Goal: Task Accomplishment & Management: Complete application form

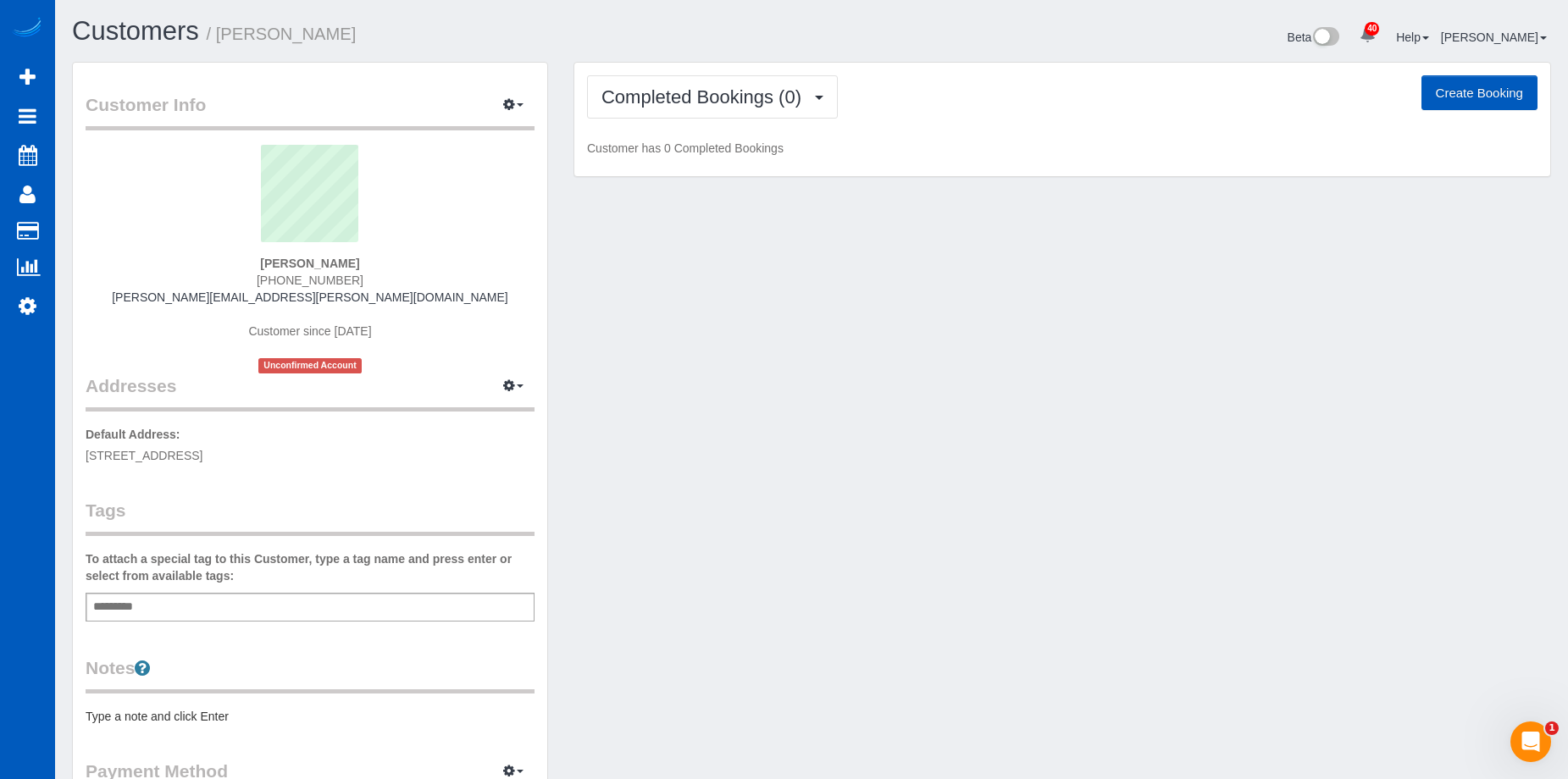
click at [1464, 87] on button "Create Booking" at bounding box center [1480, 93] width 116 height 35
select select "WA"
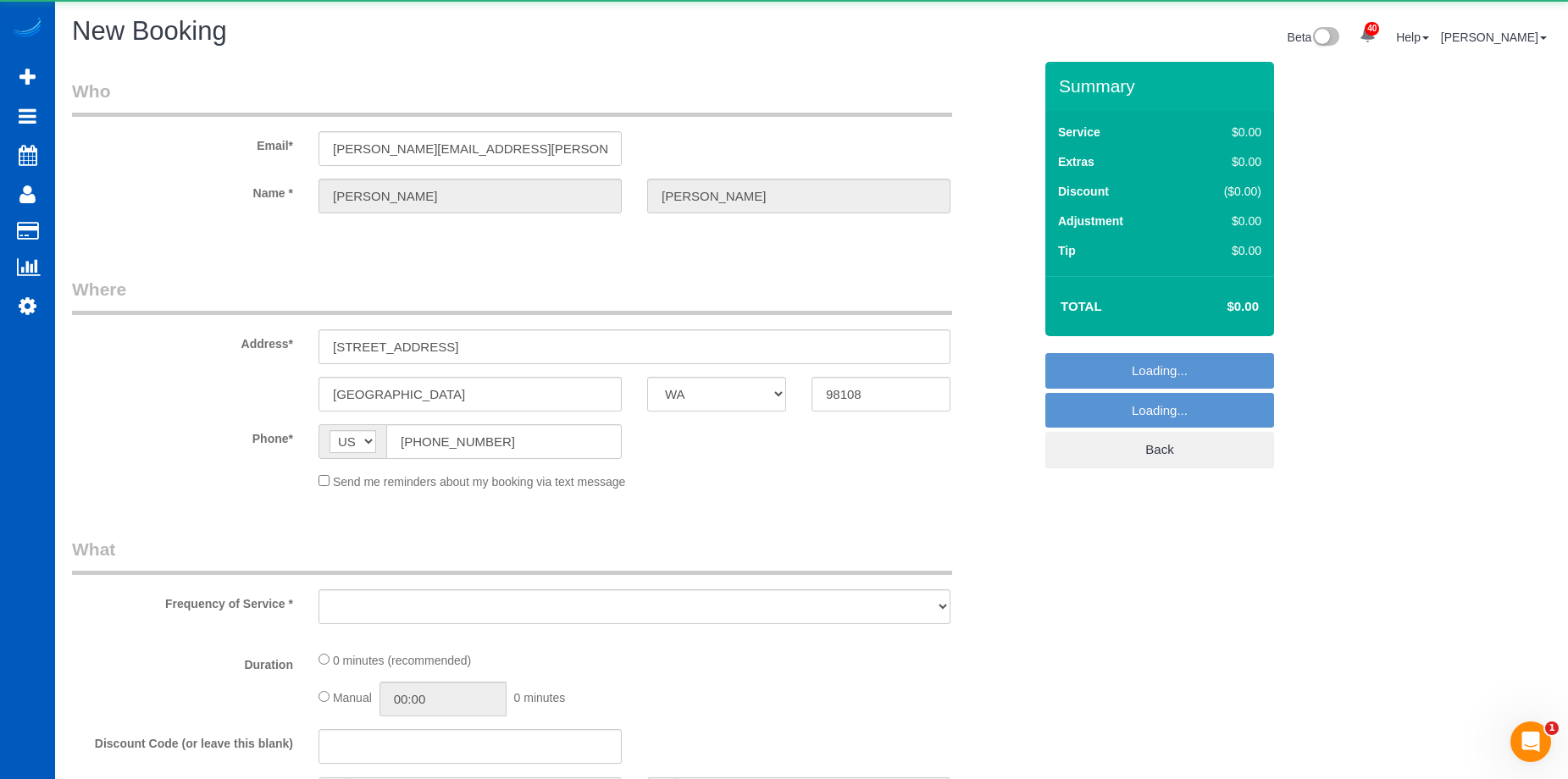
select select "object:13631"
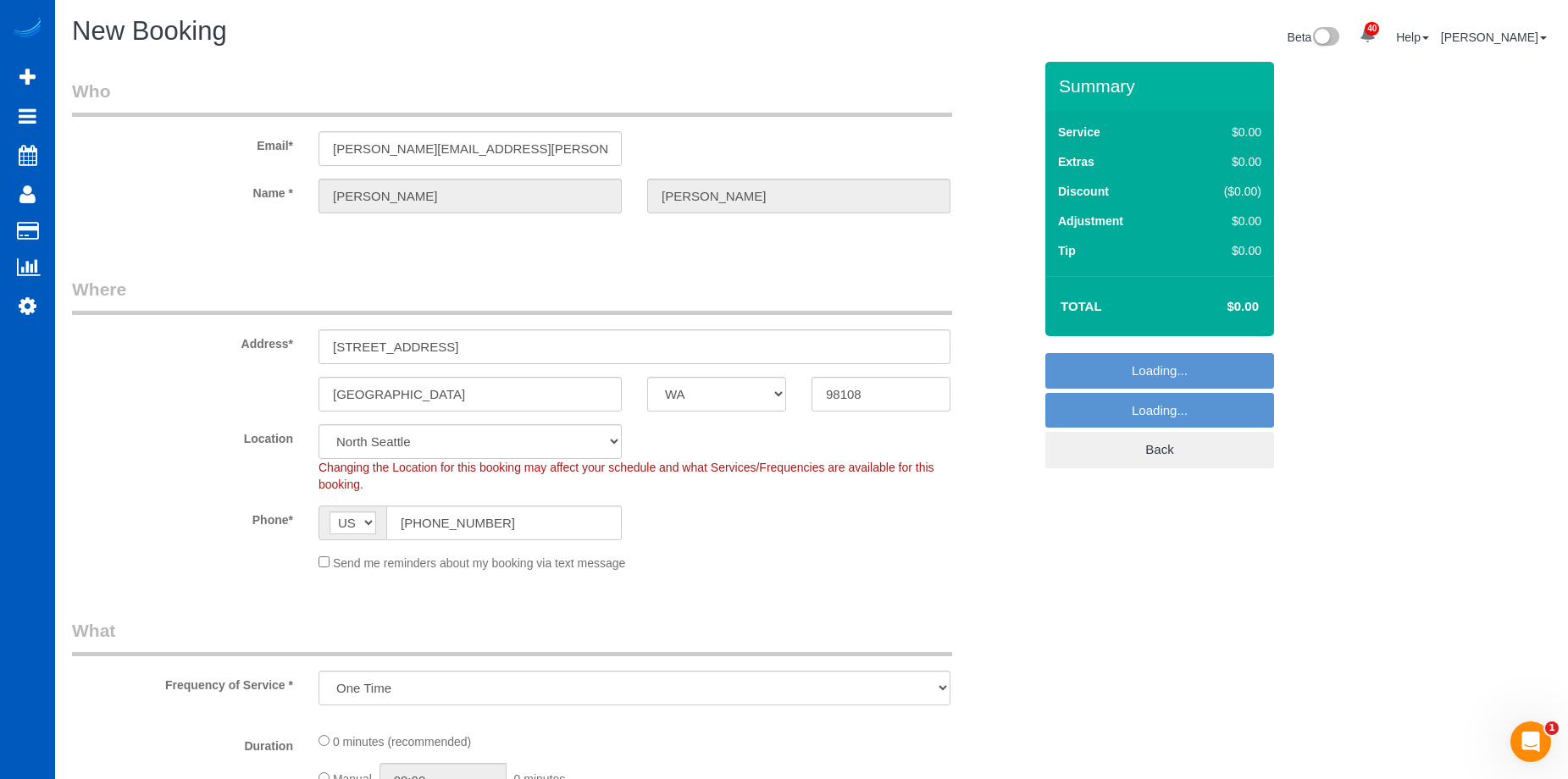
select select "199"
click at [330, 567] on div "Send me reminders about my booking via text message" at bounding box center [634, 562] width 658 height 18
select select "object:13777"
select select "5"
select select "object:13983"
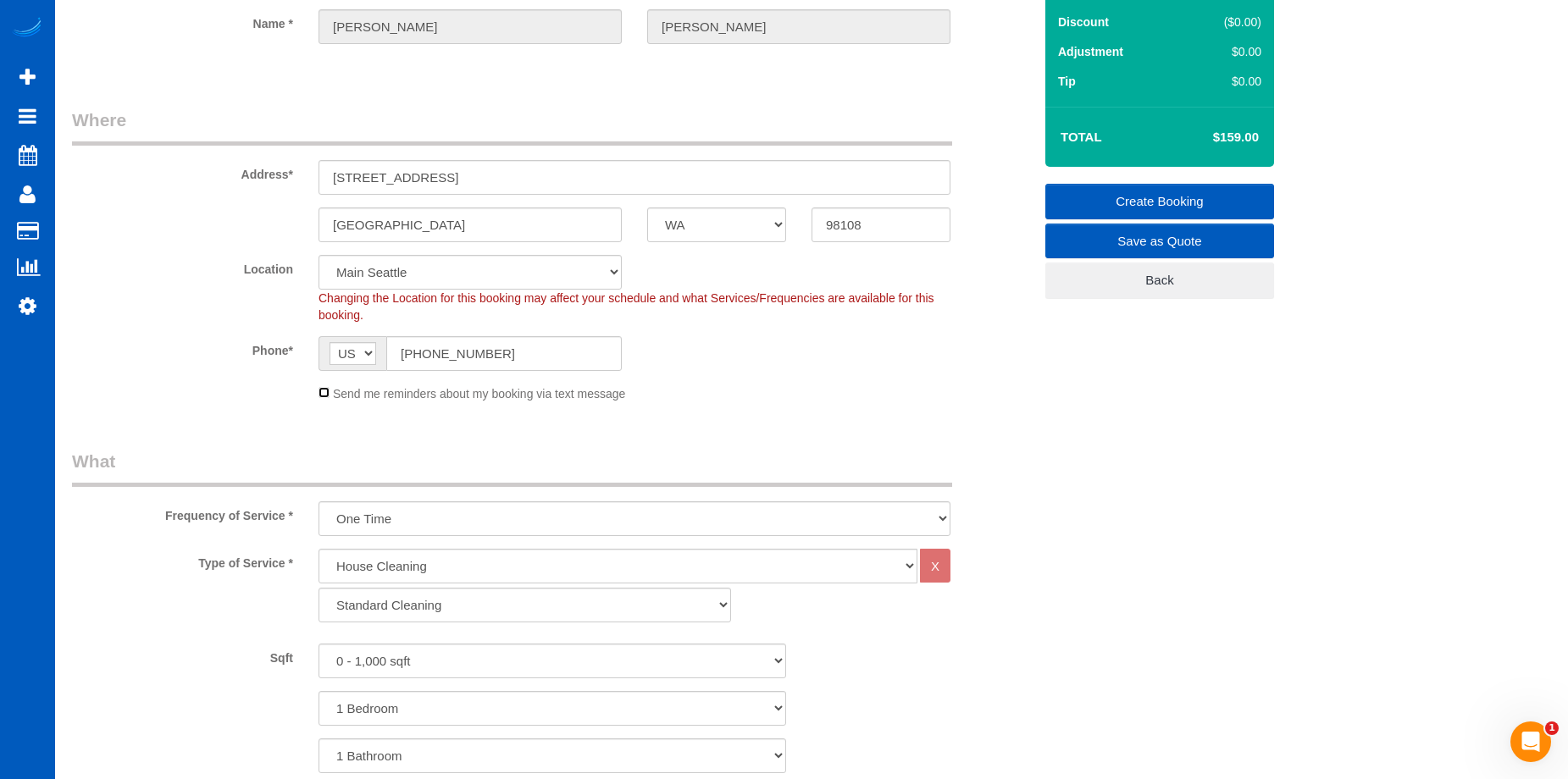
scroll to position [254, 0]
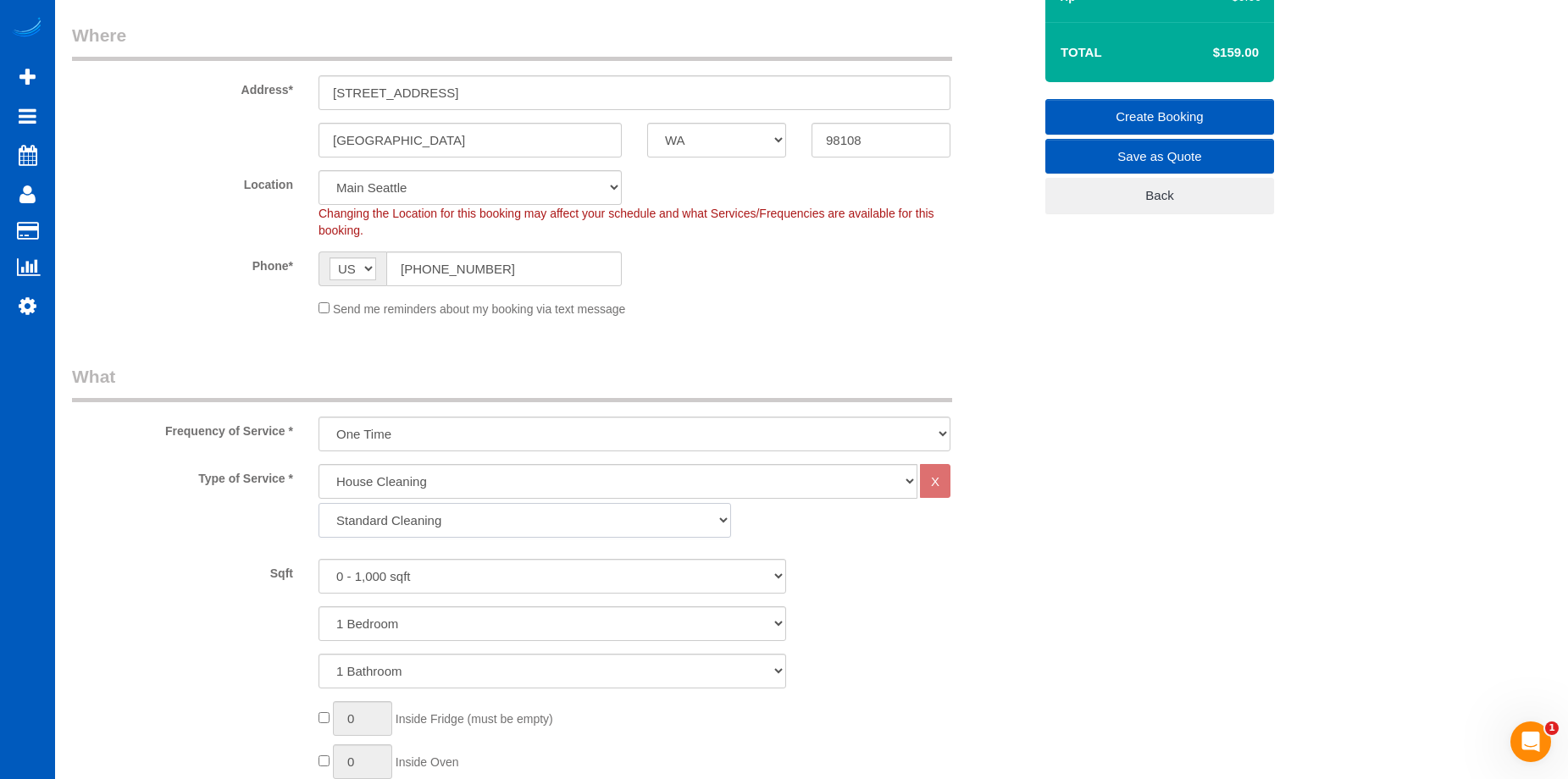
click at [435, 514] on select "Standard Cleaning Deep Cleaning Move In/ Out Cleaning" at bounding box center [525, 520] width 413 height 35
select select "368"
click at [318, 503] on select "Standard Cleaning Deep Cleaning Move In/ Out Cleaning" at bounding box center [525, 520] width 413 height 35
click at [453, 579] on select "0 - 1,000 sqft 1,001 - 1,500 sqft 1,501 - 2,000 sqft 2,001 - 2,500 sqft 2,501 -…" at bounding box center [552, 576] width 467 height 35
select select "1001"
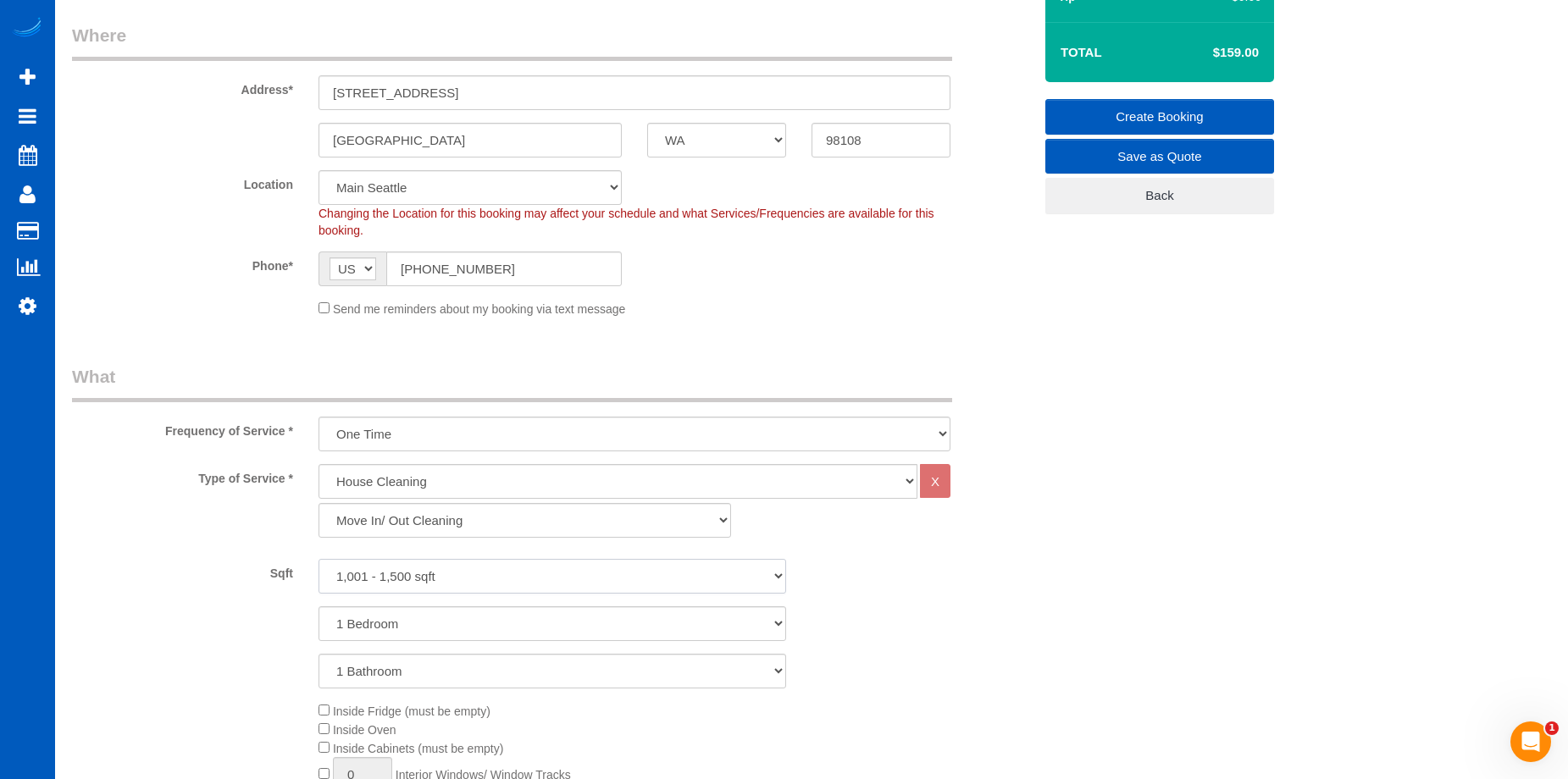
click at [318, 559] on select "0 - 1,000 sqft 1,001 - 1,500 sqft 1,501 - 2,000 sqft 2,001 - 2,500 sqft 2,501 -…" at bounding box center [552, 576] width 467 height 35
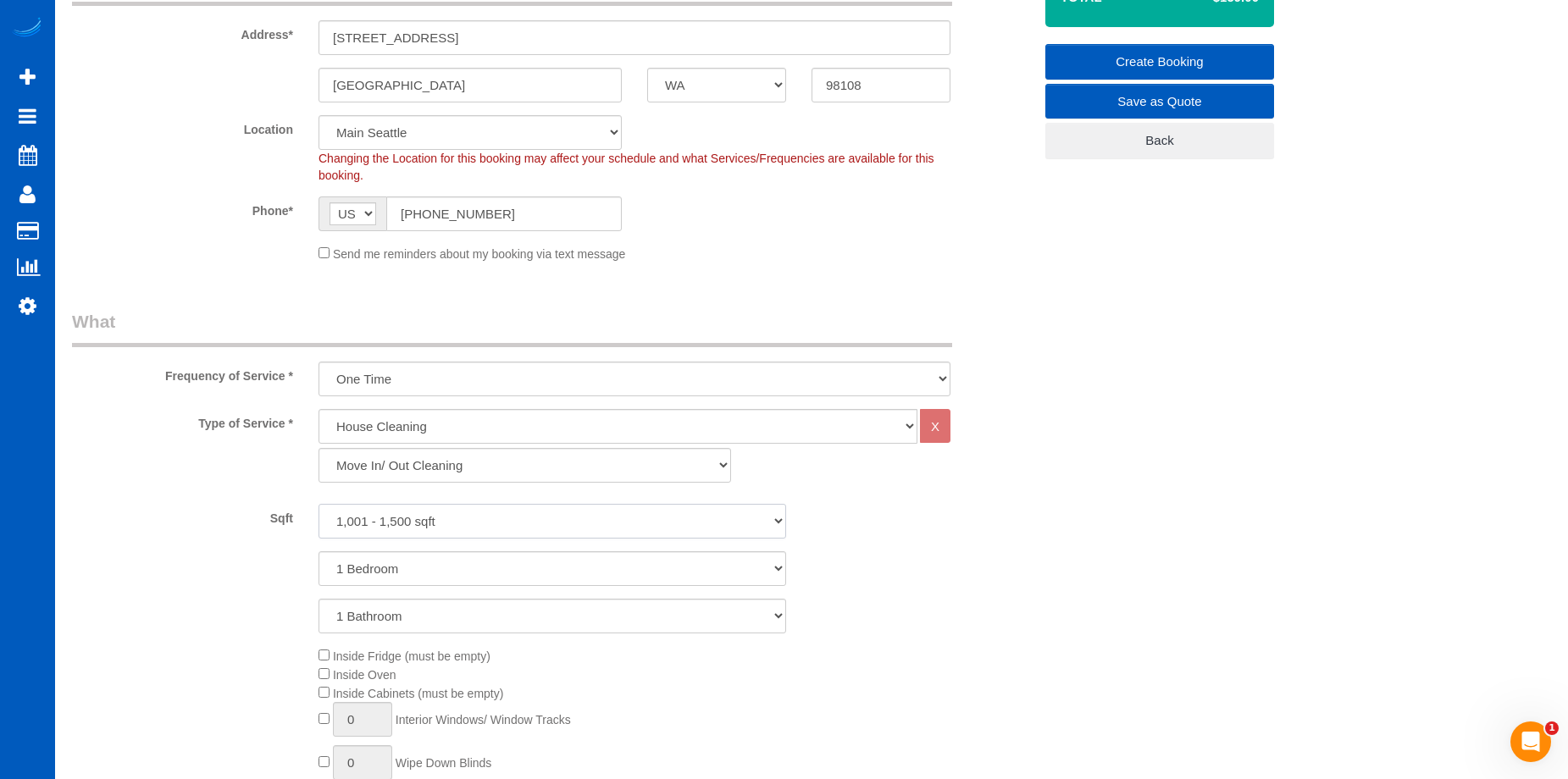
scroll to position [339, 0]
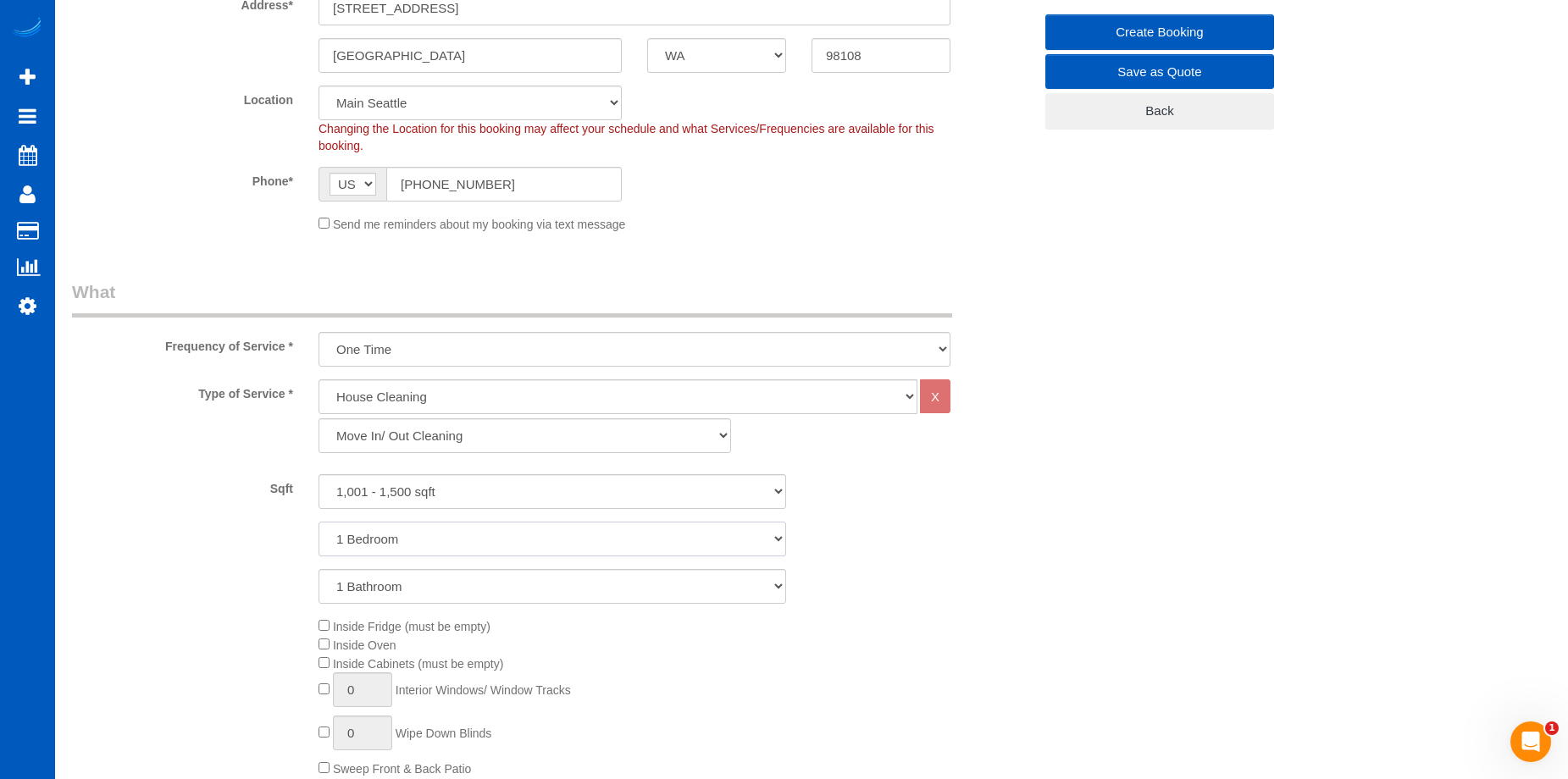
click at [438, 544] on select "1 Bedroom 2 Bedrooms 3 Bedrooms 4 Bedrooms 5 Bedrooms 6 Bedrooms 7 Bedrooms" at bounding box center [552, 539] width 467 height 35
select select "2"
click at [318, 522] on select "1 Bedroom 2 Bedrooms 3 Bedrooms 4 Bedrooms 5 Bedrooms 6 Bedrooms 7 Bedrooms" at bounding box center [552, 539] width 467 height 35
click at [453, 584] on select "1 Bathroom 2 Bathrooms 3 Bathrooms 4 Bathrooms 5 Bathrooms 6 Bathrooms 7 Bathro…" at bounding box center [552, 586] width 467 height 35
select select "2"
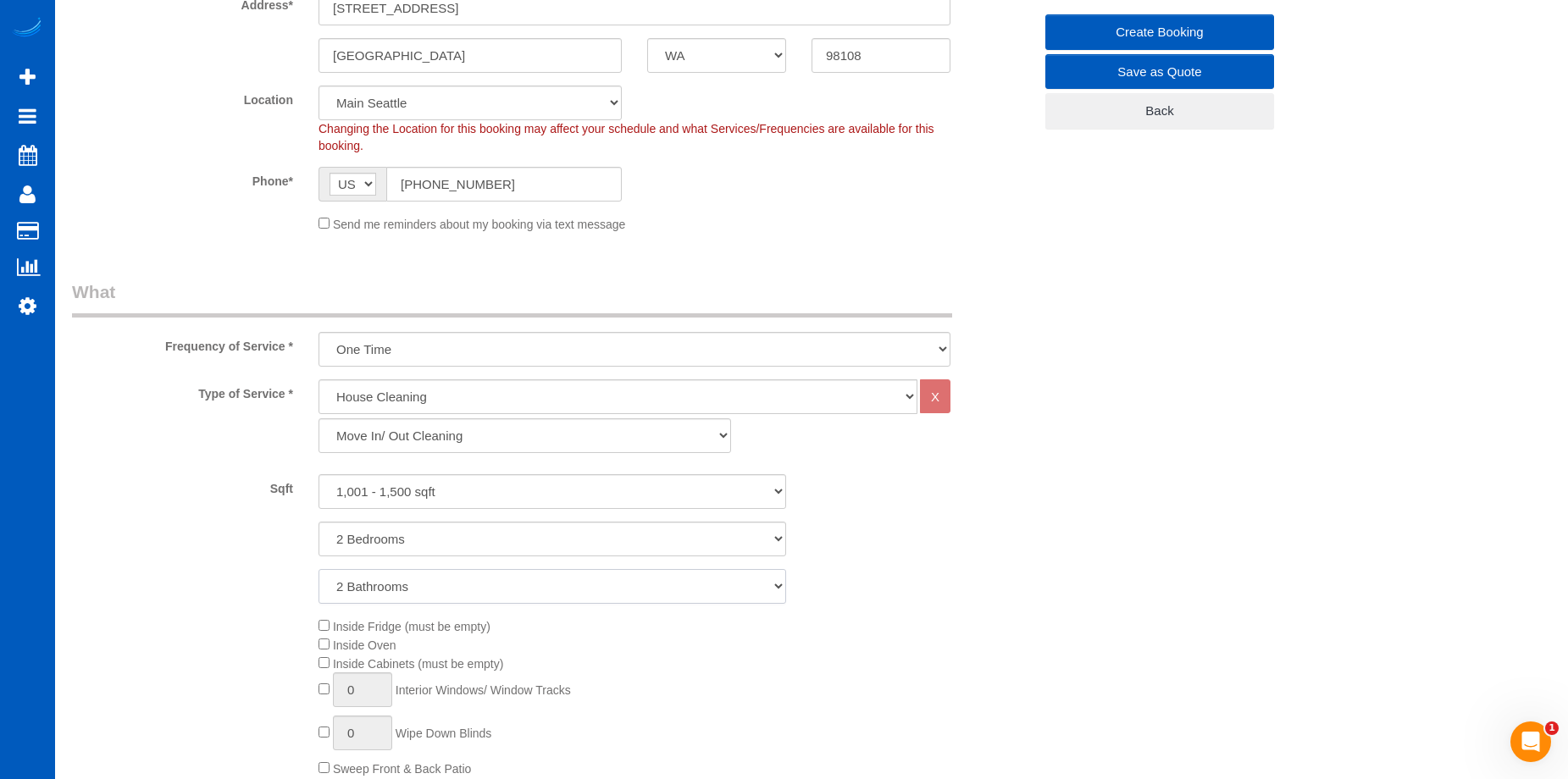
click at [318, 569] on select "1 Bathroom 2 Bathrooms 3 Bathrooms 4 Bathrooms 5 Bathrooms 6 Bathrooms 7 Bathro…" at bounding box center [552, 586] width 467 height 35
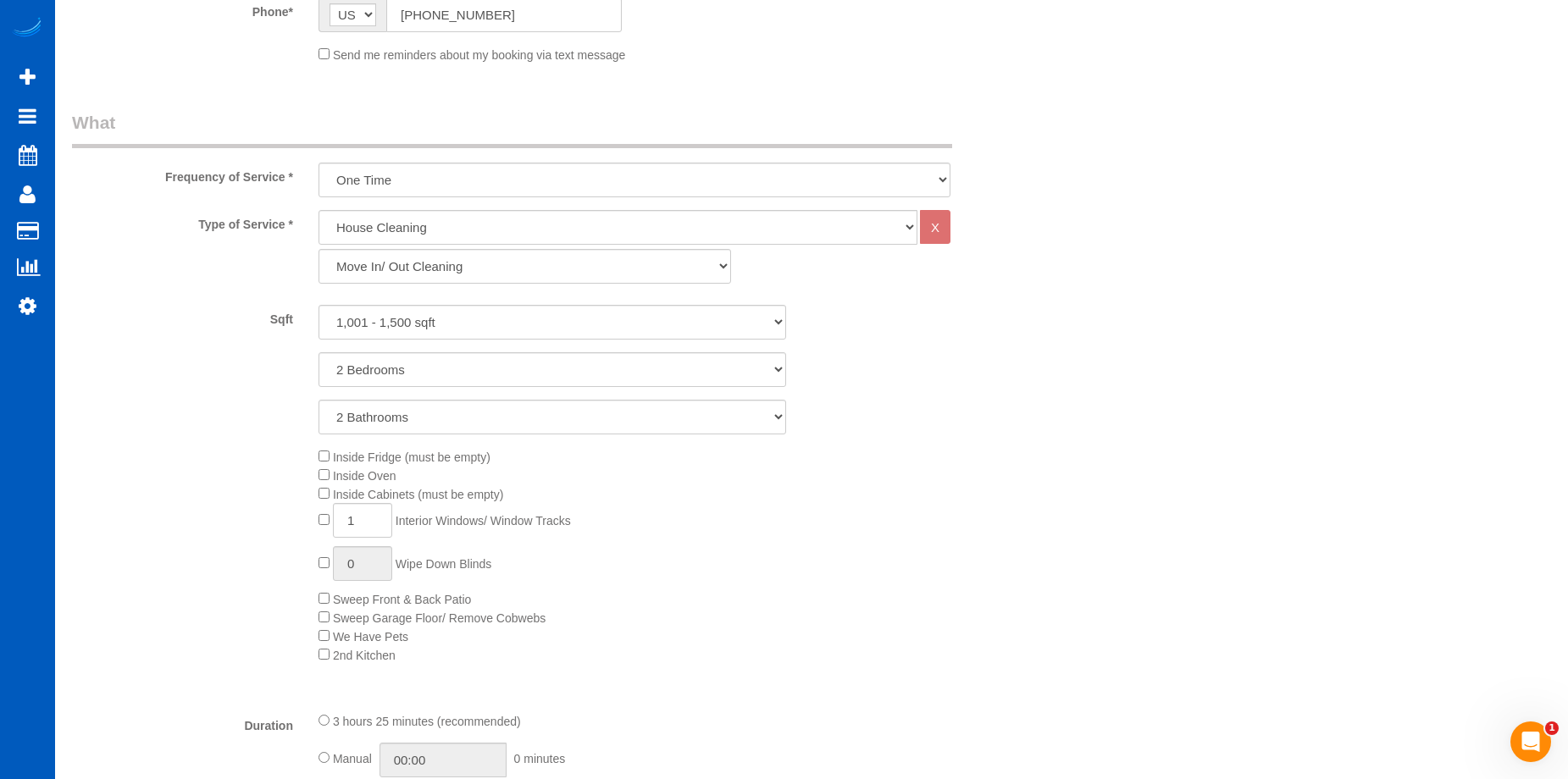
scroll to position [593, 0]
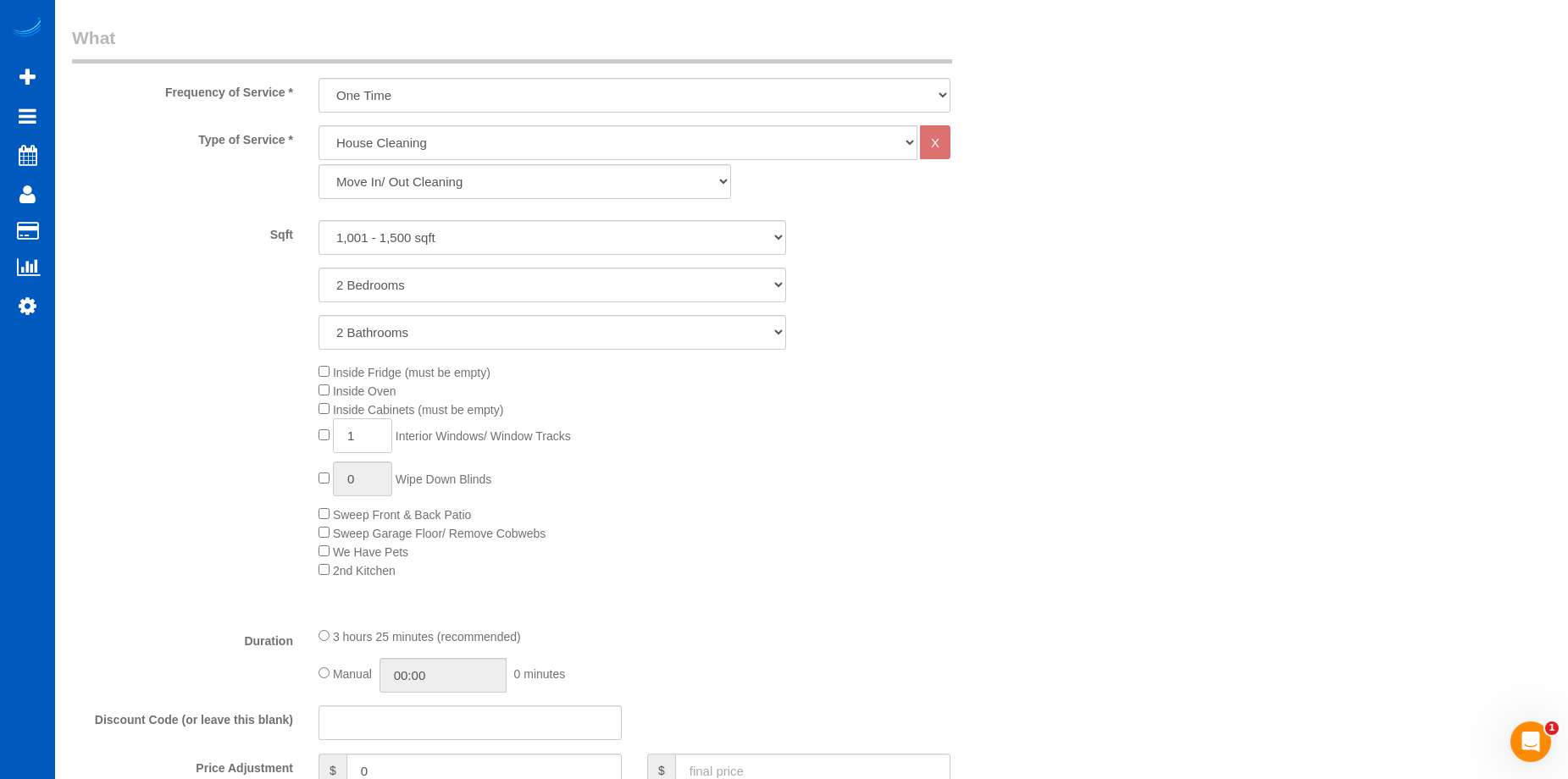
drag, startPoint x: 377, startPoint y: 431, endPoint x: 293, endPoint y: 438, distance: 84.3
click at [293, 438] on div "Inside Fridge (must be empty) Inside Oven Inside Cabinets (must be empty) 1 Int…" at bounding box center [552, 471] width 986 height 217
type input "5"
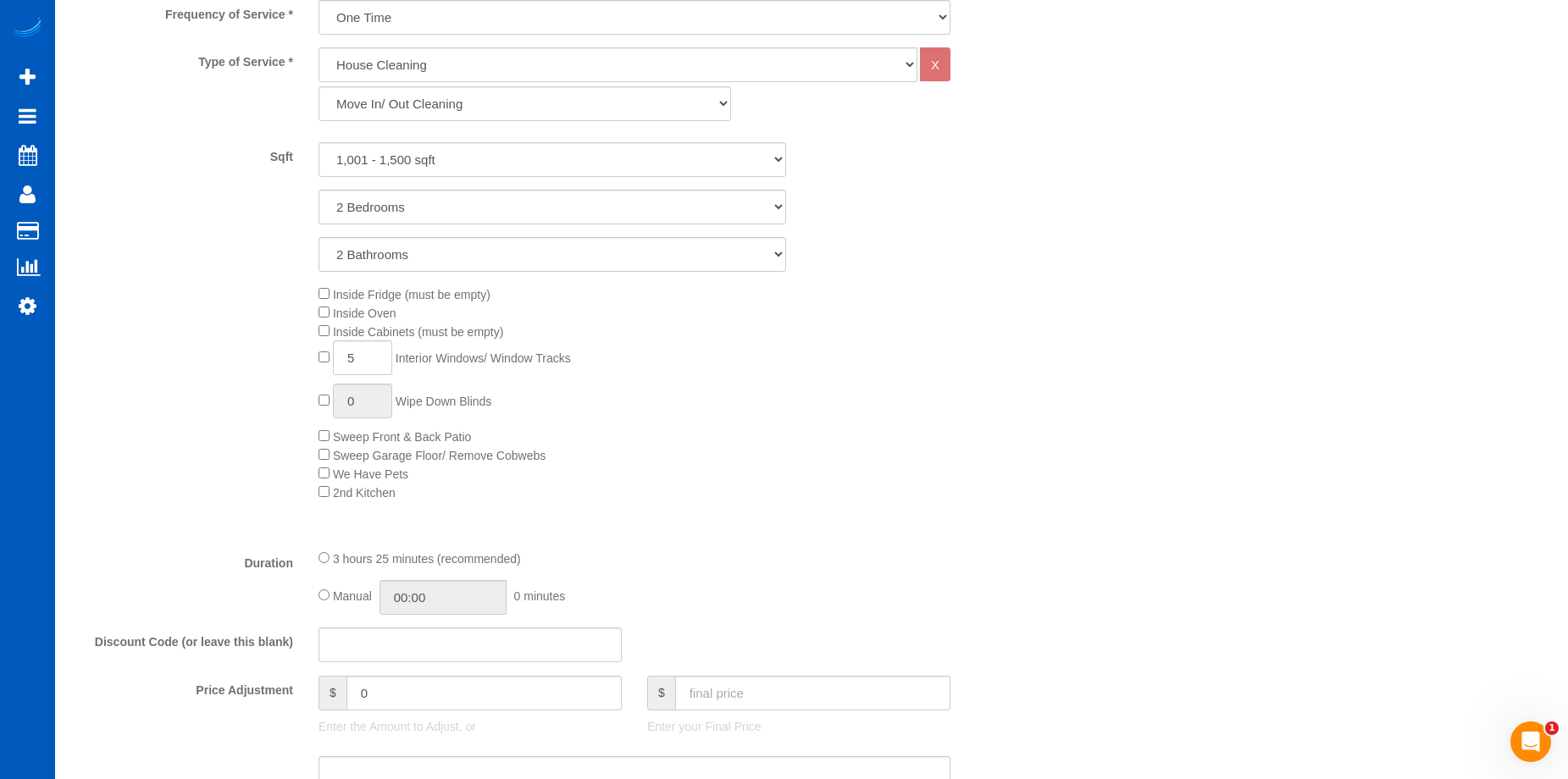
scroll to position [762, 0]
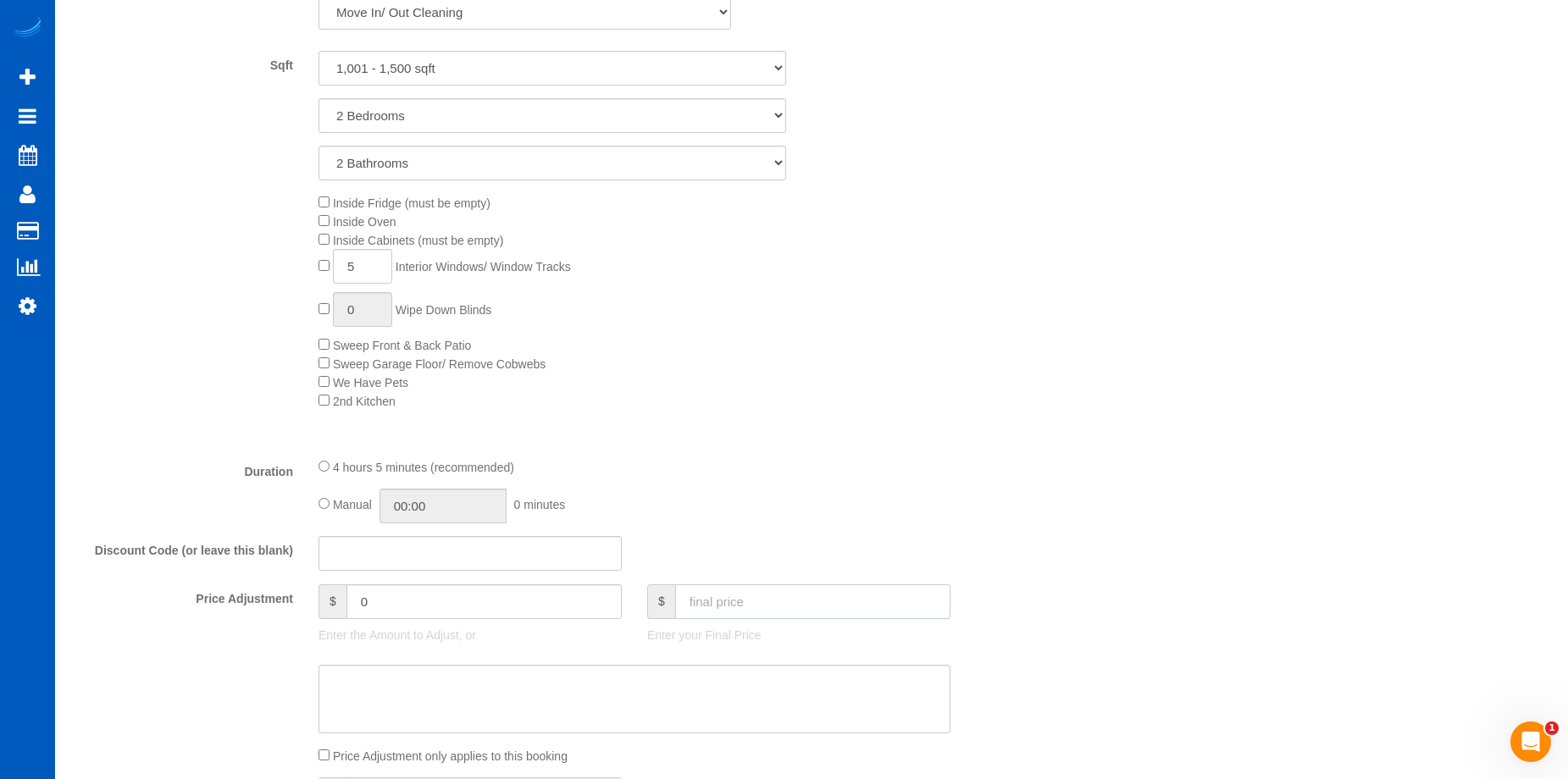
click at [775, 609] on input "text" at bounding box center [813, 602] width 276 height 35
type input "8"
type input "634"
type input "195"
click at [471, 684] on textarea at bounding box center [634, 699] width 632 height 69
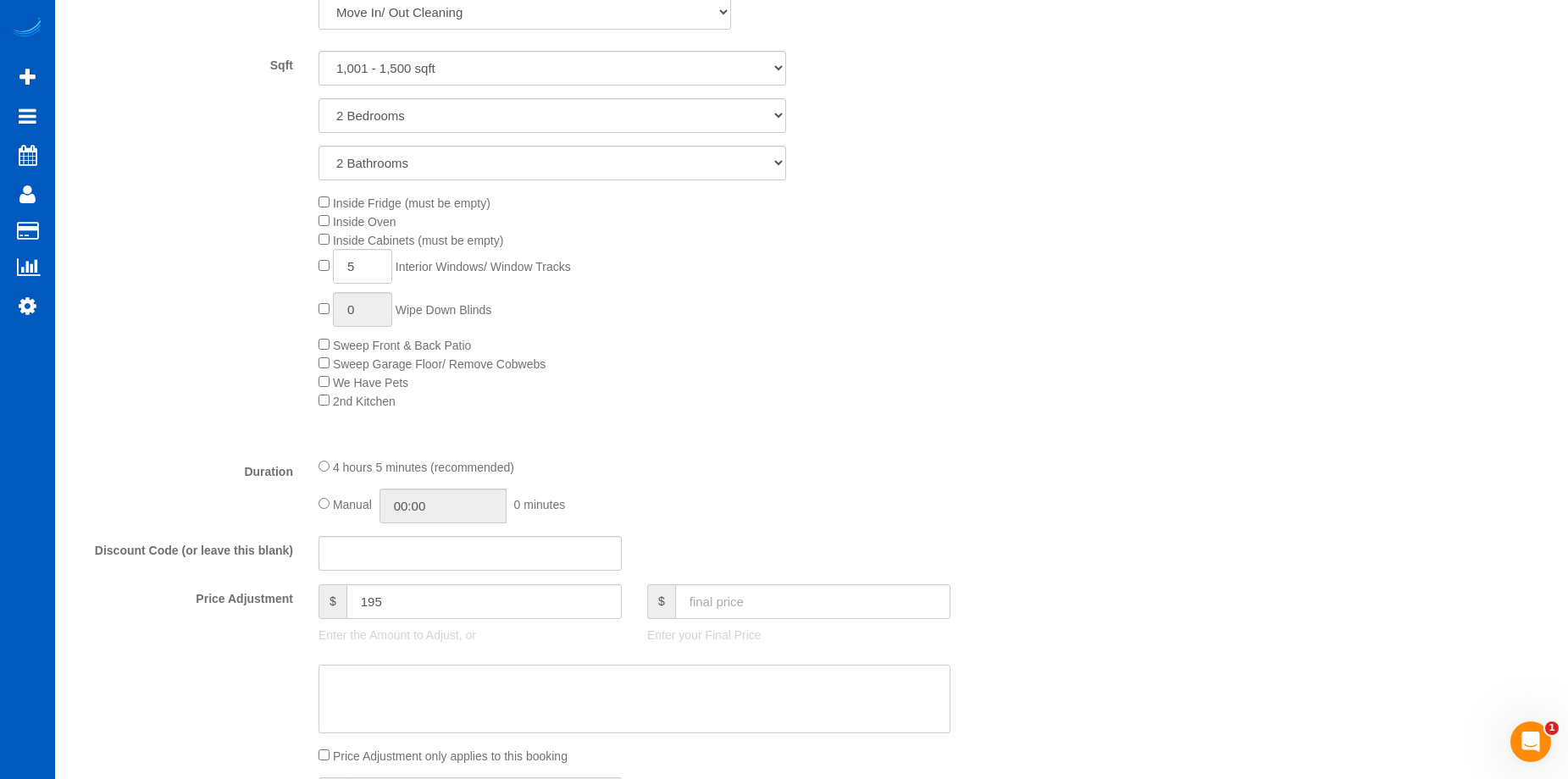
paste textarea "Base $414 Windows (3 + Patio Door = 5) $25 Carpet Shampooing 3 areas $195 Total…"
type textarea "Base $414 Windows (3 + Patio Door = 5) $25 Carpet Shampooing 3 areas $195 Total…"
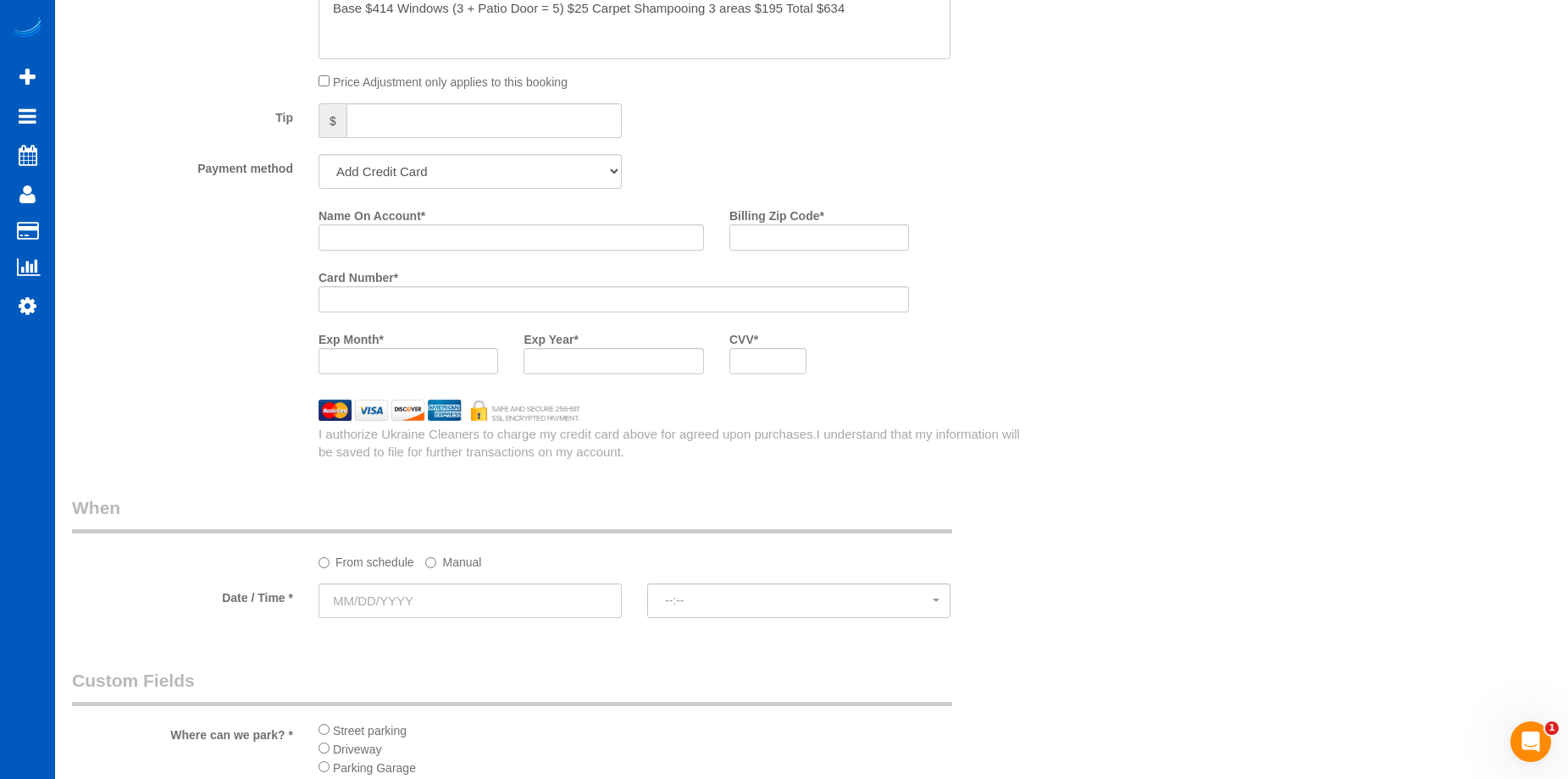
scroll to position [1609, 0]
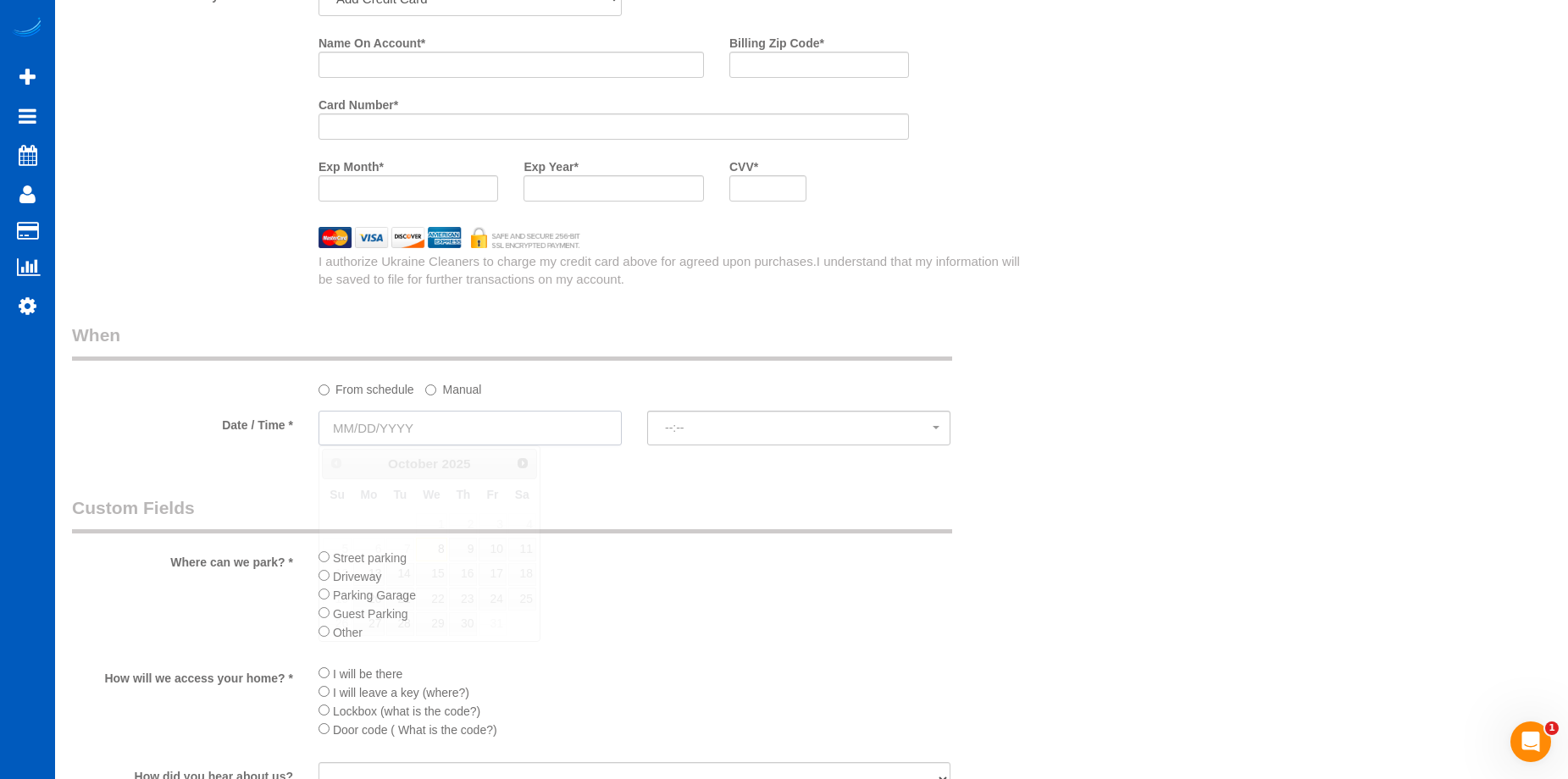
click at [586, 420] on input "text" at bounding box center [470, 428] width 304 height 35
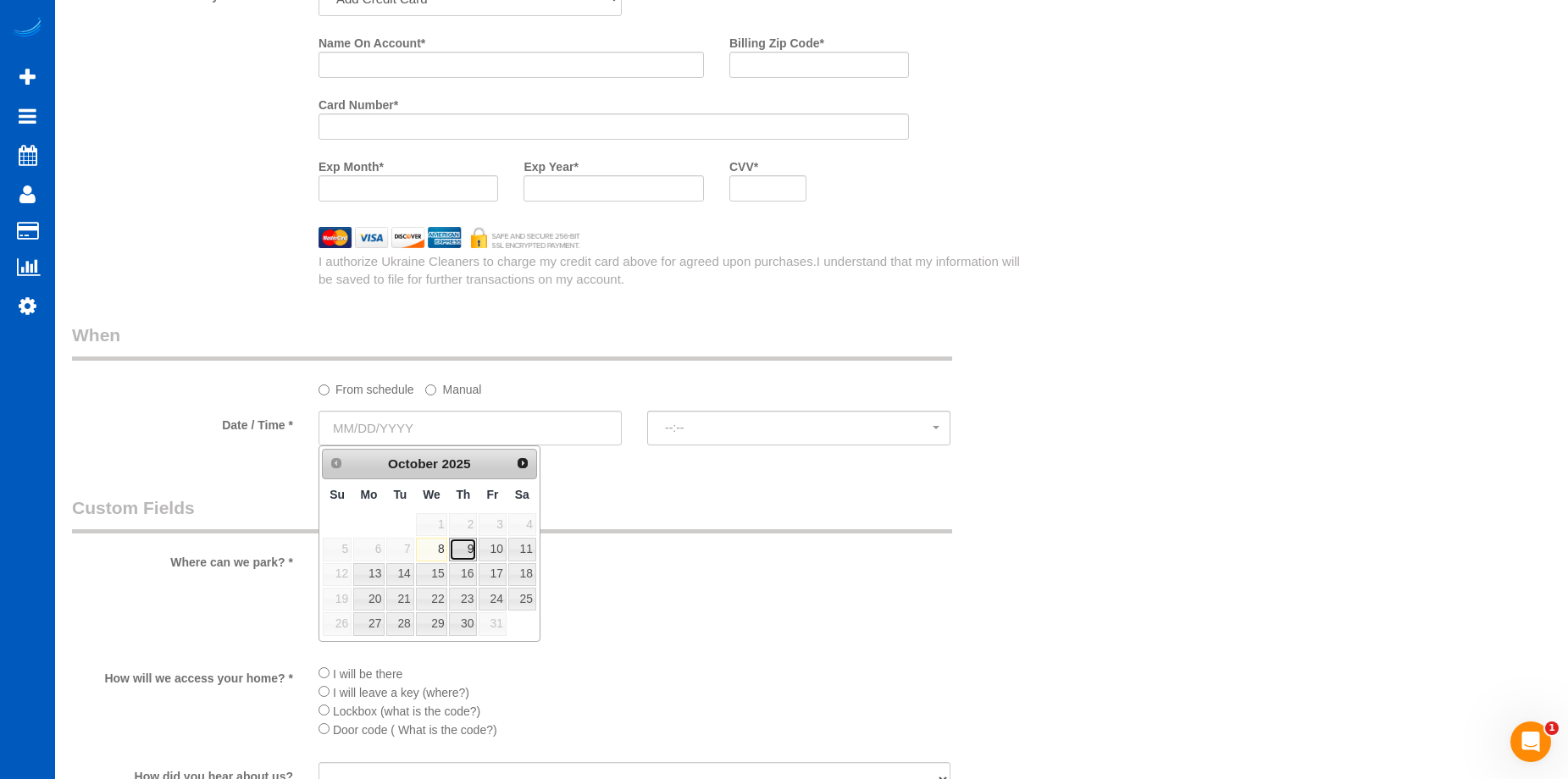
click at [471, 549] on link "9" at bounding box center [463, 549] width 28 height 23
type input "[DATE]"
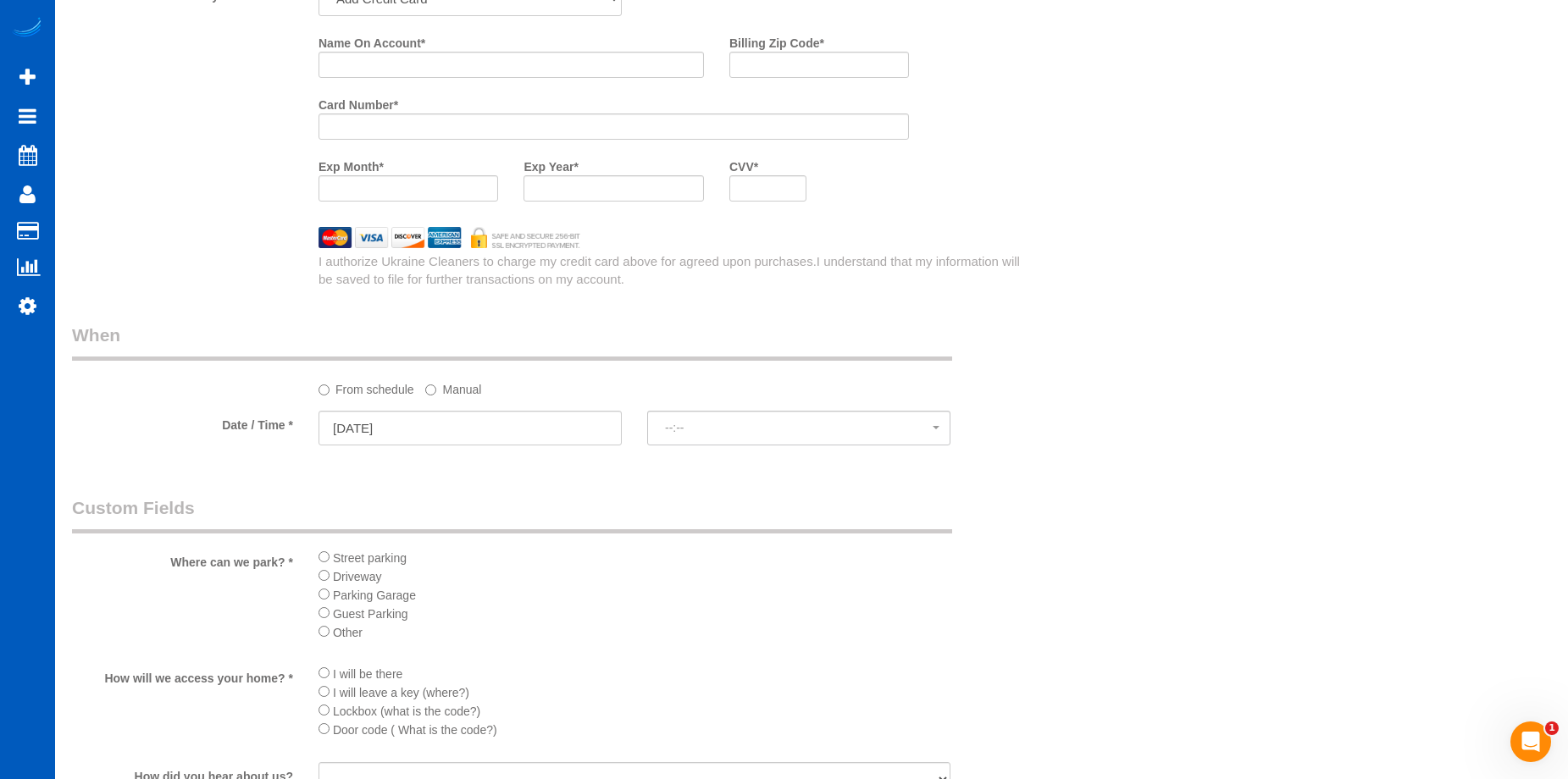
select select "spot61"
click at [453, 394] on label "Manual" at bounding box center [453, 386] width 55 height 23
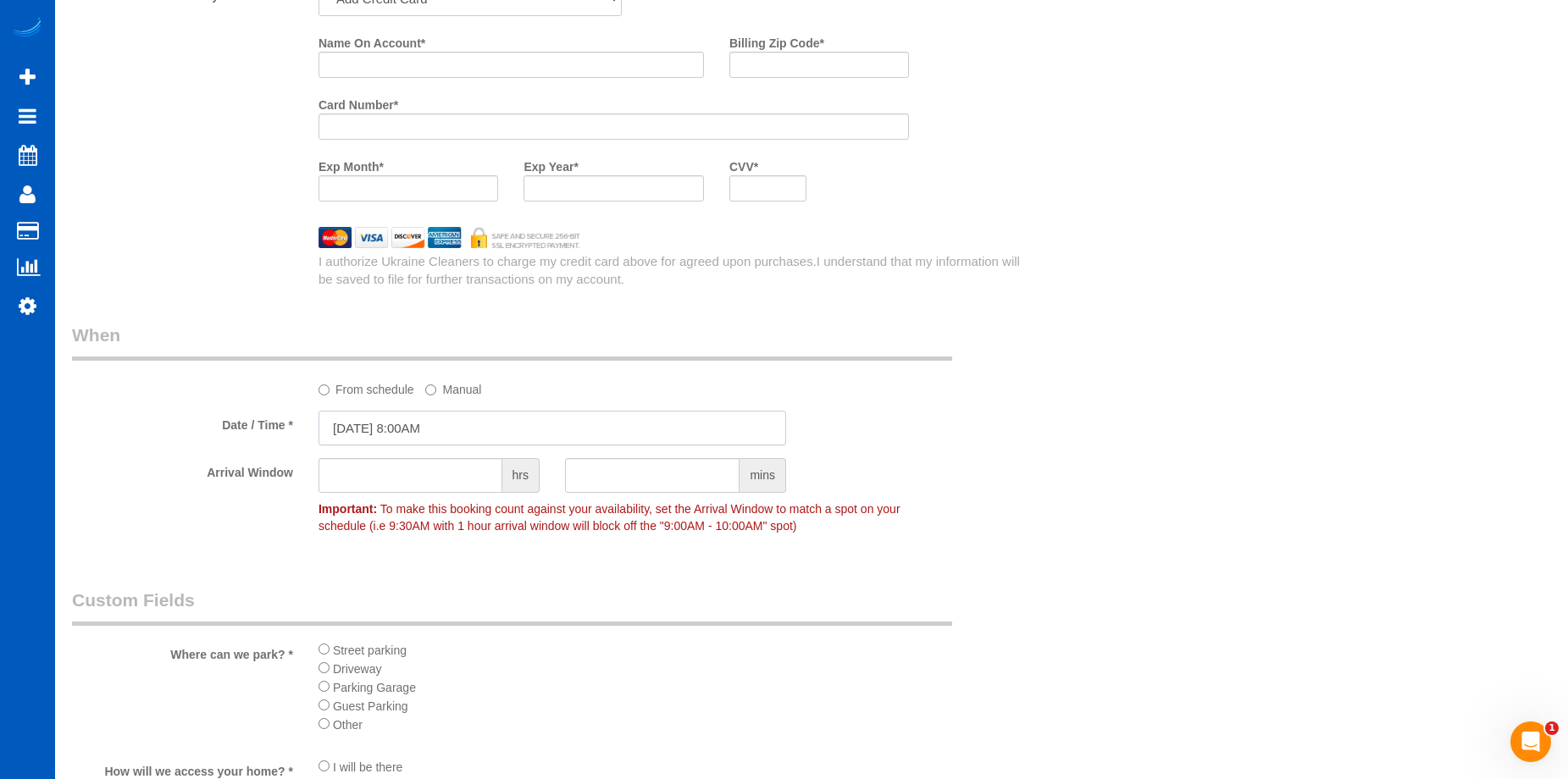
click at [437, 429] on input "[DATE] 8:00AM" at bounding box center [552, 428] width 467 height 35
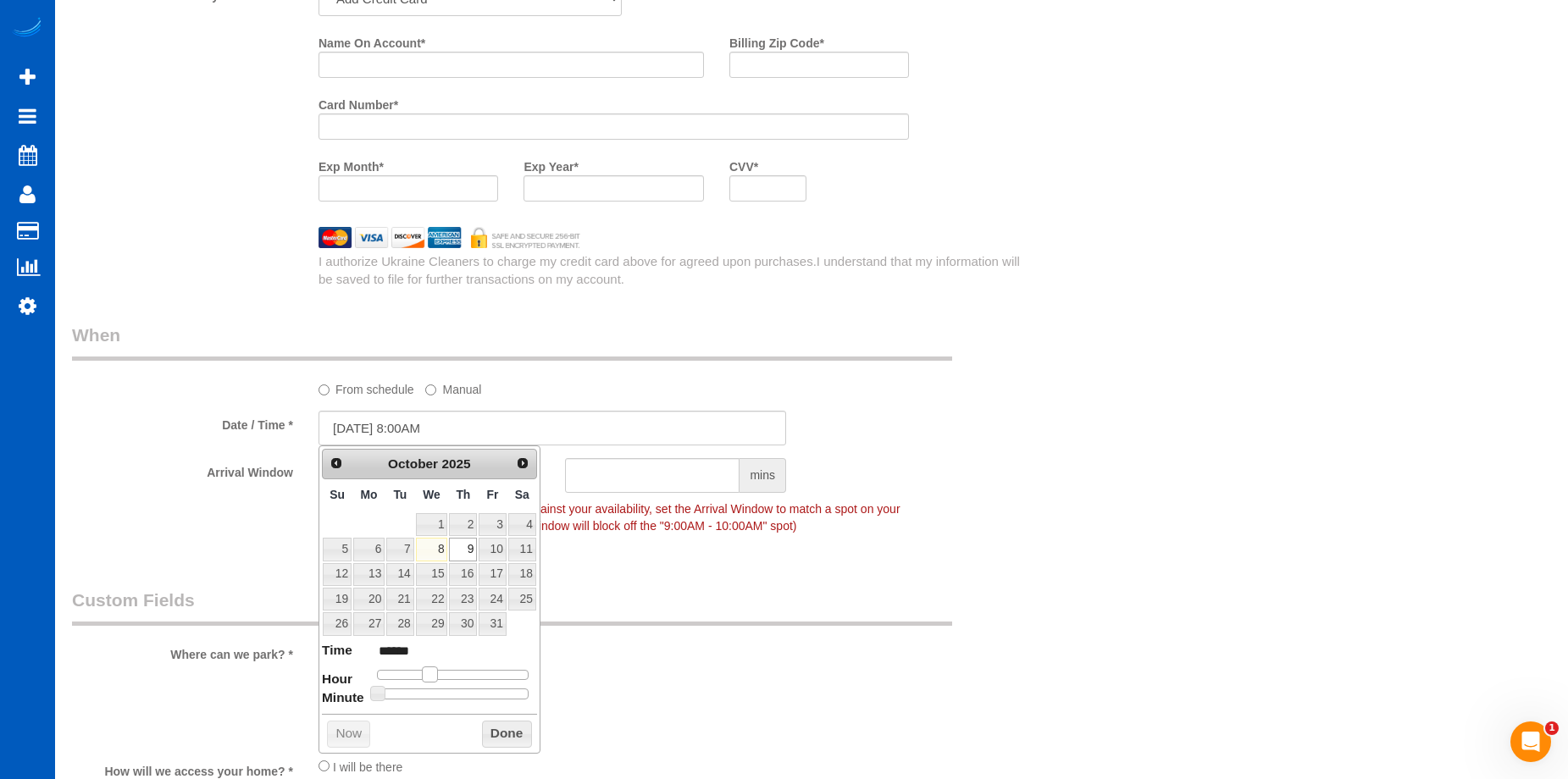
type input "[DATE] 9:00AM"
type input "******"
drag, startPoint x: 424, startPoint y: 674, endPoint x: 432, endPoint y: 675, distance: 8.1
click at [432, 675] on span at bounding box center [436, 674] width 15 height 15
click at [510, 736] on button "Done" at bounding box center [507, 734] width 50 height 27
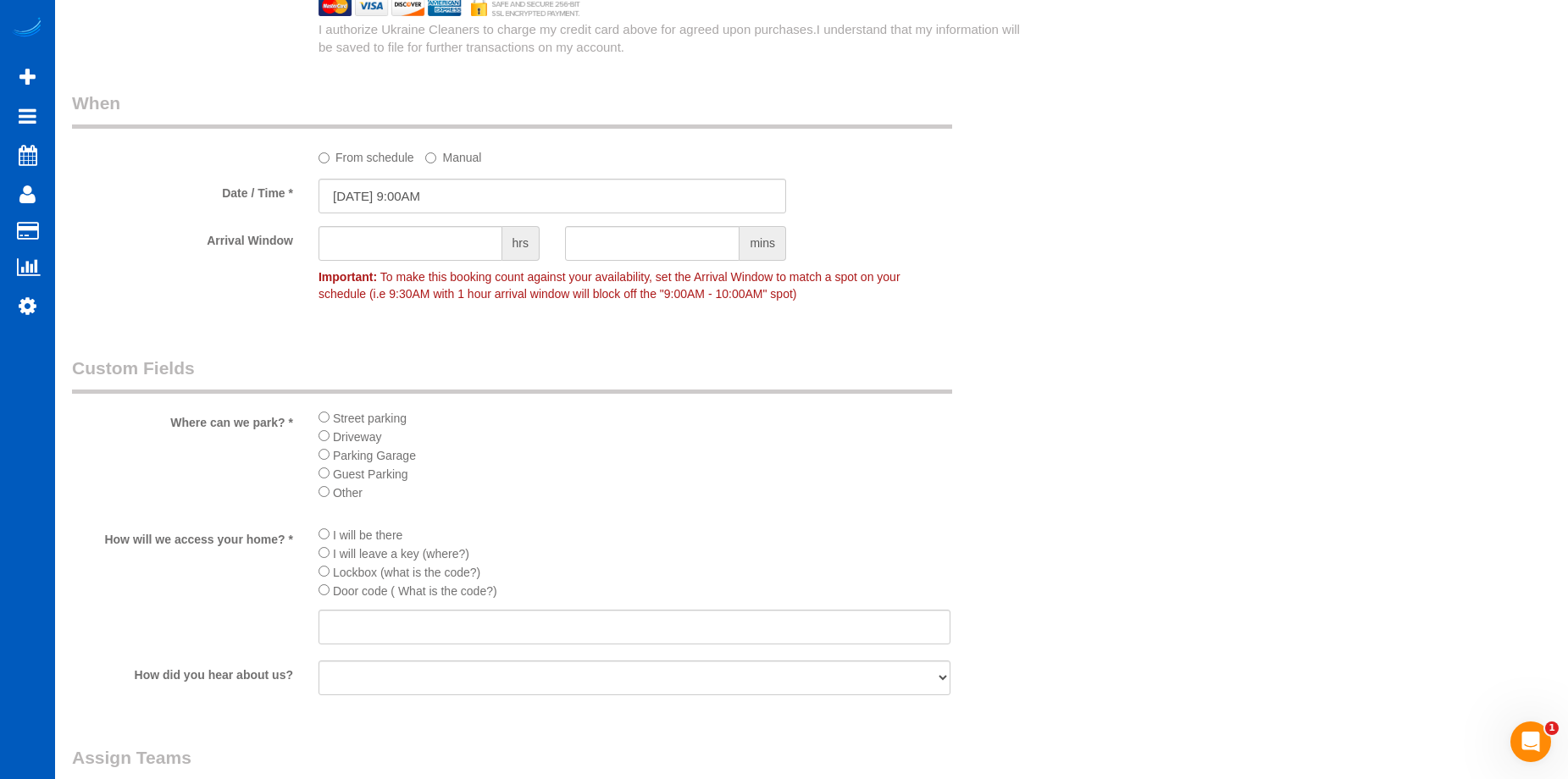
scroll to position [1863, 0]
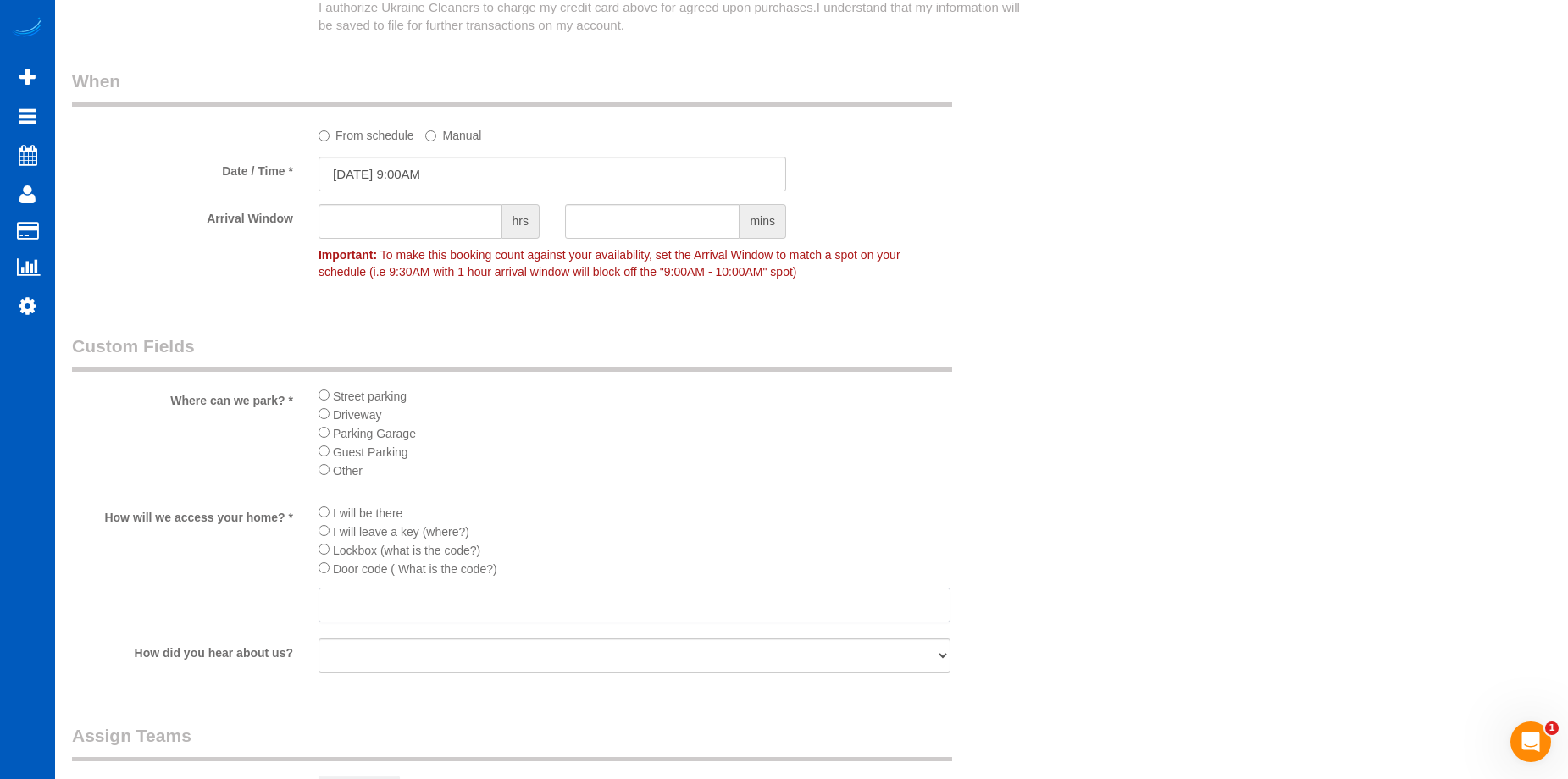
click at [505, 614] on input "text" at bounding box center [634, 605] width 632 height 35
type input "7520"
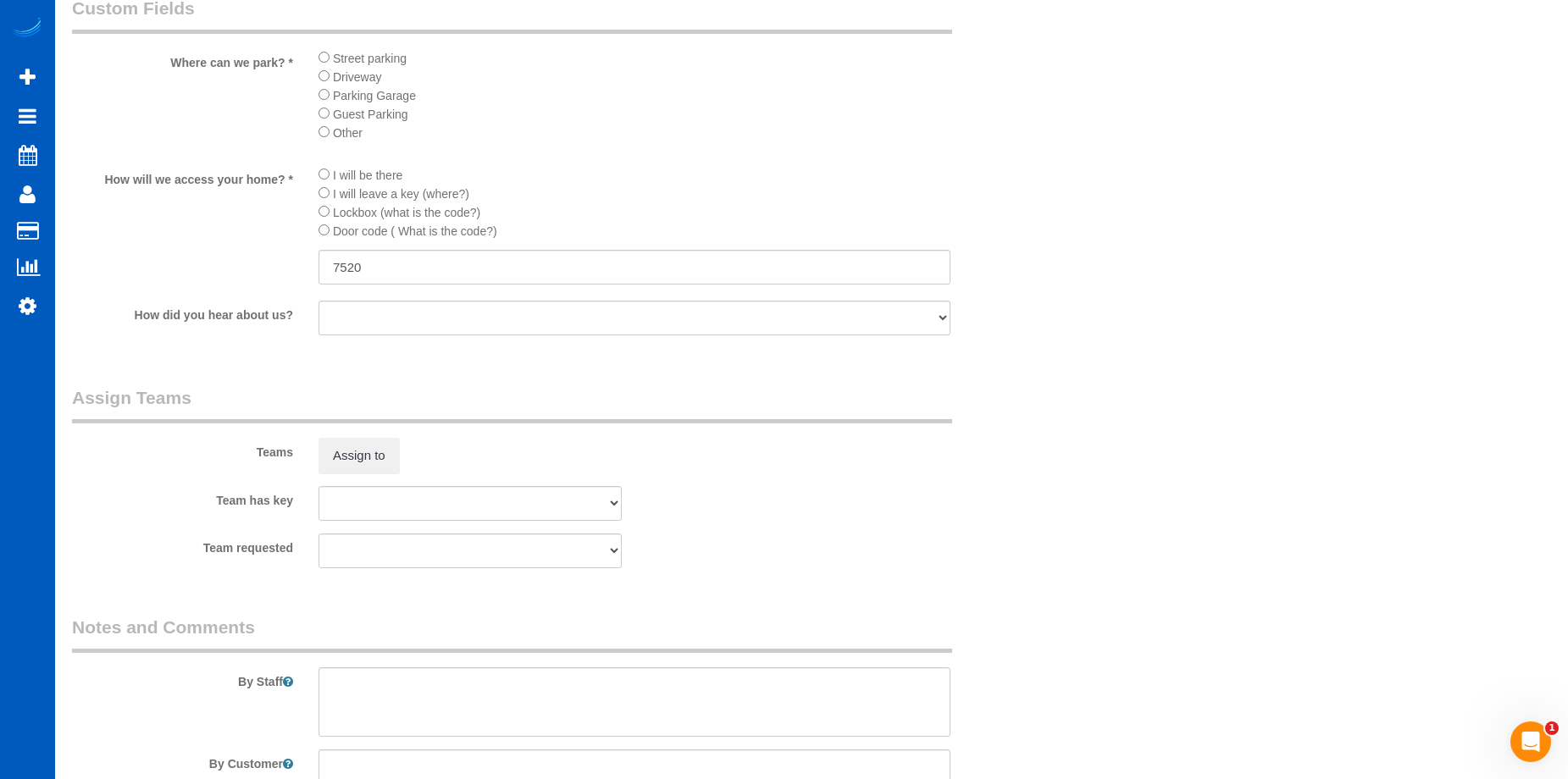
scroll to position [2383, 0]
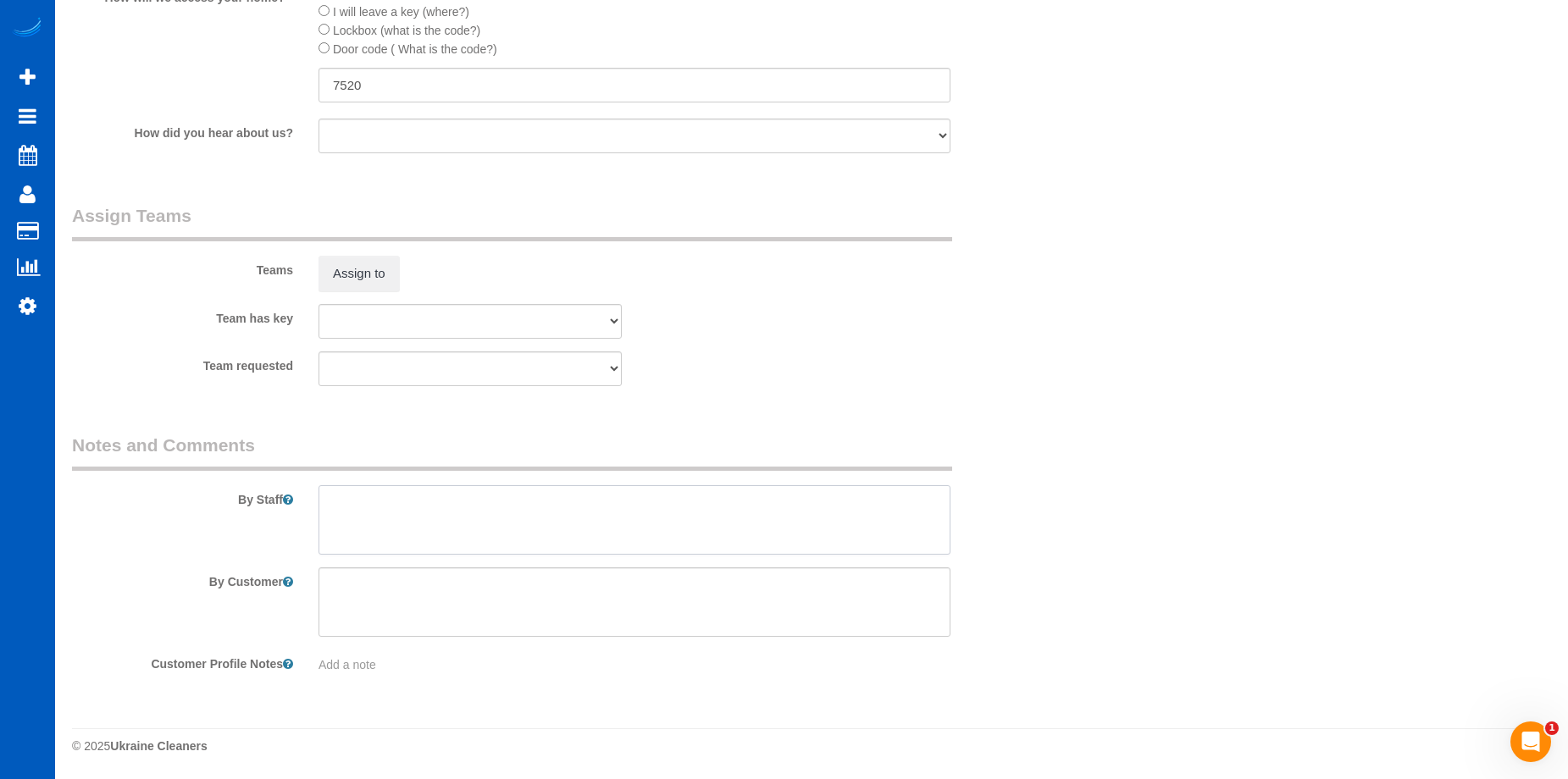
click at [487, 554] on textarea at bounding box center [634, 520] width 632 height 69
click at [474, 527] on textarea at bounding box center [634, 520] width 632 height 69
click at [859, 515] on textarea at bounding box center [634, 520] width 632 height 69
paste textarea "We are cleaning the window on the first floor and in each bedroom, as well as t…"
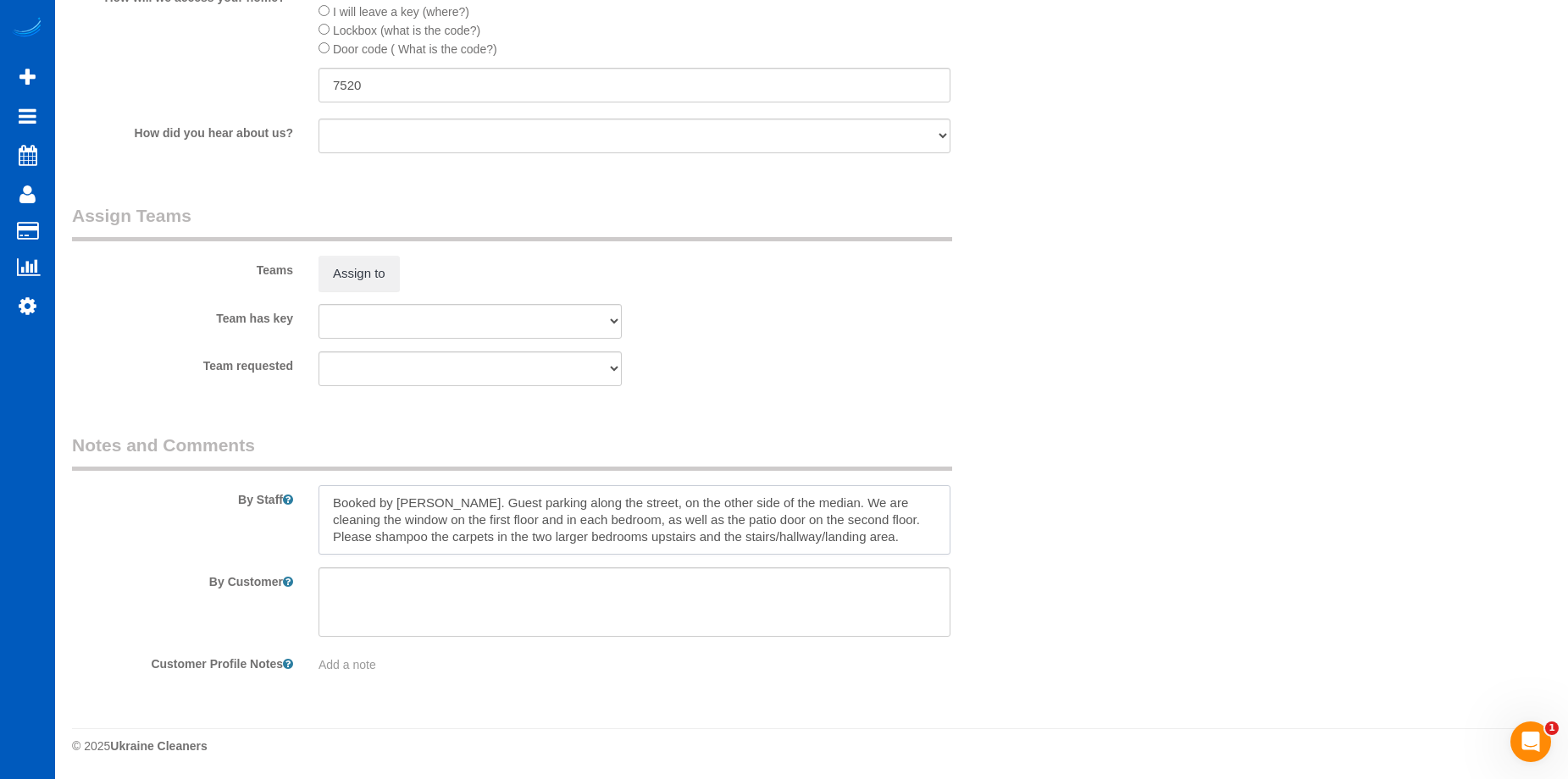
type textarea "Booked by [PERSON_NAME]. Guest parking along the street, on the other side of t…"
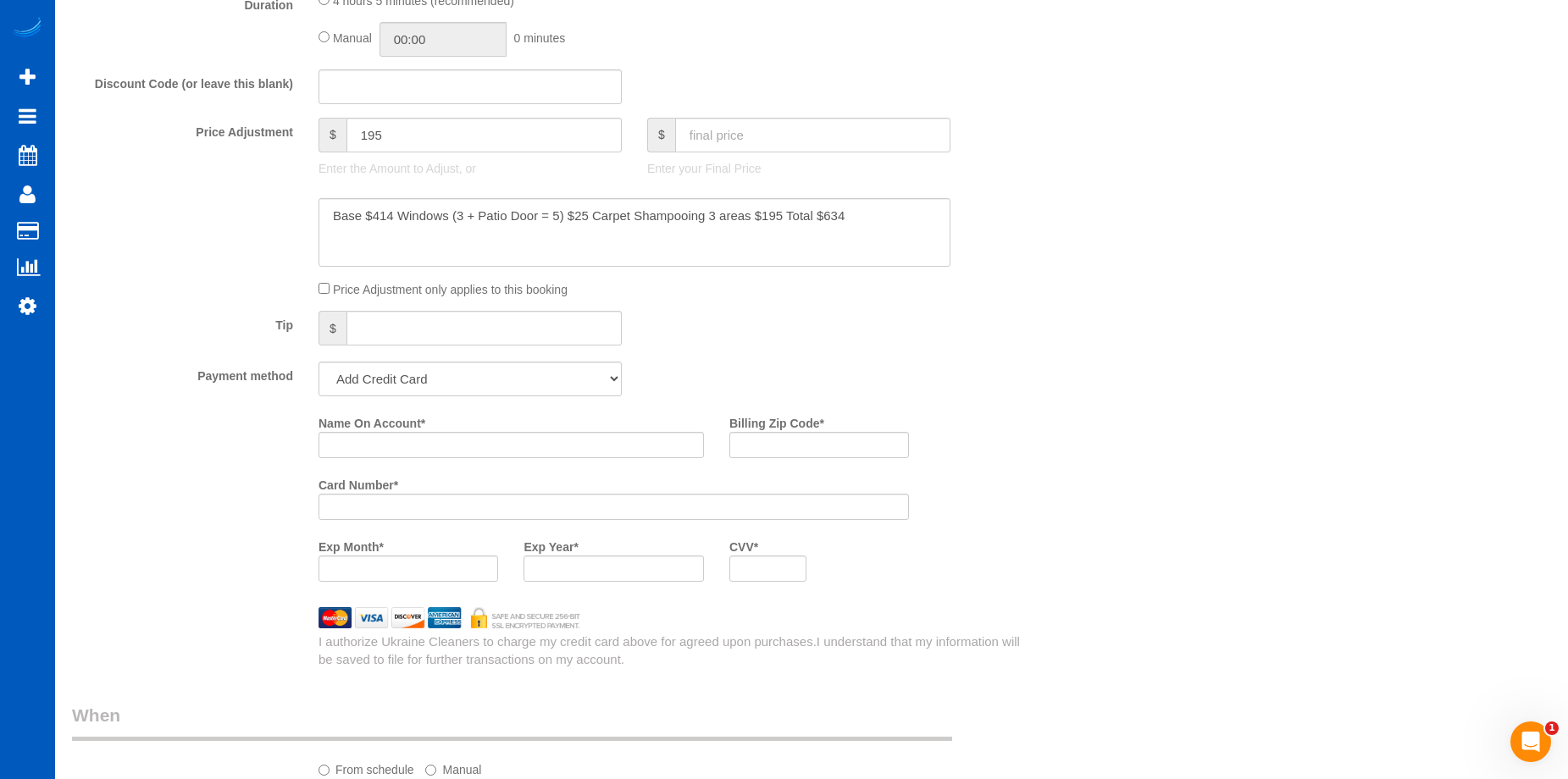
scroll to position [1197, 0]
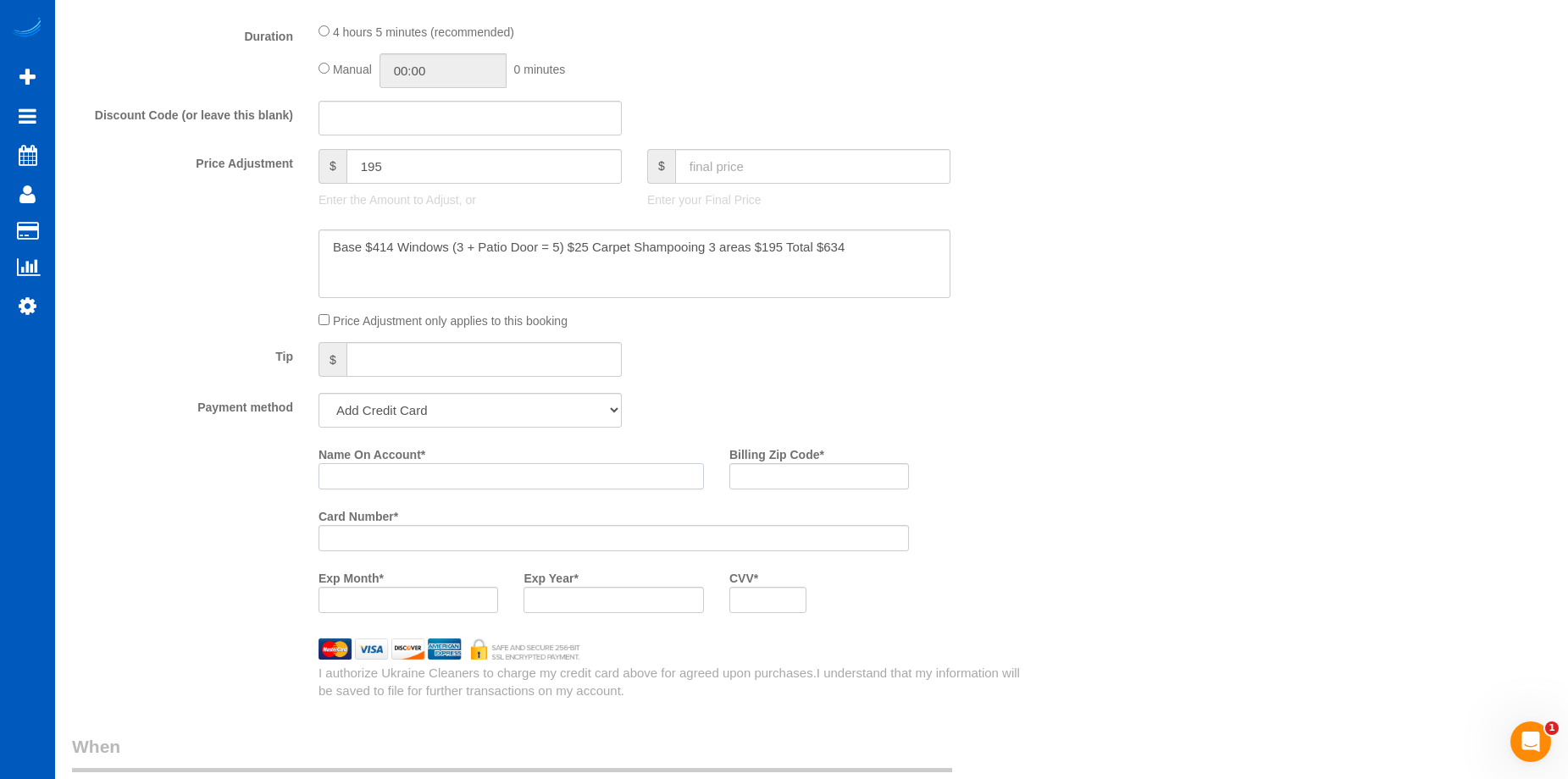
click at [403, 474] on input "Name On Account *" at bounding box center [511, 476] width 386 height 26
paste input "[PERSON_NAME] [PERSON_NAME]"
type input "[PERSON_NAME] [PERSON_NAME]"
click at [774, 475] on input "Billing Zip Code *" at bounding box center [819, 476] width 180 height 26
paste input "98108"
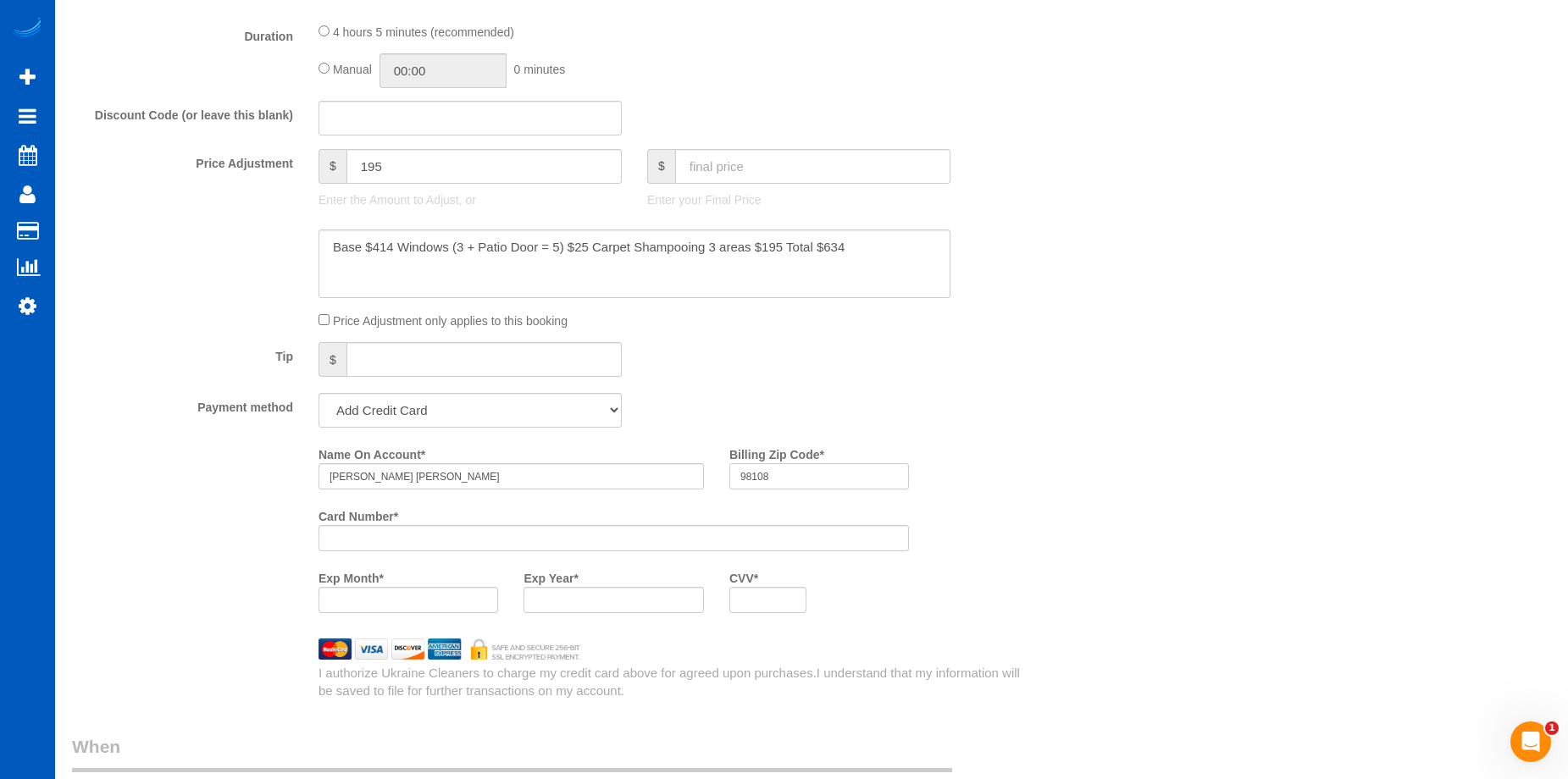
type input "98108"
click at [1025, 564] on div "Name On Account * [PERSON_NAME] [PERSON_NAME] Billing Zip Code * 98108 Card Num…" at bounding box center [675, 533] width 739 height 185
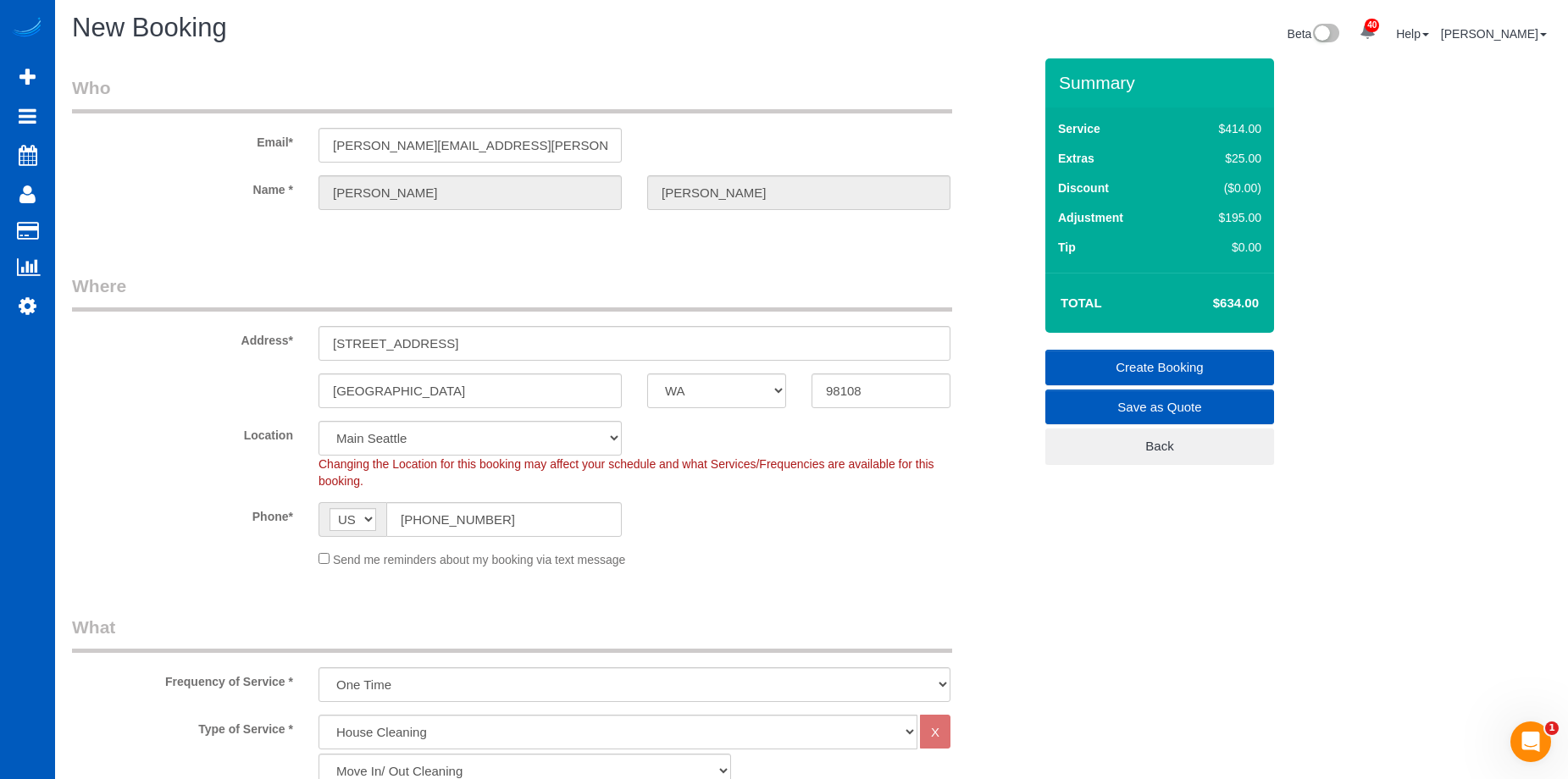
scroll to position [0, 0]
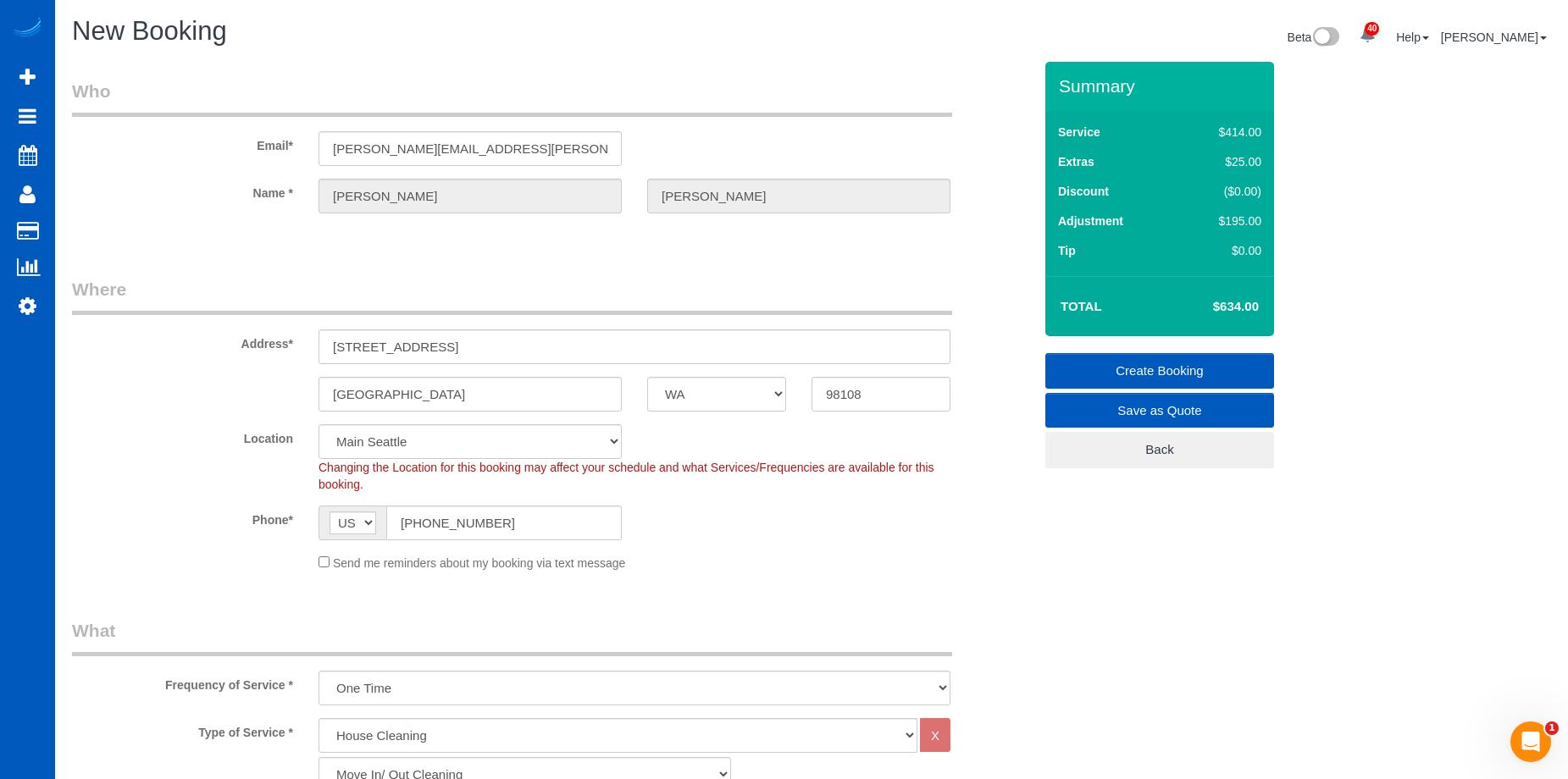
click at [1113, 369] on link "Create Booking" at bounding box center [1161, 370] width 229 height 35
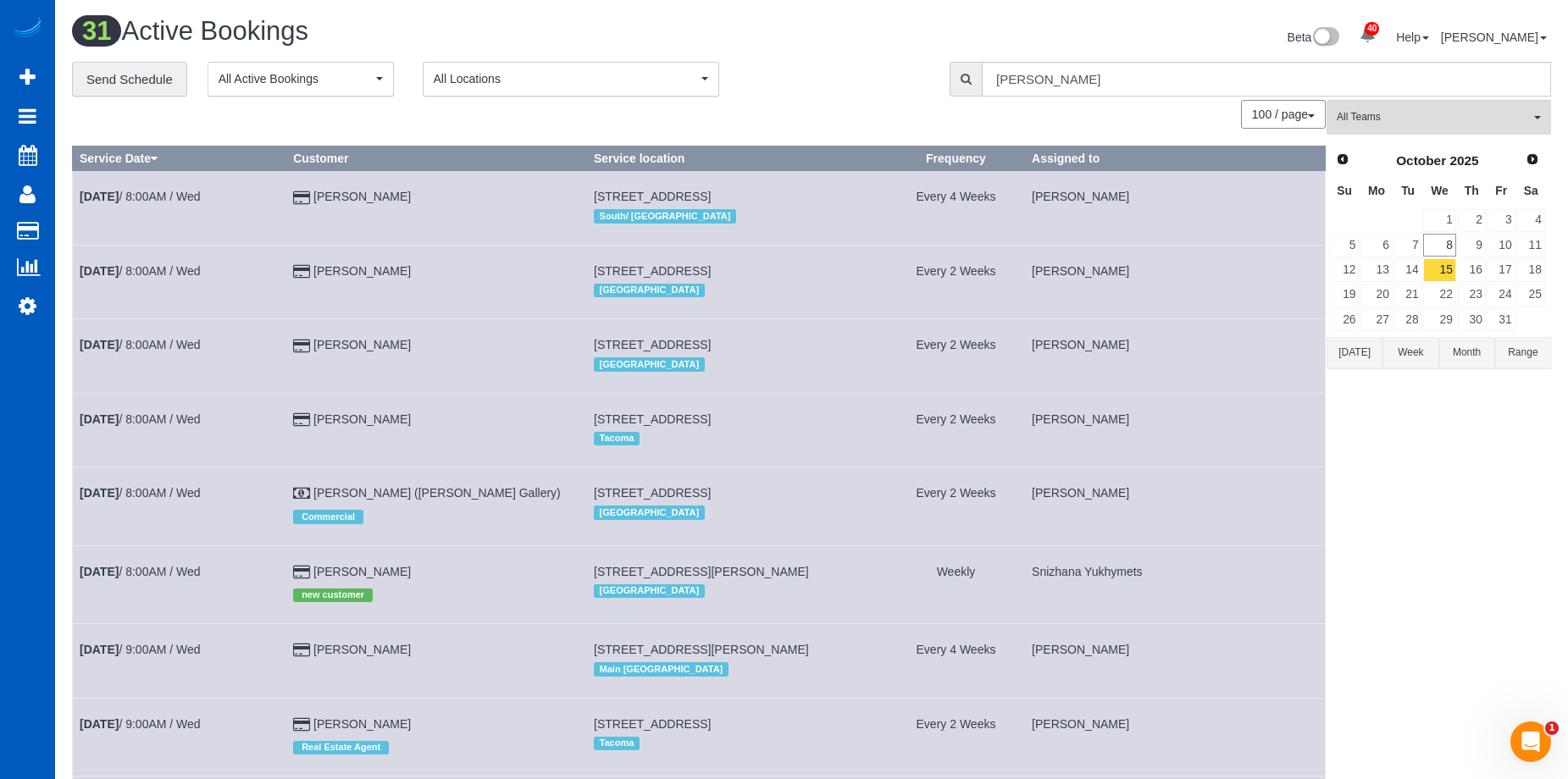
click at [762, 22] on h1 "31 Active Bookings" at bounding box center [435, 32] width 727 height 29
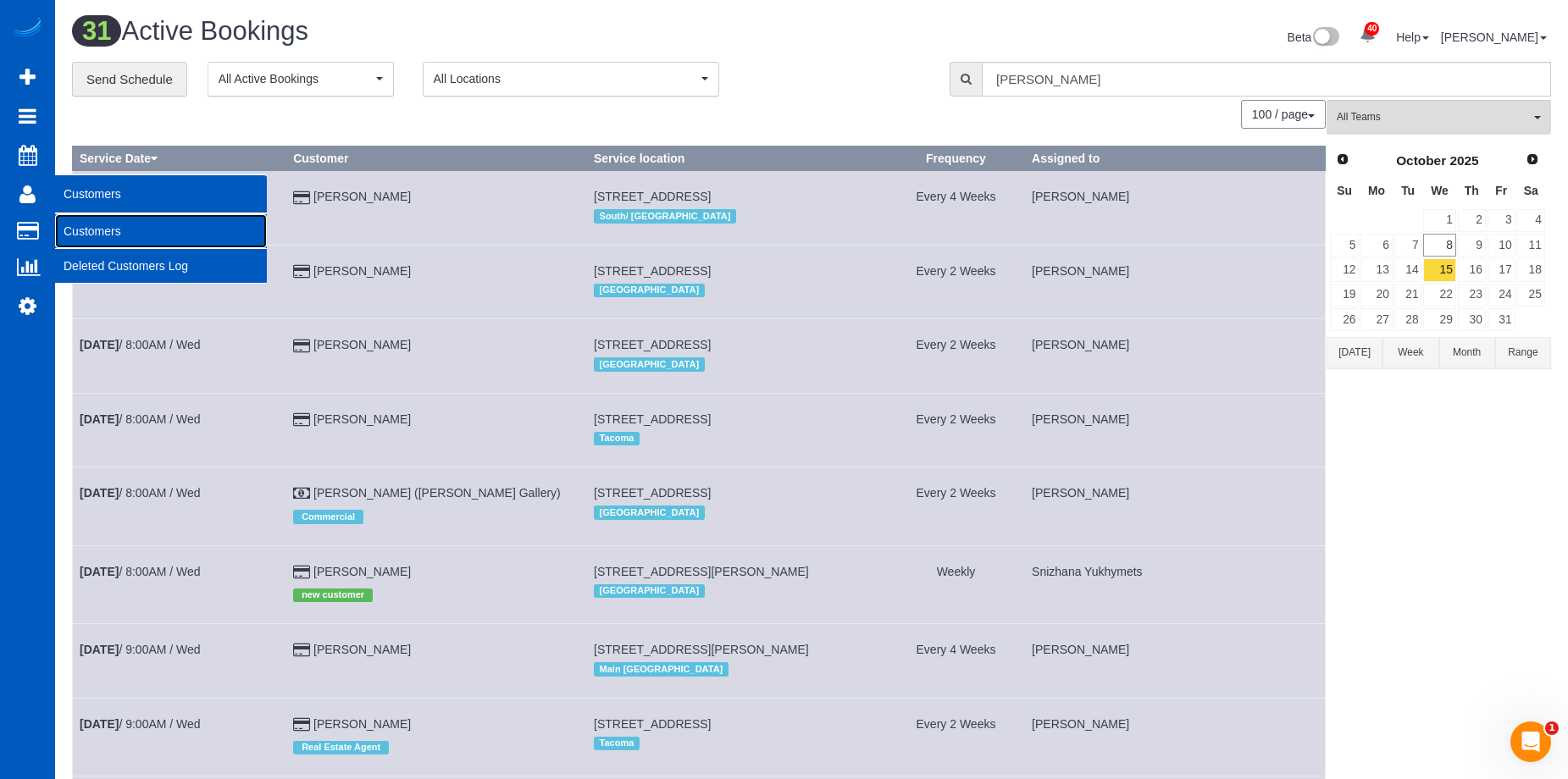
drag, startPoint x: 75, startPoint y: 229, endPoint x: 133, endPoint y: 195, distance: 67.2
click at [75, 229] on link "Customers" at bounding box center [161, 231] width 212 height 34
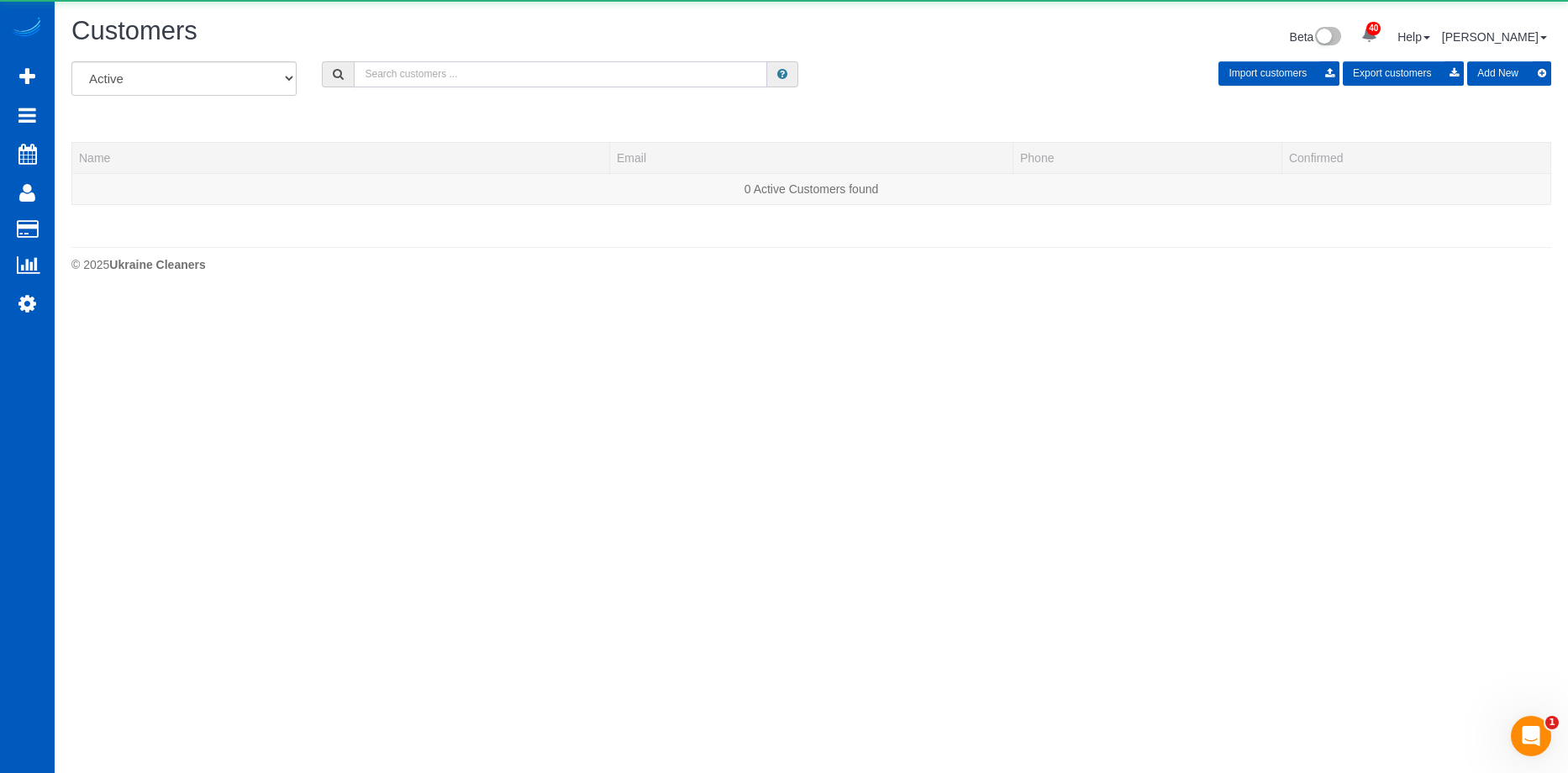
click at [466, 81] on input "text" at bounding box center [560, 74] width 413 height 26
paste input "[EMAIL_ADDRESS][DOMAIN_NAME]"
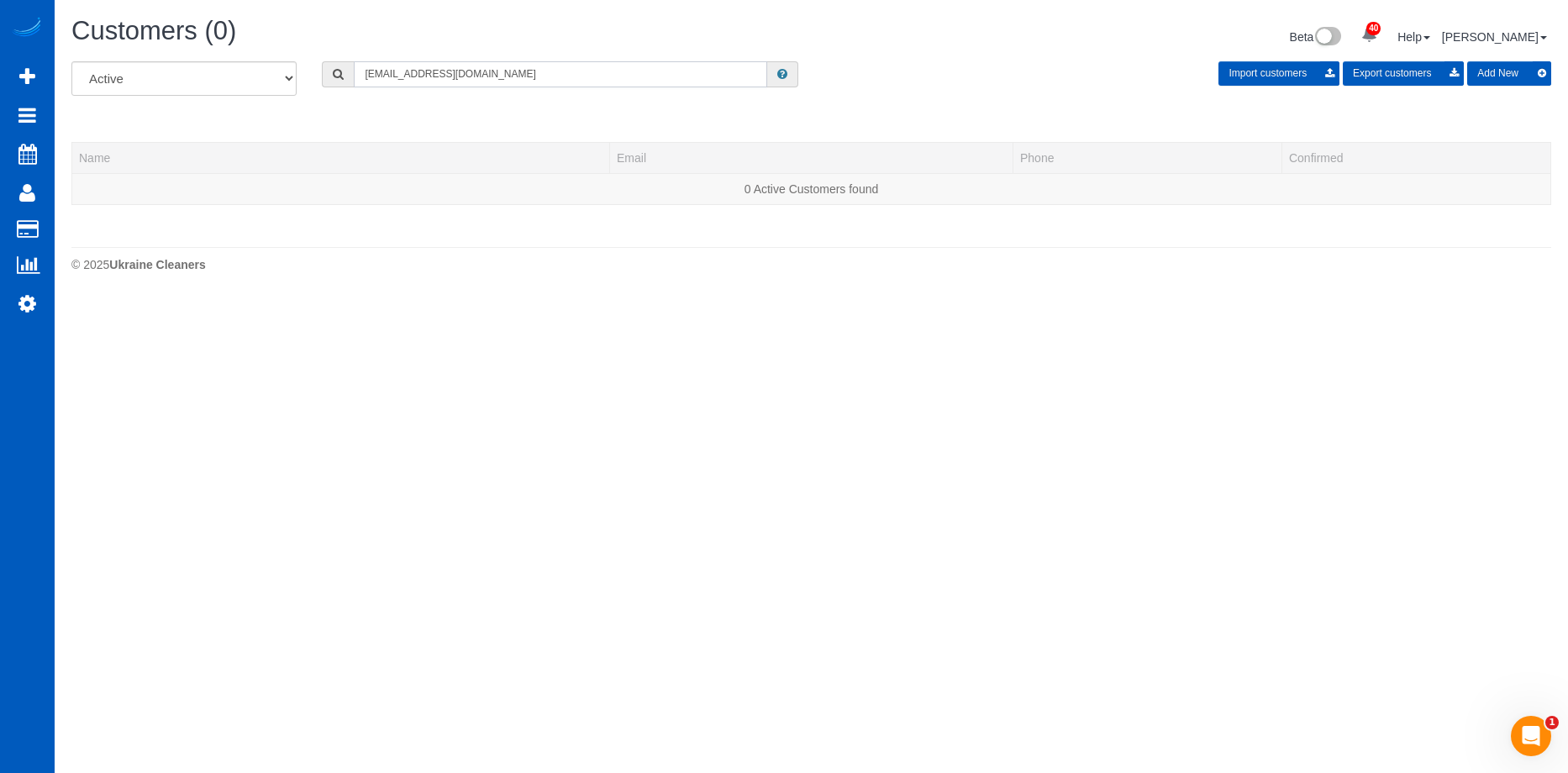
type input "[EMAIL_ADDRESS][DOMAIN_NAME]"
click at [1518, 72] on button "Add New" at bounding box center [1509, 73] width 84 height 24
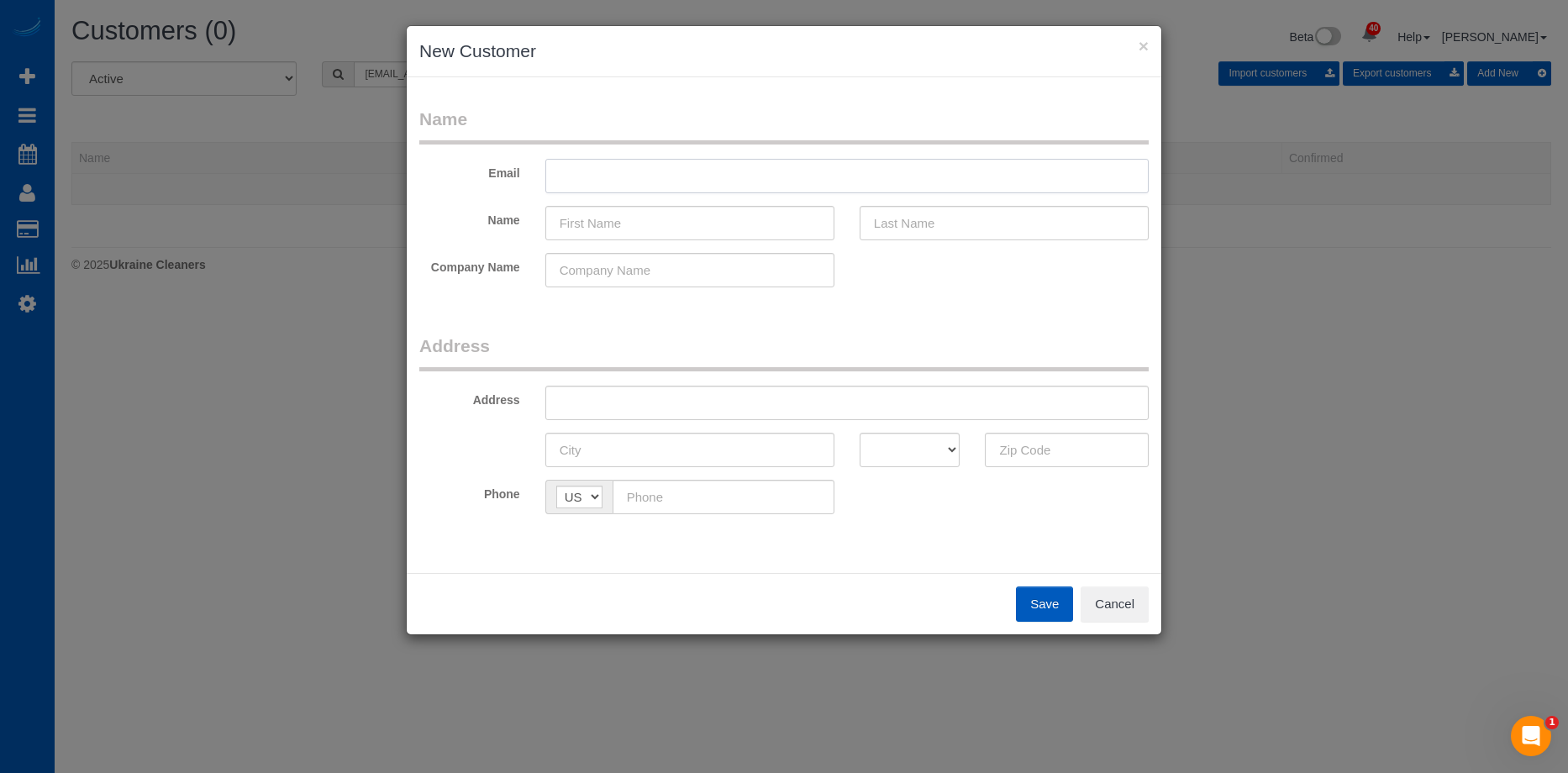
click at [855, 169] on input "text" at bounding box center [847, 176] width 604 height 34
paste input "[EMAIL_ADDRESS][DOMAIN_NAME]"
type input "[EMAIL_ADDRESS][DOMAIN_NAME]"
click at [752, 235] on input "text" at bounding box center [690, 223] width 289 height 34
paste input "[PERSON_NAME]"
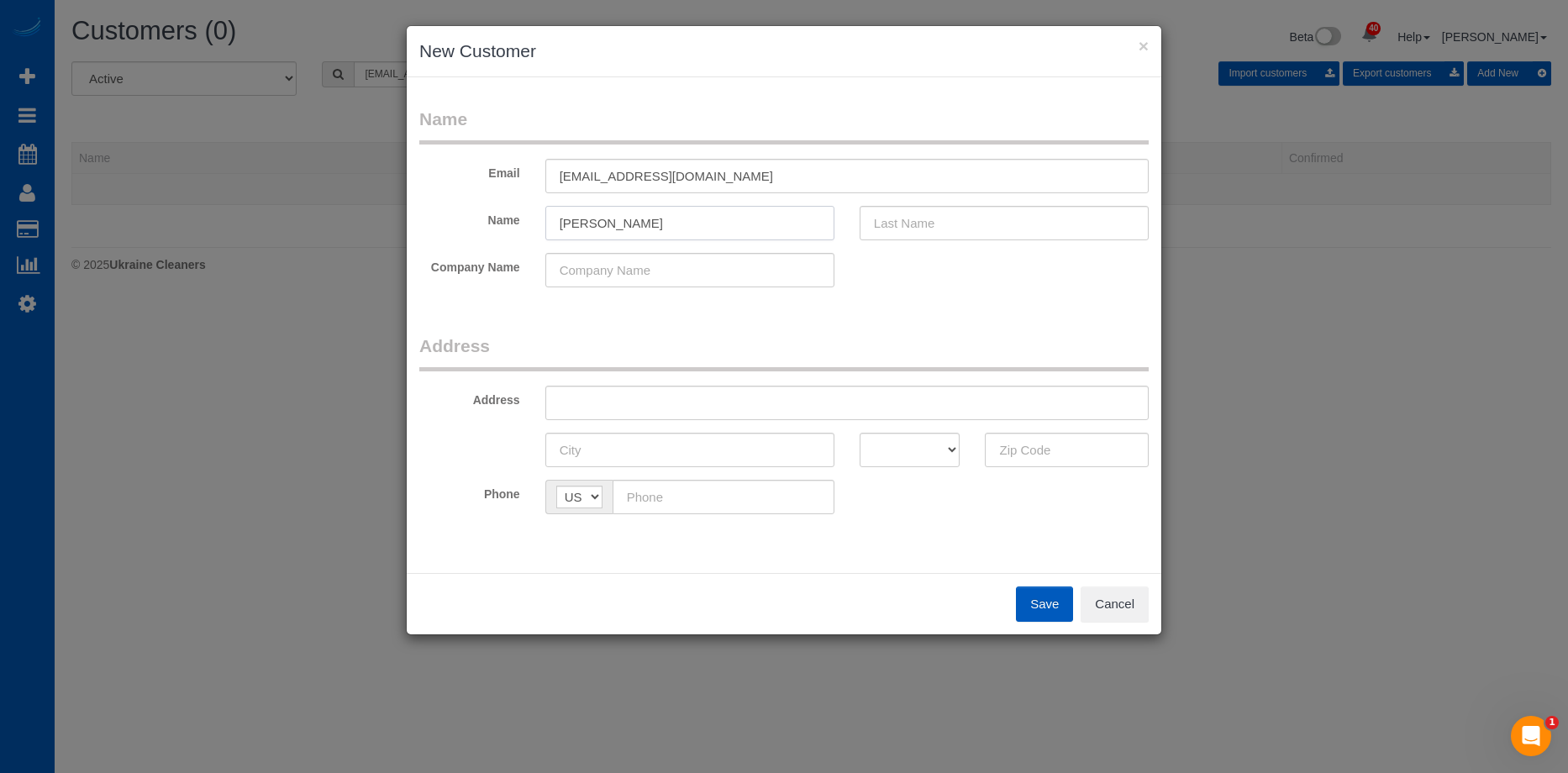
drag, startPoint x: 598, startPoint y: 217, endPoint x: 920, endPoint y: 219, distance: 322.0
click at [914, 219] on div "Name [PERSON_NAME]" at bounding box center [784, 223] width 755 height 34
type input "Lacey"
drag, startPoint x: 925, startPoint y: 219, endPoint x: 743, endPoint y: 221, distance: 182.0
click at [925, 220] on input "text" at bounding box center [1004, 223] width 289 height 34
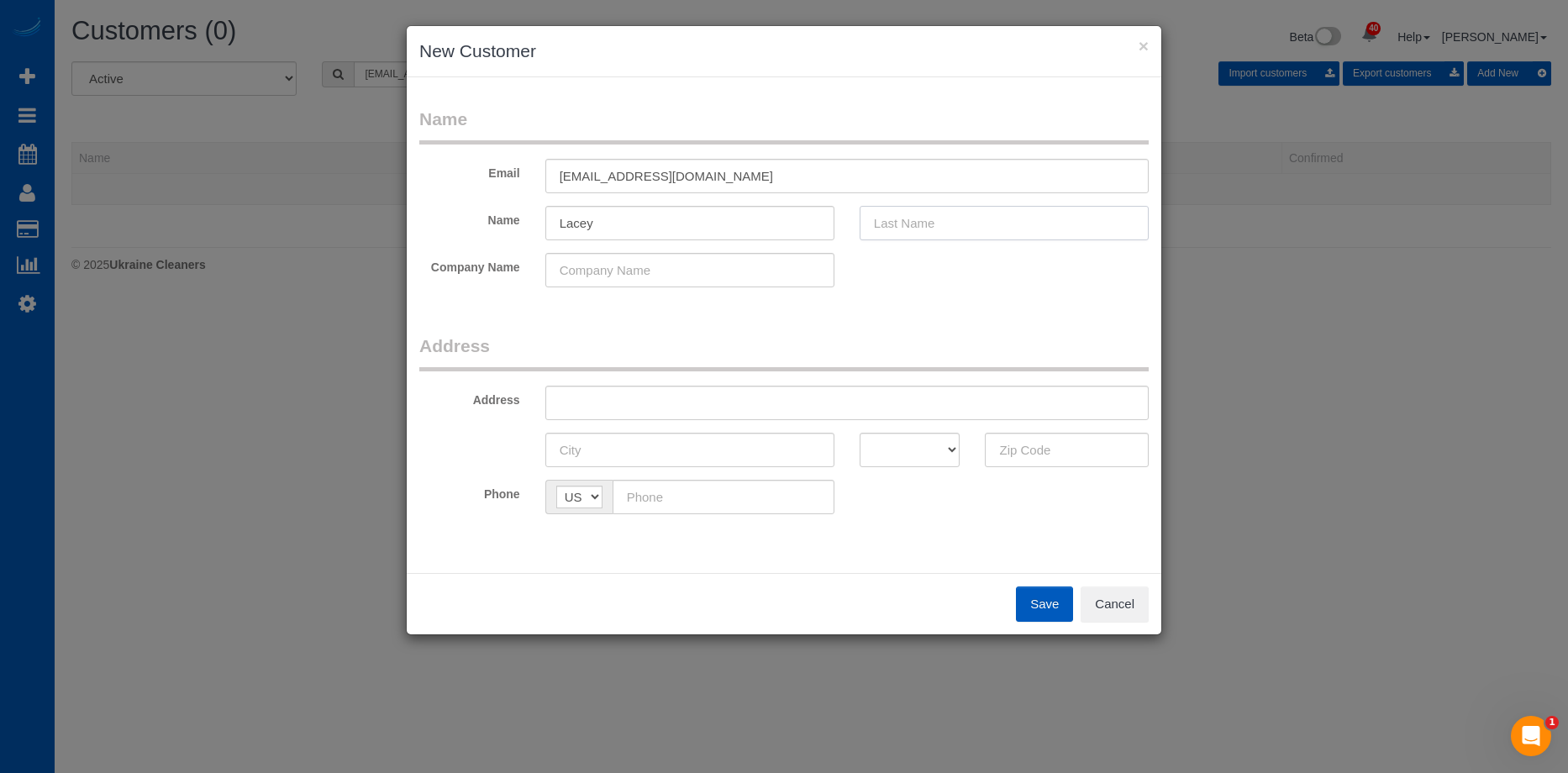
paste input "[PERSON_NAME]"
type input "[PERSON_NAME]"
click at [721, 218] on input "Lacey" at bounding box center [690, 223] width 289 height 34
type input "Lacey"
click at [819, 400] on input "text" at bounding box center [847, 403] width 604 height 34
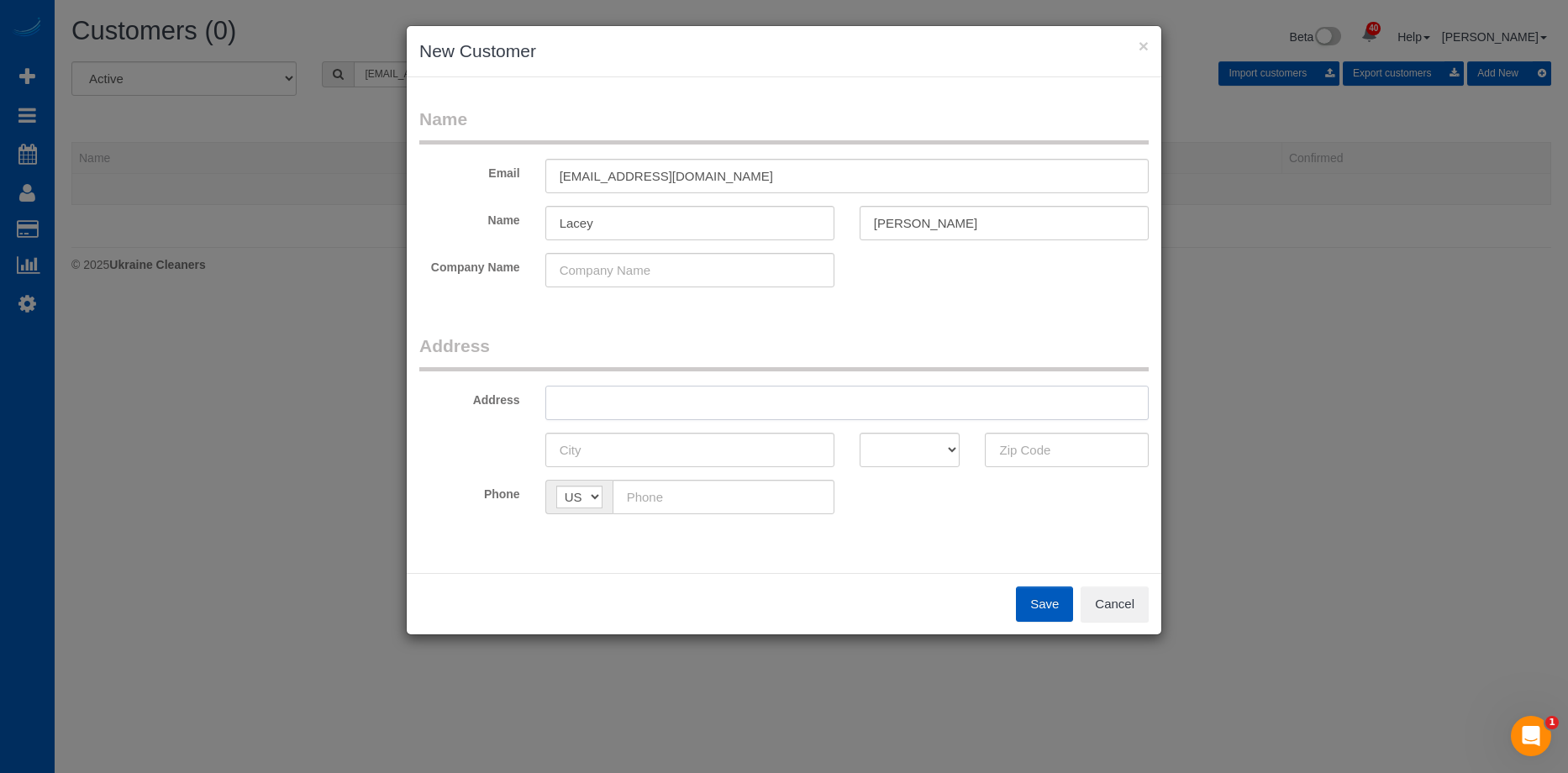
paste input "[STREET_ADDRESS]"
type input "[STREET_ADDRESS]"
click at [662, 225] on input "Lacey" at bounding box center [690, 223] width 289 height 34
type input "Lacey"
drag, startPoint x: 725, startPoint y: 402, endPoint x: 955, endPoint y: 443, distance: 233.6
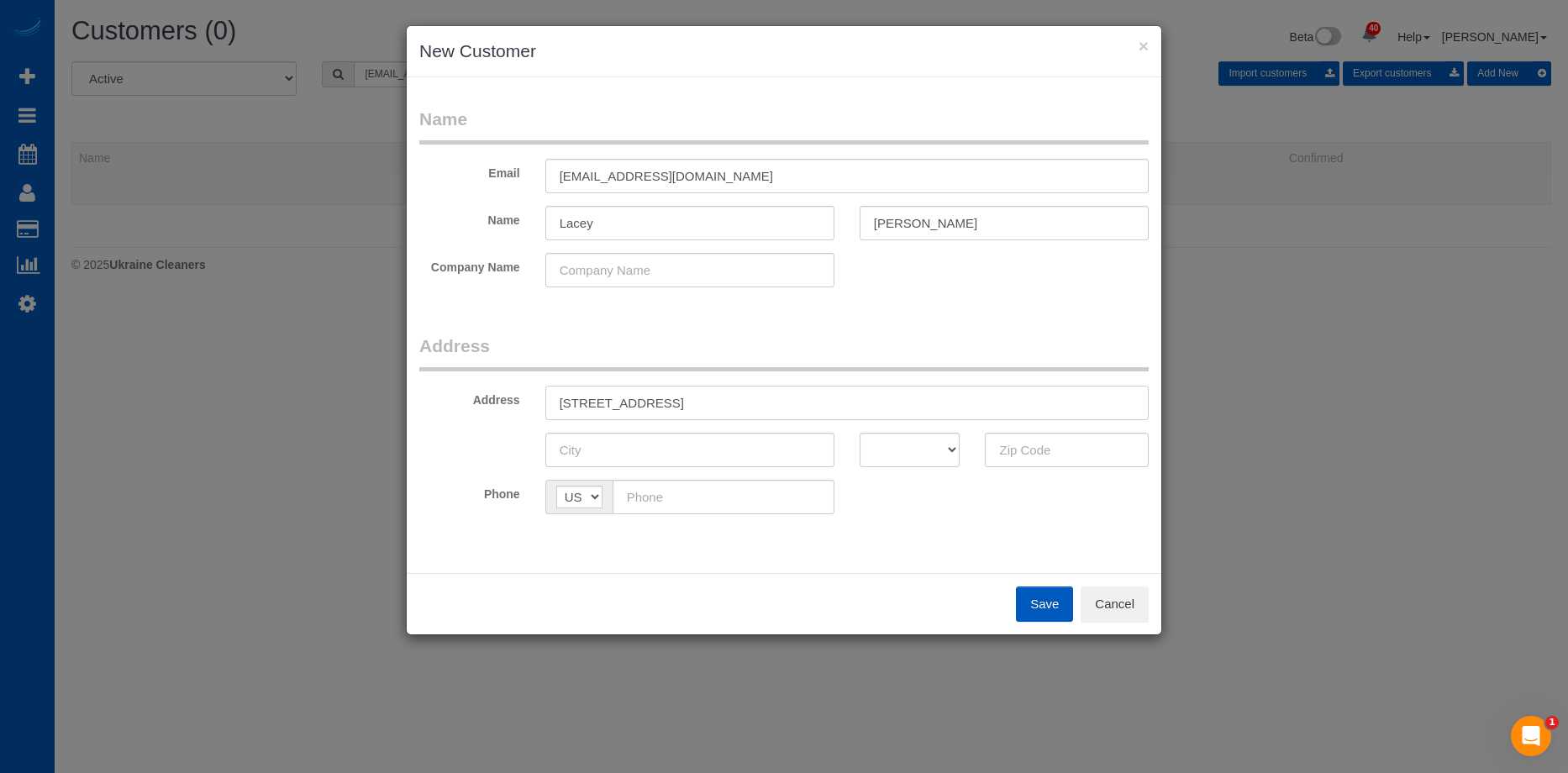
click at [886, 408] on input "[STREET_ADDRESS]" at bounding box center [847, 403] width 604 height 34
type input "[STREET_ADDRESS]"
click at [992, 446] on input "text" at bounding box center [1067, 450] width 164 height 34
paste input "98106"
type input "98106"
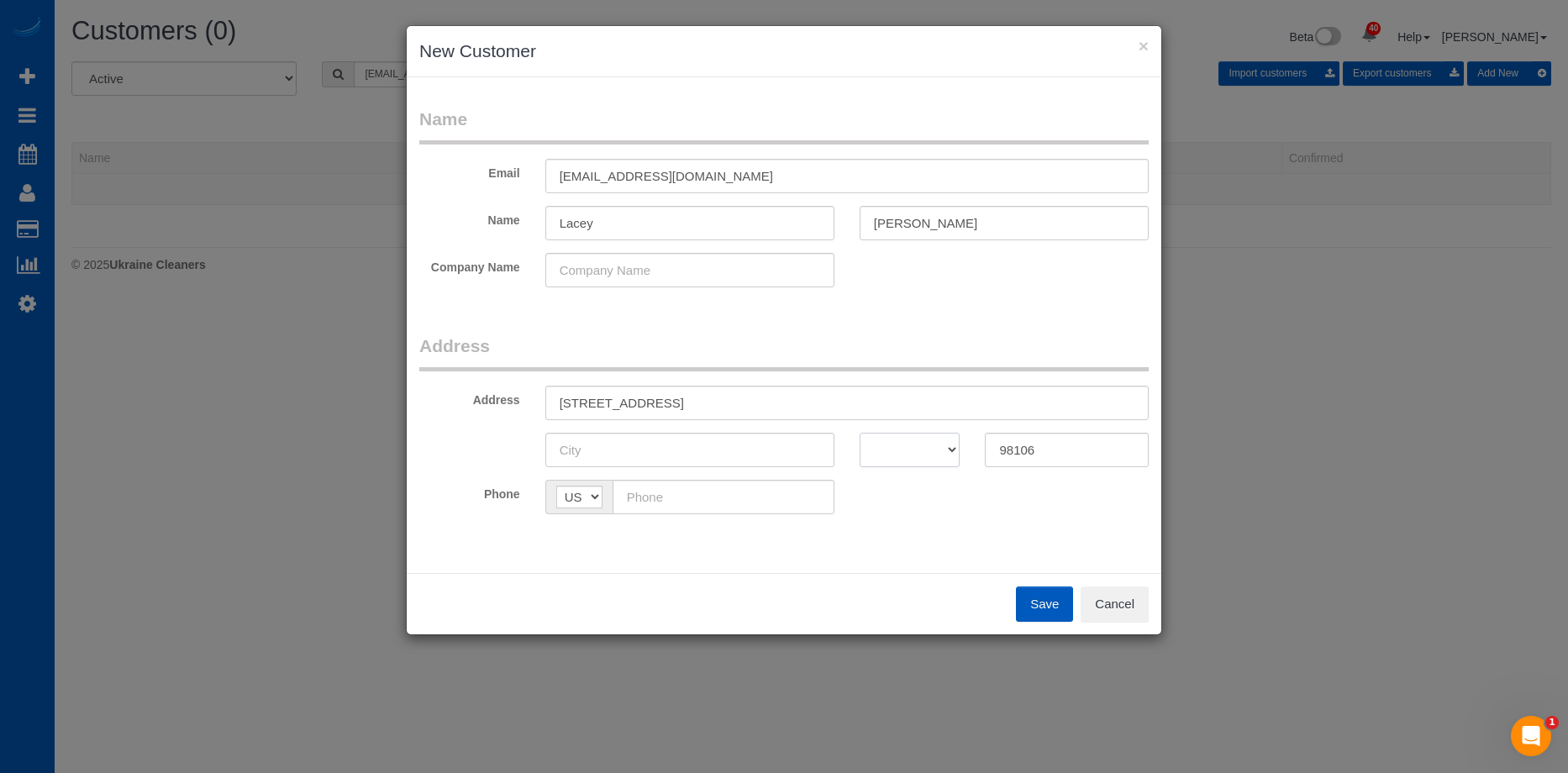
click at [893, 437] on select "AK AL AR AZ CA CO CT DC DE FL [GEOGRAPHIC_DATA] HI IA ID IL IN KS [GEOGRAPHIC_D…" at bounding box center [910, 450] width 101 height 34
click at [860, 433] on select "AK AL AR AZ CA CO CT DC DE FL [GEOGRAPHIC_DATA] HI IA ID IL IN KS [GEOGRAPHIC_D…" at bounding box center [910, 450] width 101 height 34
drag, startPoint x: 894, startPoint y: 450, endPoint x: 891, endPoint y: 433, distance: 17.3
click at [894, 450] on select "AK AL AR AZ CA CO CT DC DE FL [GEOGRAPHIC_DATA] HI IA ID IL IN KS [GEOGRAPHIC_D…" at bounding box center [910, 450] width 101 height 34
select select "WA"
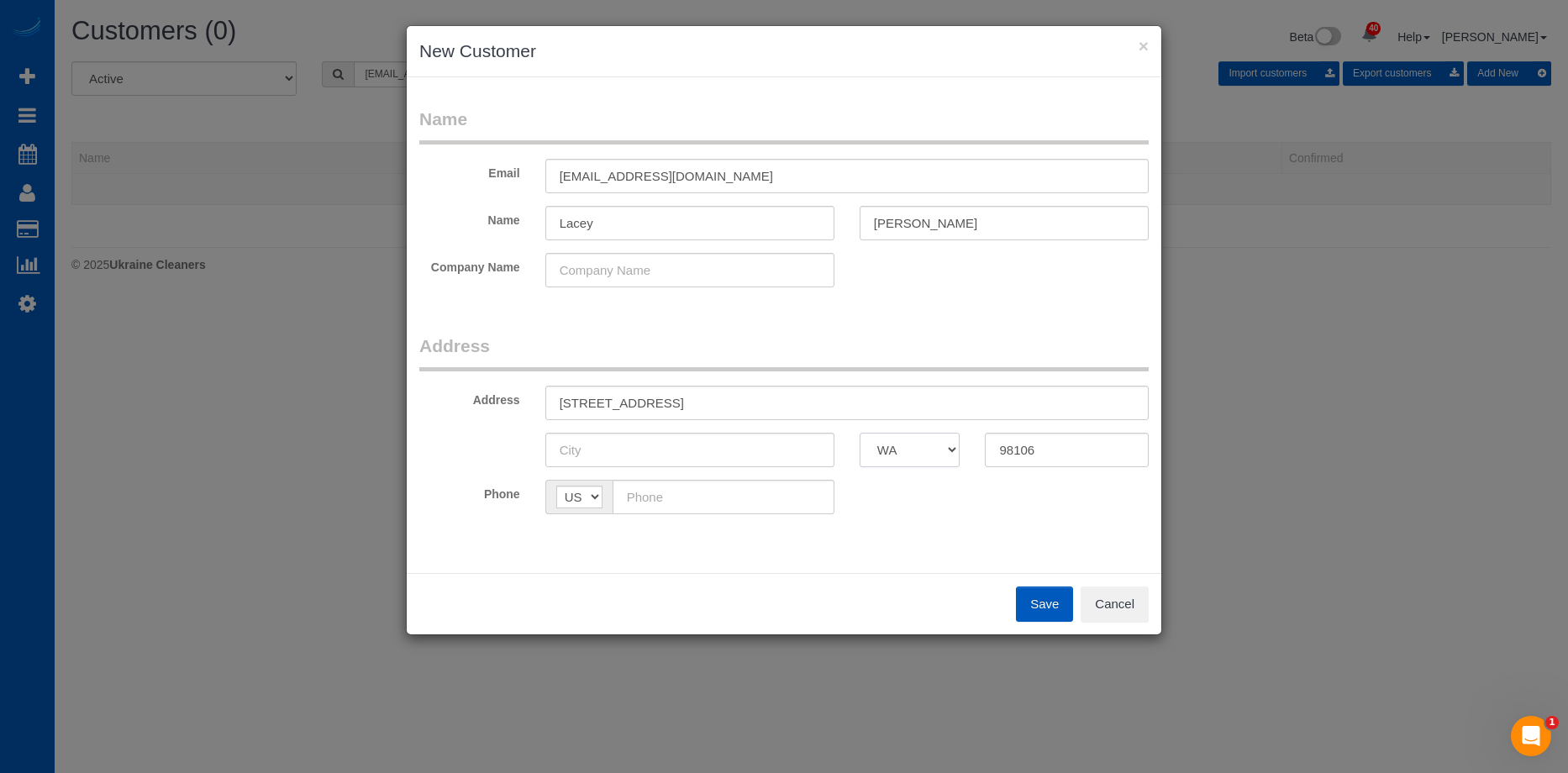
click at [860, 433] on select "AK AL AR AZ CA CO CT DC DE FL [GEOGRAPHIC_DATA] HI IA ID IL IN KS [GEOGRAPHIC_D…" at bounding box center [910, 450] width 101 height 34
drag, startPoint x: 660, startPoint y: 400, endPoint x: 700, endPoint y: 403, distance: 40.1
click at [700, 403] on input "[STREET_ADDRESS]" at bounding box center [847, 403] width 604 height 34
type input "[STREET_ADDRESS]"
click at [643, 448] on input "text" at bounding box center [690, 450] width 289 height 34
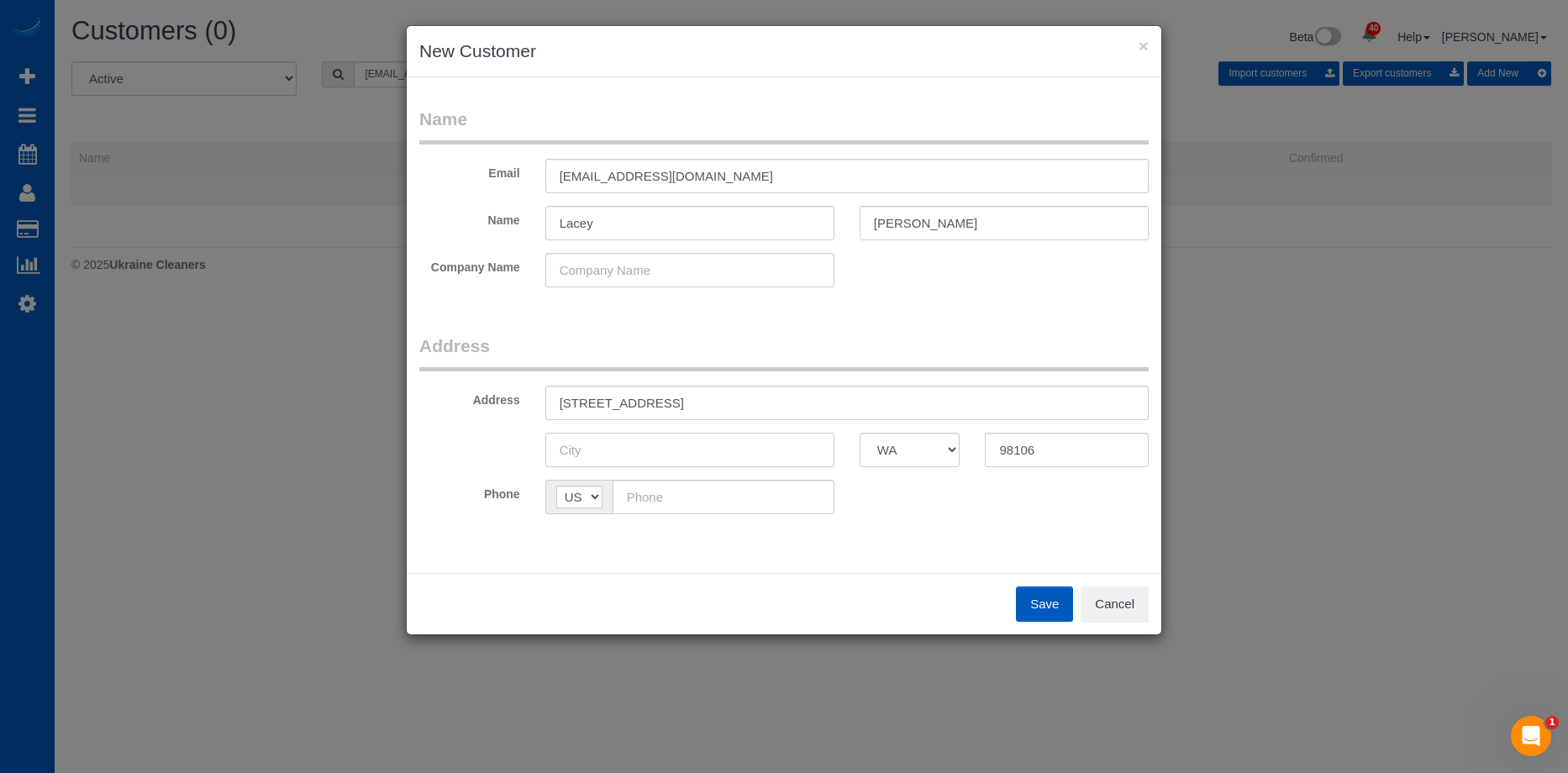
paste input "[GEOGRAPHIC_DATA]"
type input "[GEOGRAPHIC_DATA]"
drag, startPoint x: 659, startPoint y: 411, endPoint x: 767, endPoint y: 410, distance: 108.0
click at [767, 410] on input "[STREET_ADDRESS]" at bounding box center [847, 403] width 604 height 34
type input "[STREET_ADDRESS]"
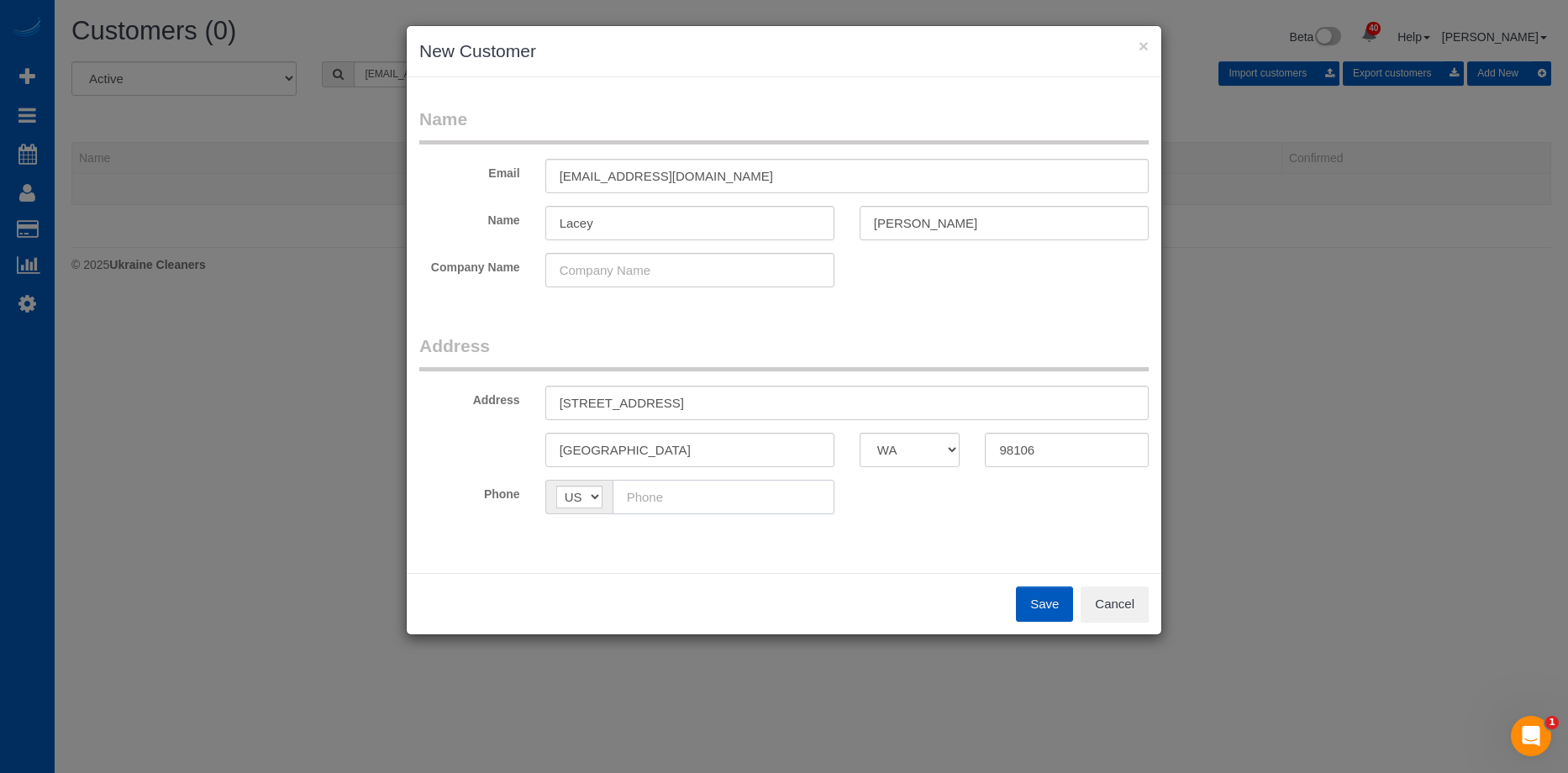
click at [719, 493] on input "text" at bounding box center [724, 497] width 222 height 34
paste input "[PHONE_NUMBER]"
type input "[PHONE_NUMBER]"
click at [1028, 609] on button "Save" at bounding box center [1044, 603] width 57 height 35
type input "[EMAIL_ADDRESS][DOMAIN_NAME]"
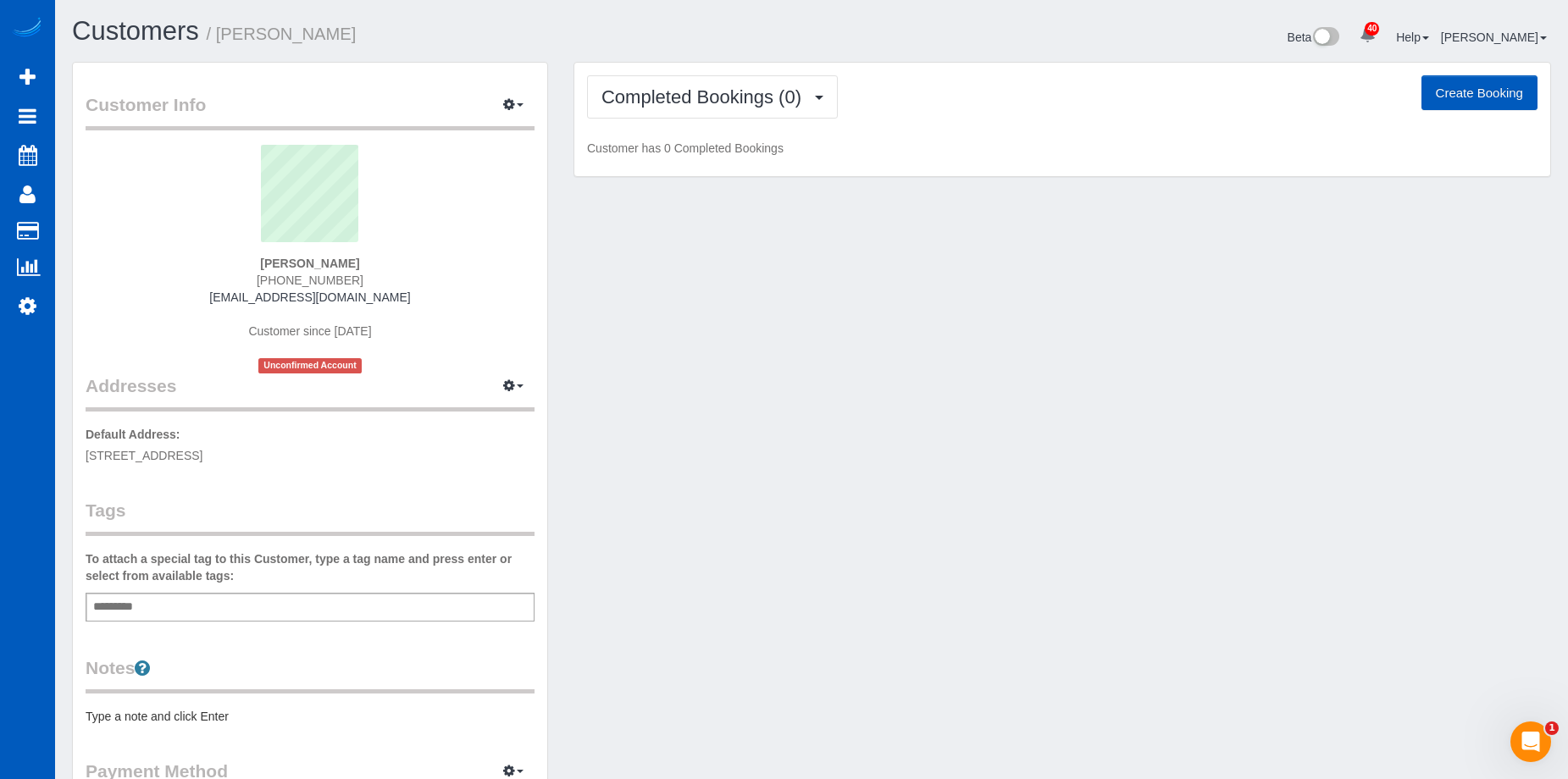
click at [1473, 93] on button "Create Booking" at bounding box center [1480, 93] width 116 height 35
select select "WA"
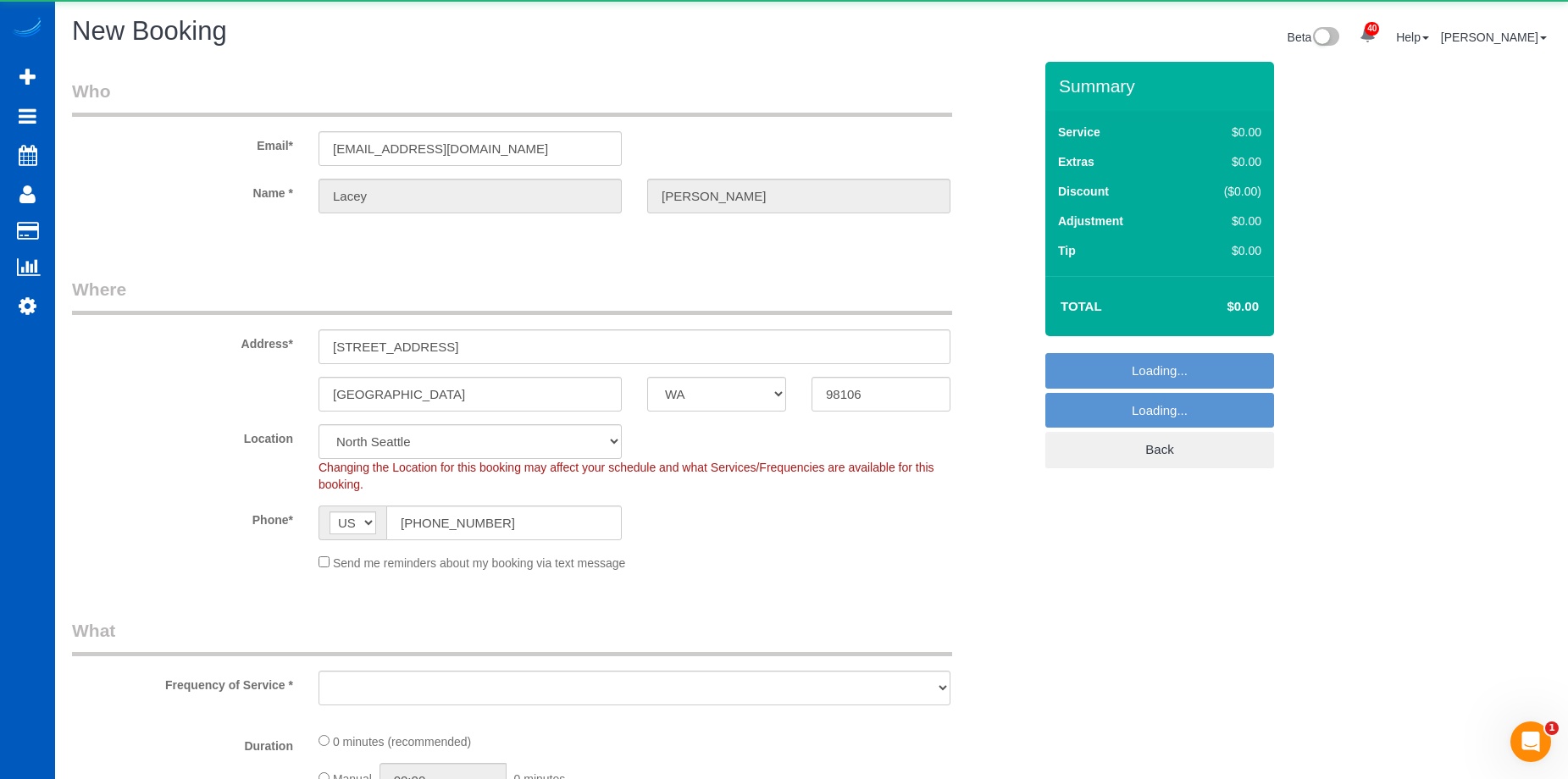
select select "object:16413"
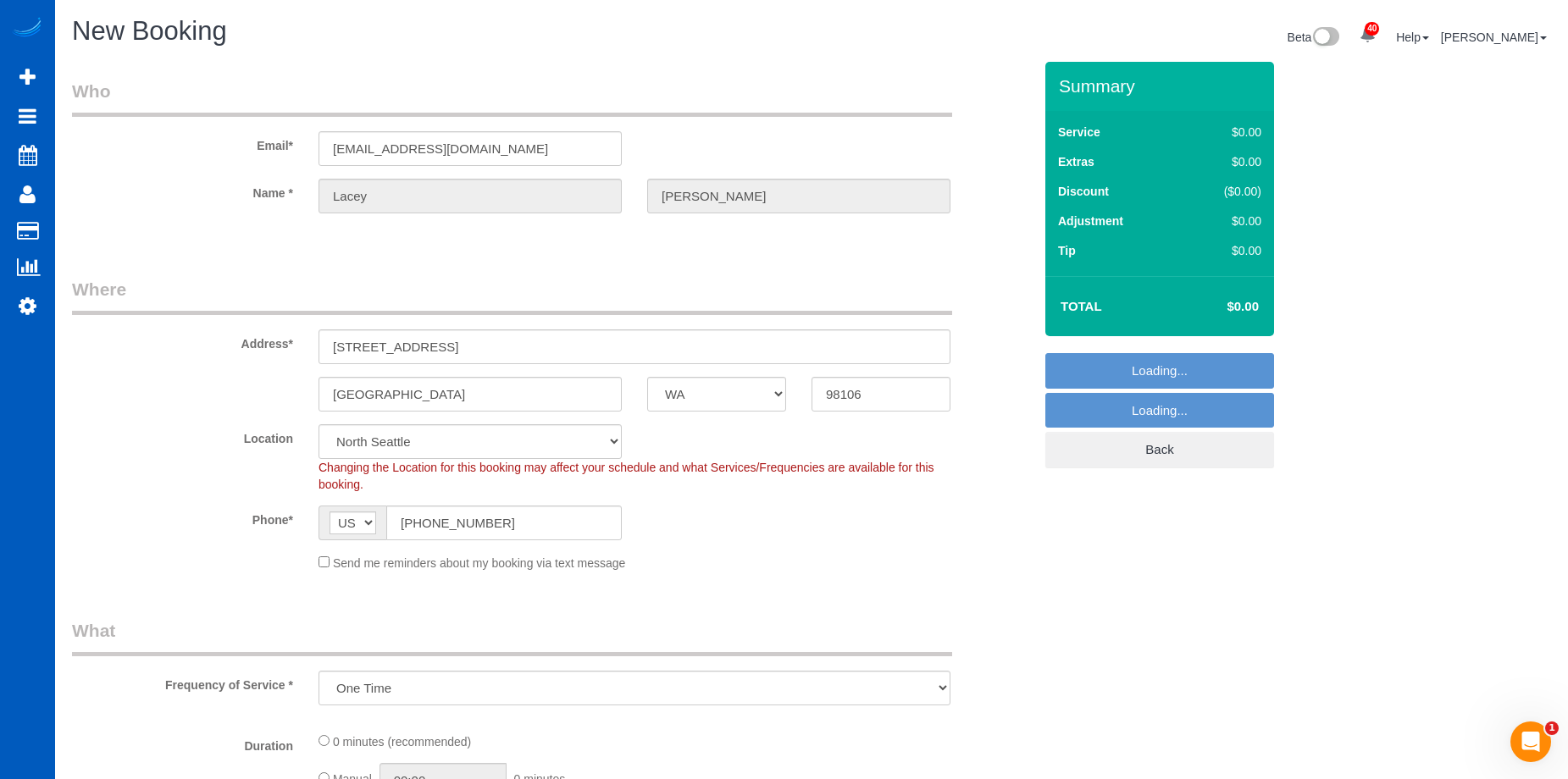
select select "199"
select select "object:16557"
select select "8"
select select "object:16562"
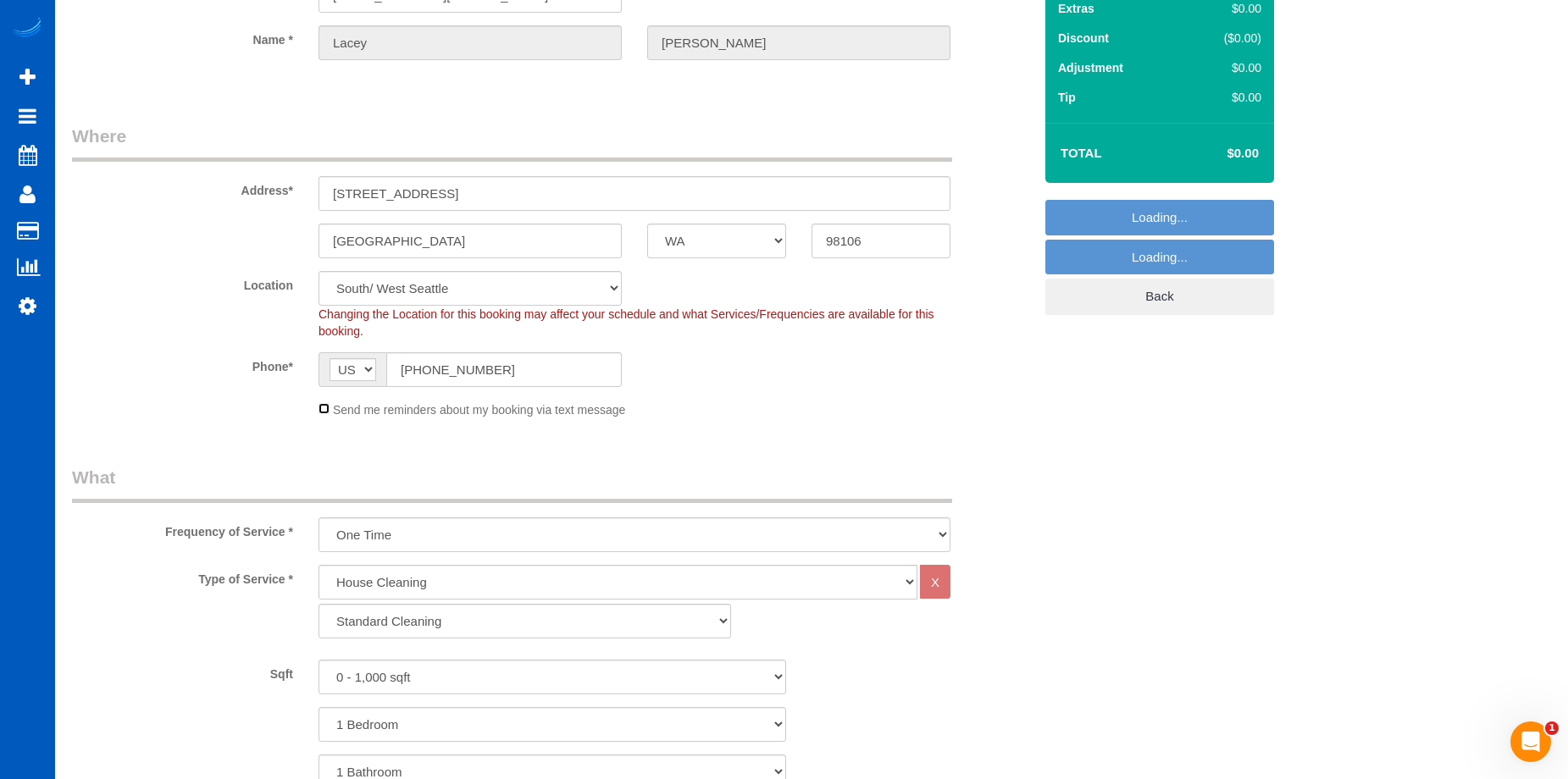
scroll to position [169, 0]
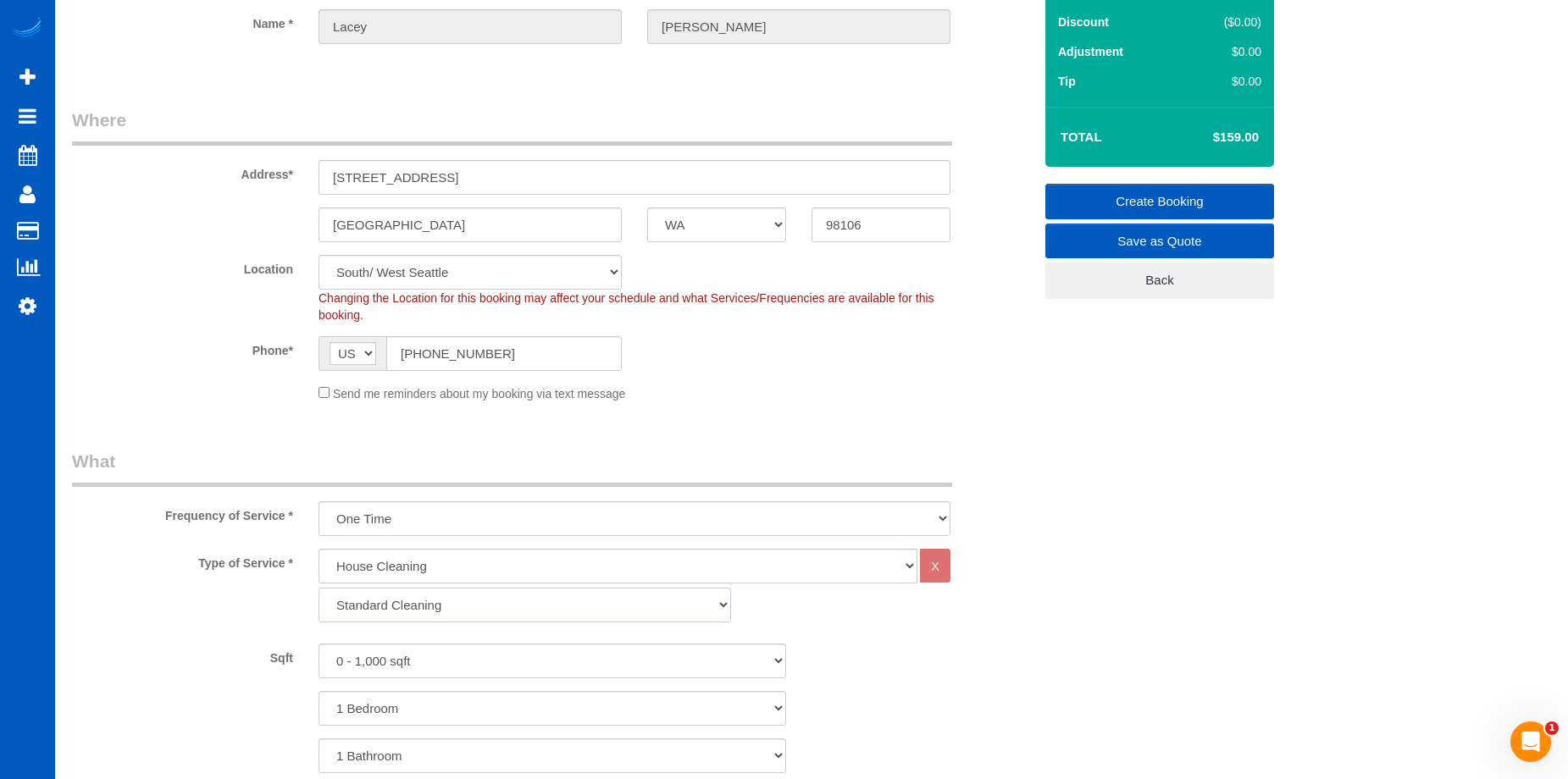
click at [414, 604] on select "Standard Cleaning Deep Cleaning Move In/ Out Cleaning" at bounding box center [525, 605] width 413 height 35
select select "367"
click at [318, 588] on select "Standard Cleaning Deep Cleaning Move In/ Out Cleaning" at bounding box center [525, 605] width 413 height 35
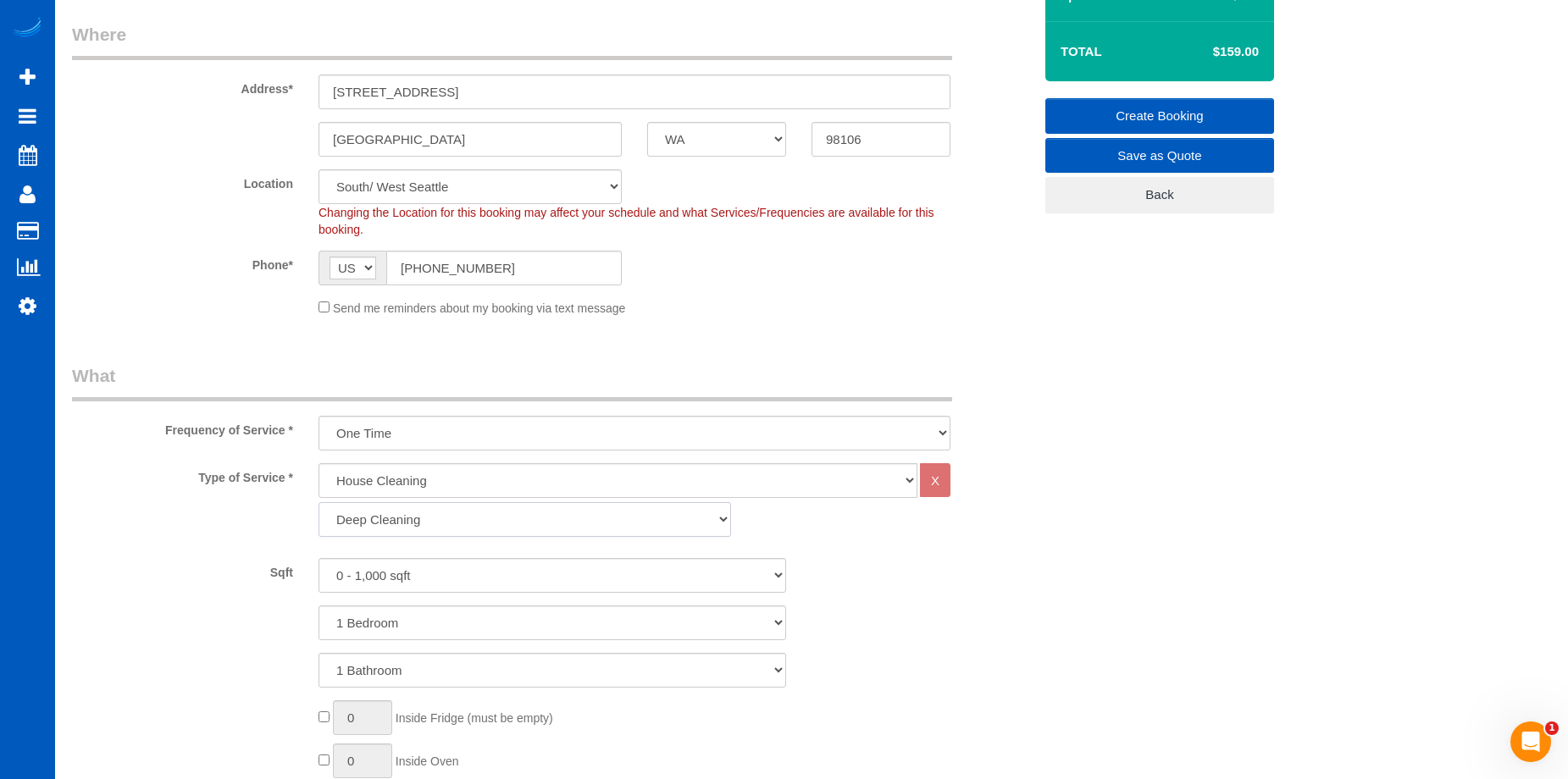
scroll to position [339, 0]
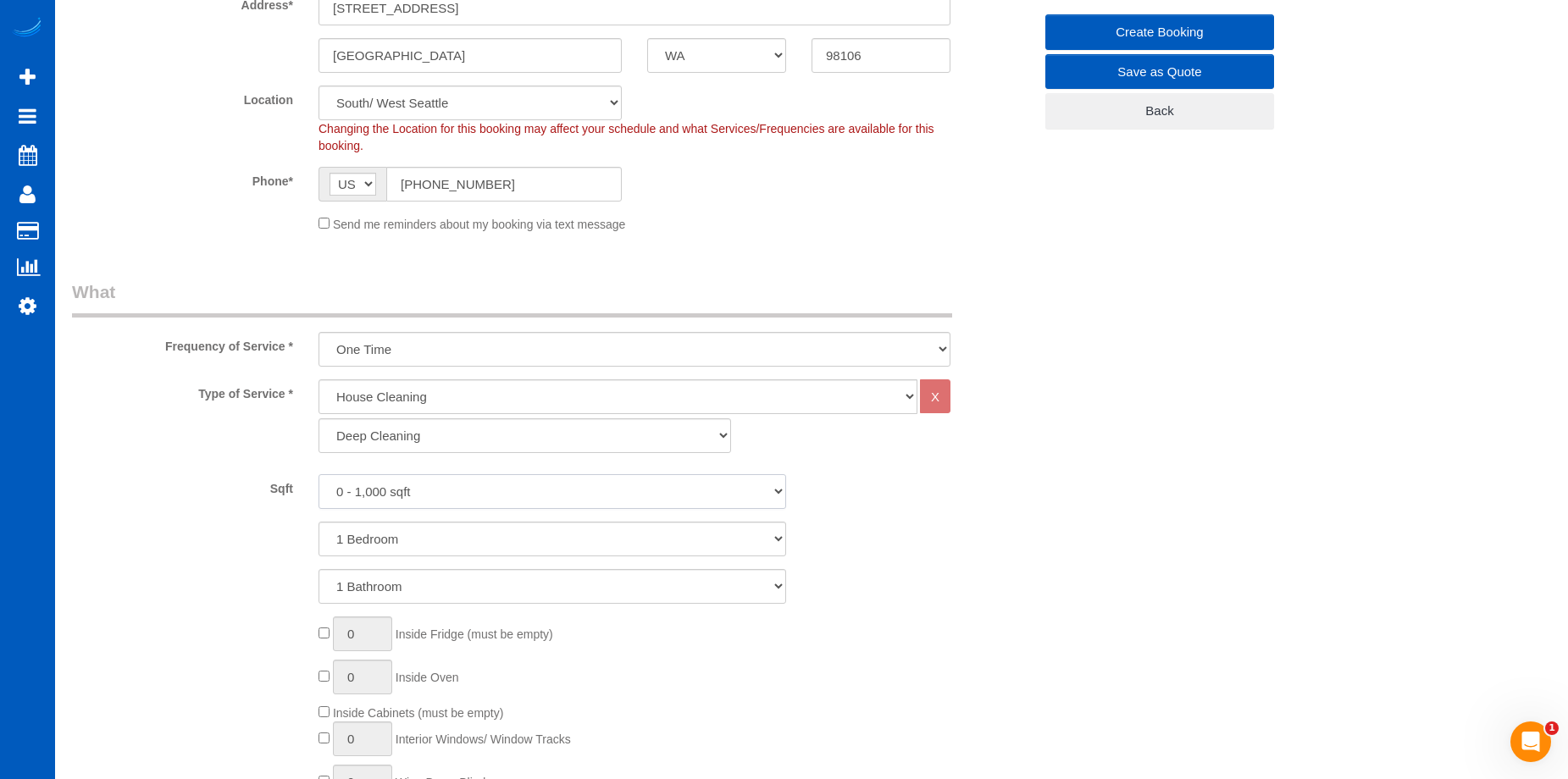
click at [415, 490] on select "0 - 1,000 sqft 1,001 - 1,500 sqft 1,501 - 2,000 sqft 2,001 - 2,500 sqft 2,501 -…" at bounding box center [552, 492] width 467 height 35
click at [538, 491] on select "0 - 1,000 sqft 1,001 - 1,500 sqft 1,501 - 2,000 sqft 2,001 - 2,500 sqft 2,501 -…" at bounding box center [552, 492] width 467 height 35
select select "3001"
click at [318, 474] on select "0 - 1,000 sqft 1,001 - 1,500 sqft 1,501 - 2,000 sqft 2,001 - 2,500 sqft 2,501 -…" at bounding box center [552, 492] width 467 height 35
click at [494, 537] on select "1 Bedroom 2 Bedrooms 3 Bedrooms 4 Bedrooms 5 Bedrooms 6 Bedrooms 7 Bedrooms" at bounding box center [552, 539] width 467 height 35
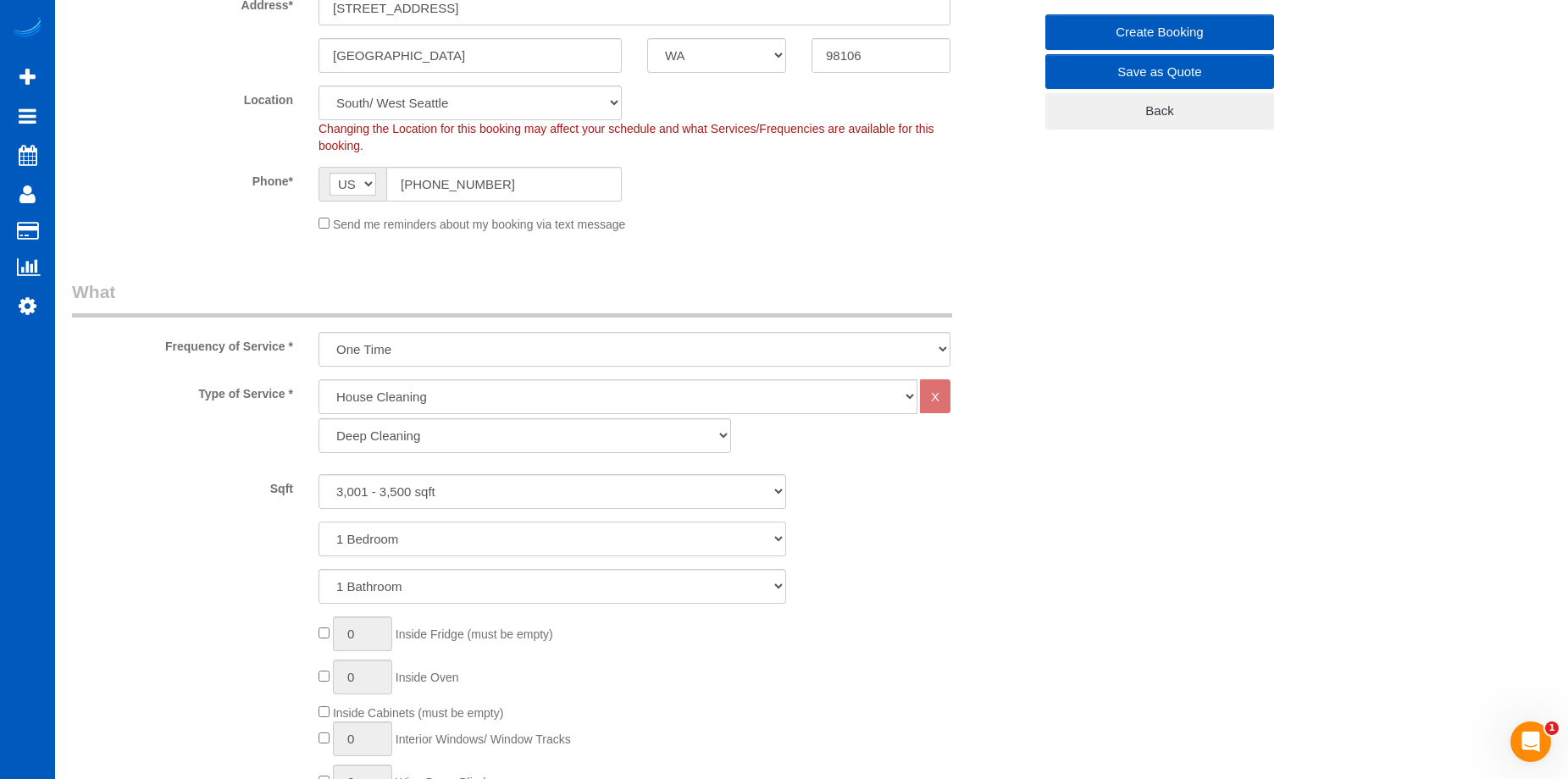
select select "5"
click at [318, 522] on select "1 Bedroom 2 Bedrooms 3 Bedrooms 4 Bedrooms 5 Bedrooms 6 Bedrooms 7 Bedrooms" at bounding box center [552, 539] width 467 height 35
click at [475, 596] on select "1 Bathroom 2 Bathrooms 3 Bathrooms 4 Bathrooms 5 Bathrooms 6 Bathrooms 7 Bathro…" at bounding box center [552, 586] width 467 height 35
select select "4"
click at [318, 569] on select "1 Bathroom 2 Bathrooms 3 Bathrooms 4 Bathrooms 5 Bathrooms 6 Bathrooms 7 Bathro…" at bounding box center [552, 586] width 467 height 35
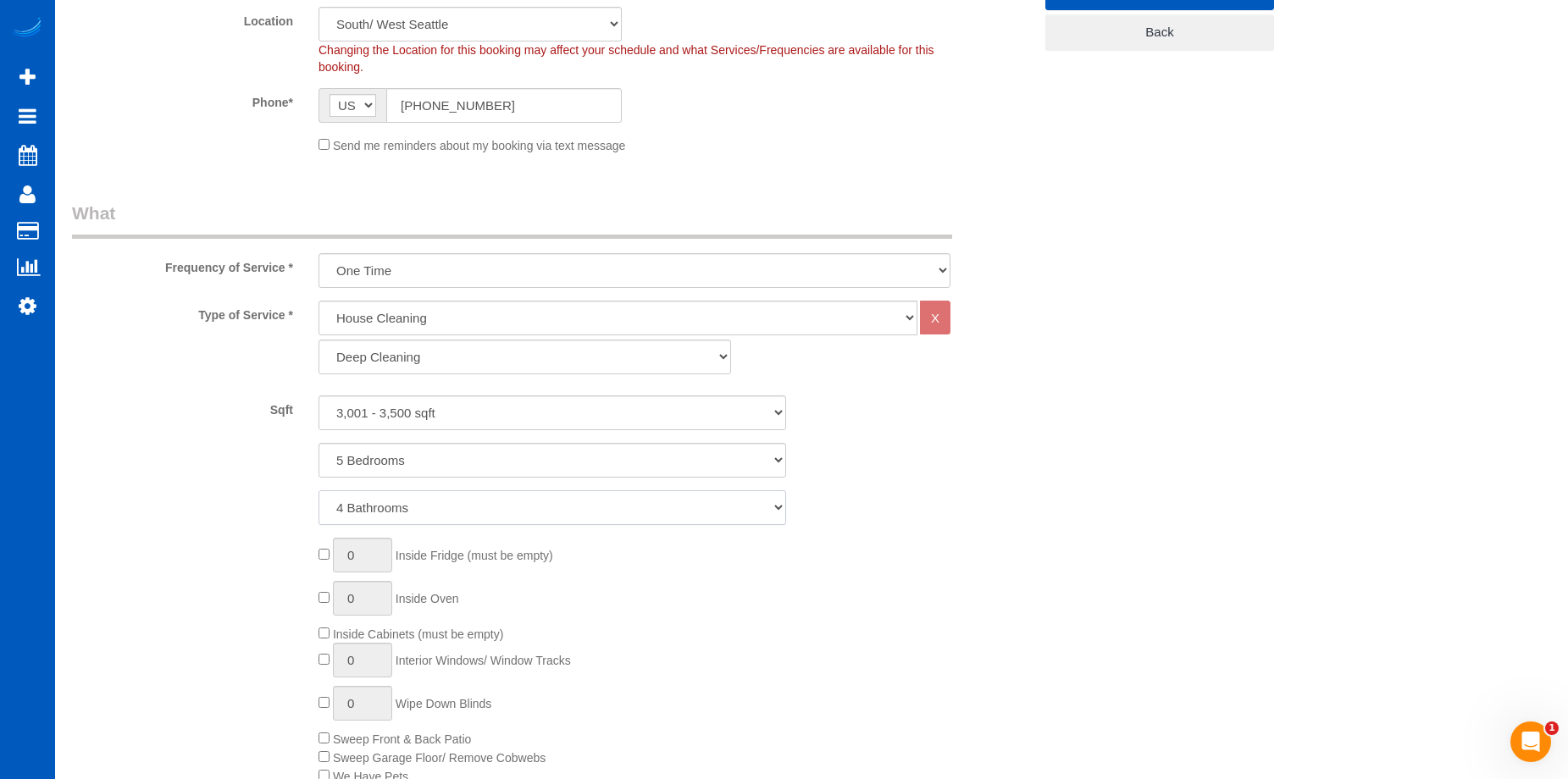
scroll to position [508, 0]
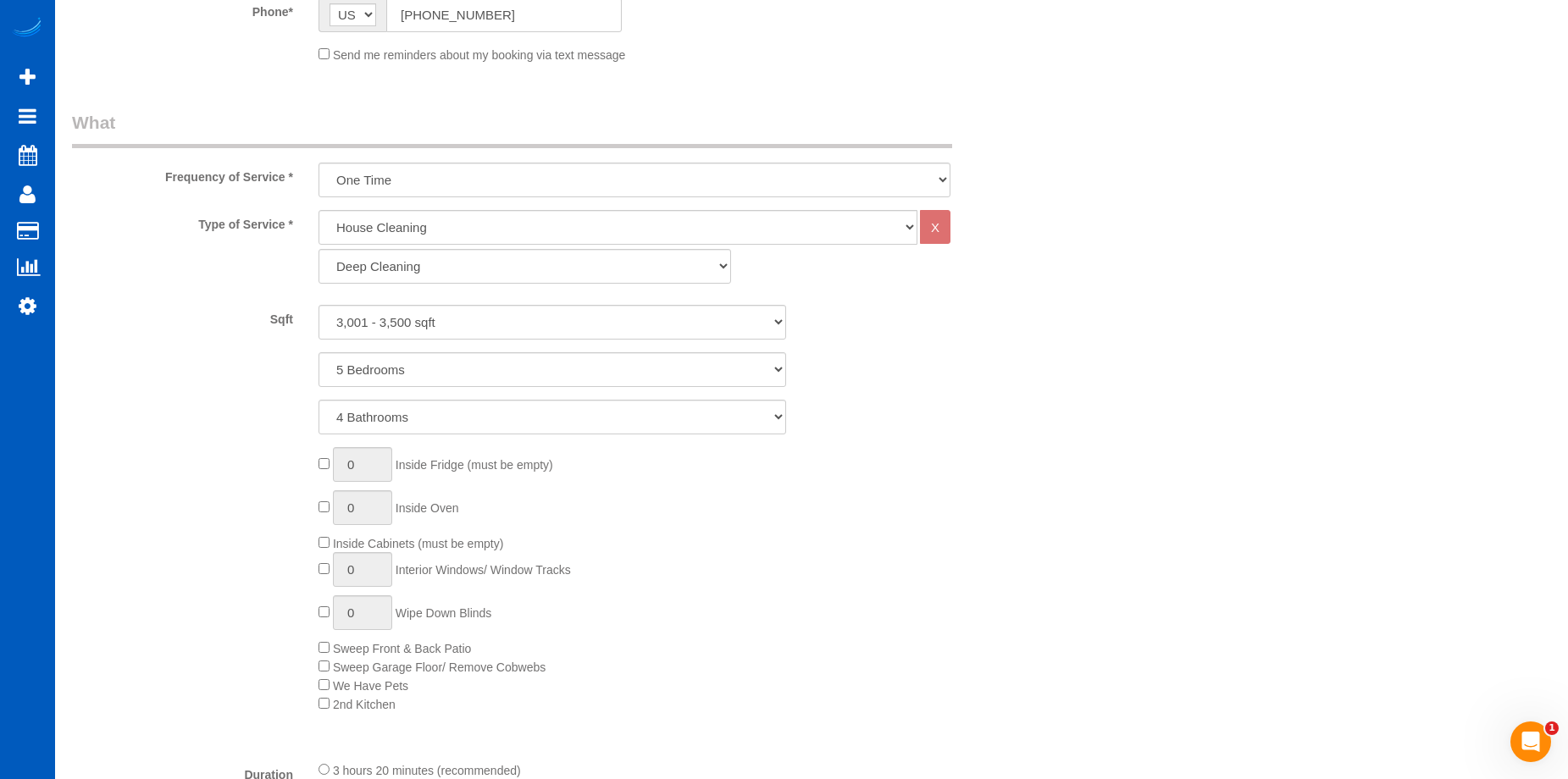
click at [327, 500] on div "0 Inside Fridge (must be empty) 0 Inside Oven Inside Cabinets (must be empty) 0…" at bounding box center [675, 580] width 739 height 266
click at [317, 515] on div "0 Inside Fridge (must be empty) 0 Inside Oven Inside Cabinets (must be empty) 0…" at bounding box center [675, 580] width 739 height 266
type input "1"
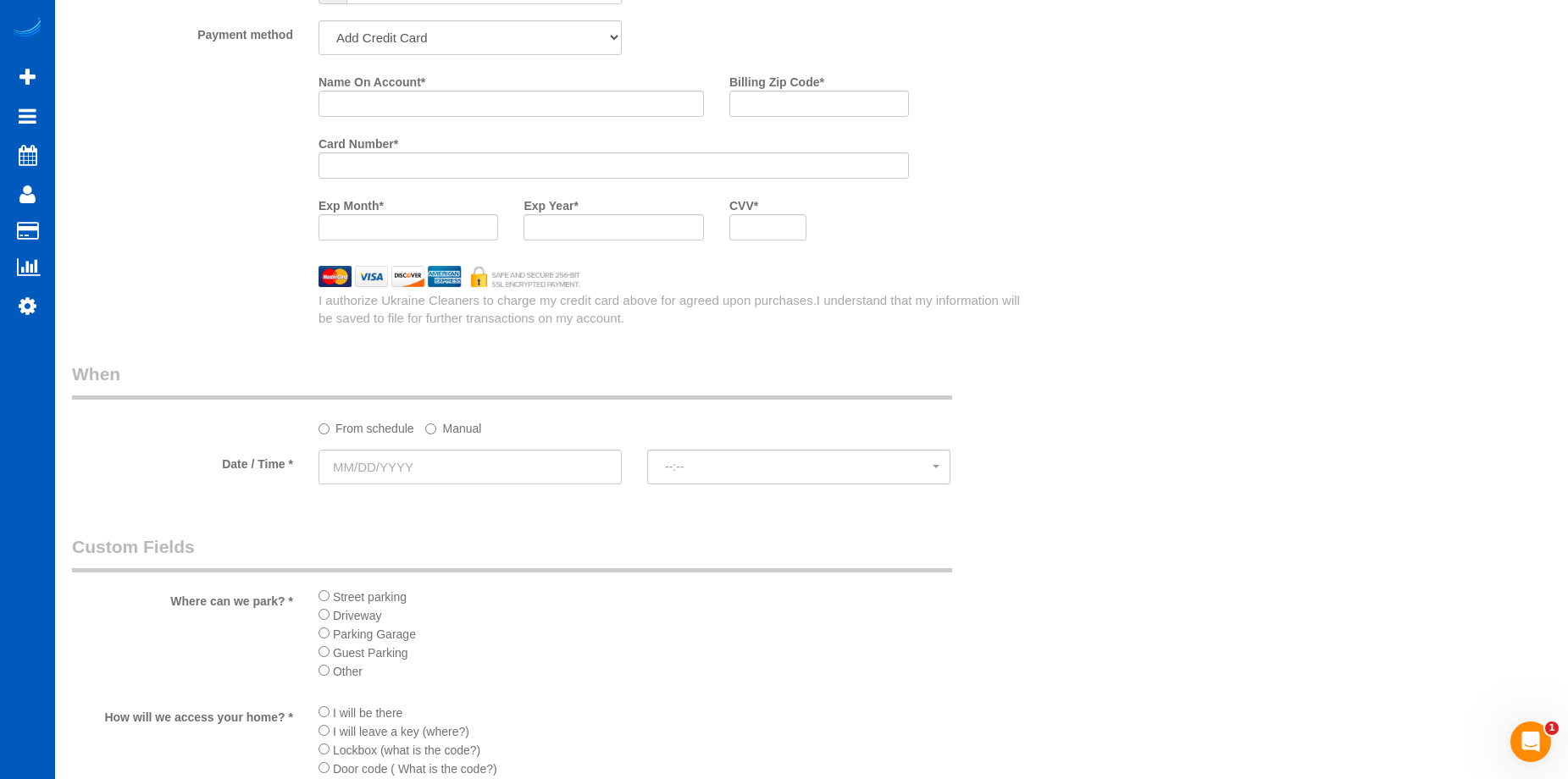
scroll to position [1778, 0]
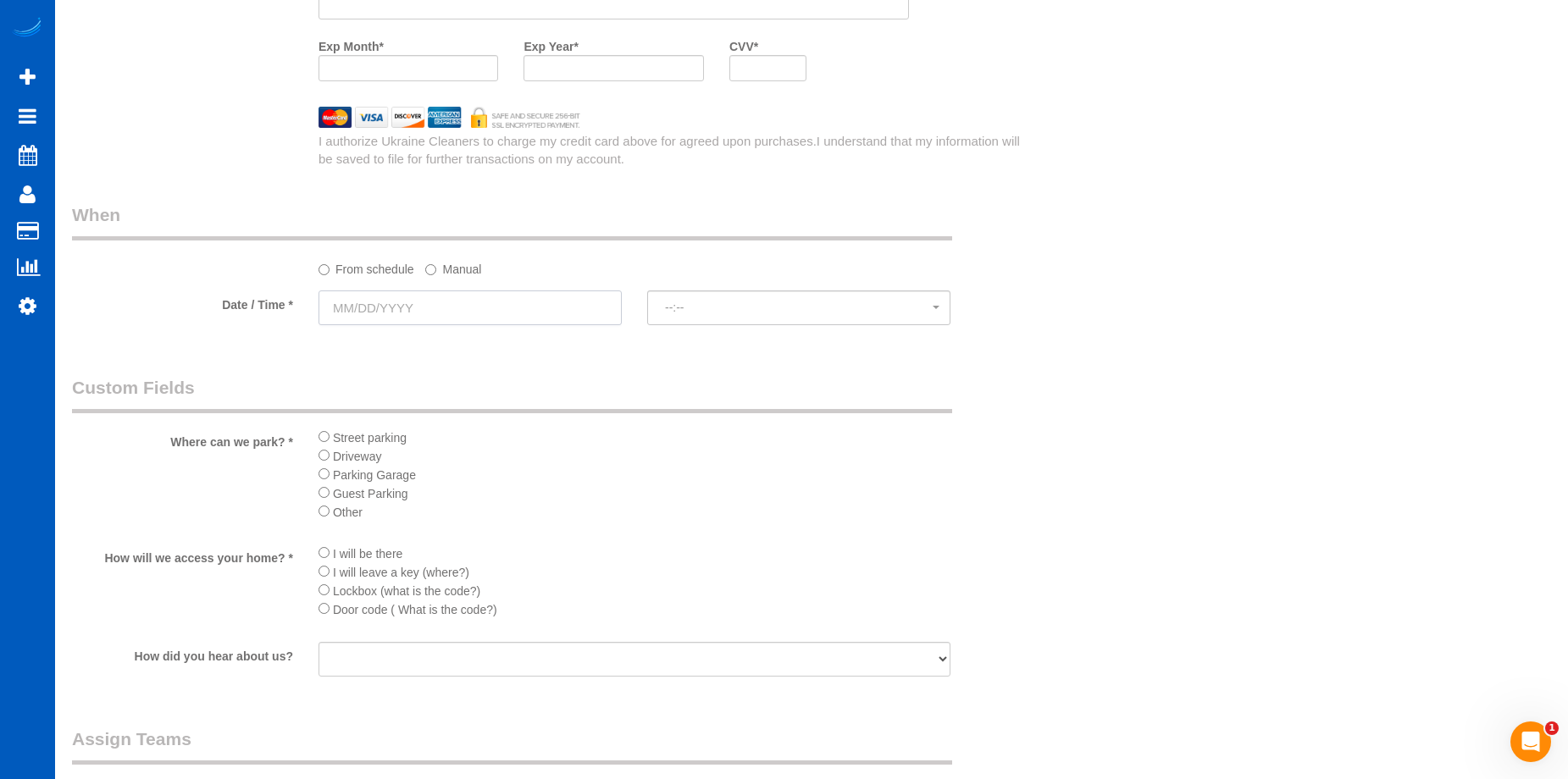
click at [512, 302] on input "text" at bounding box center [470, 308] width 304 height 35
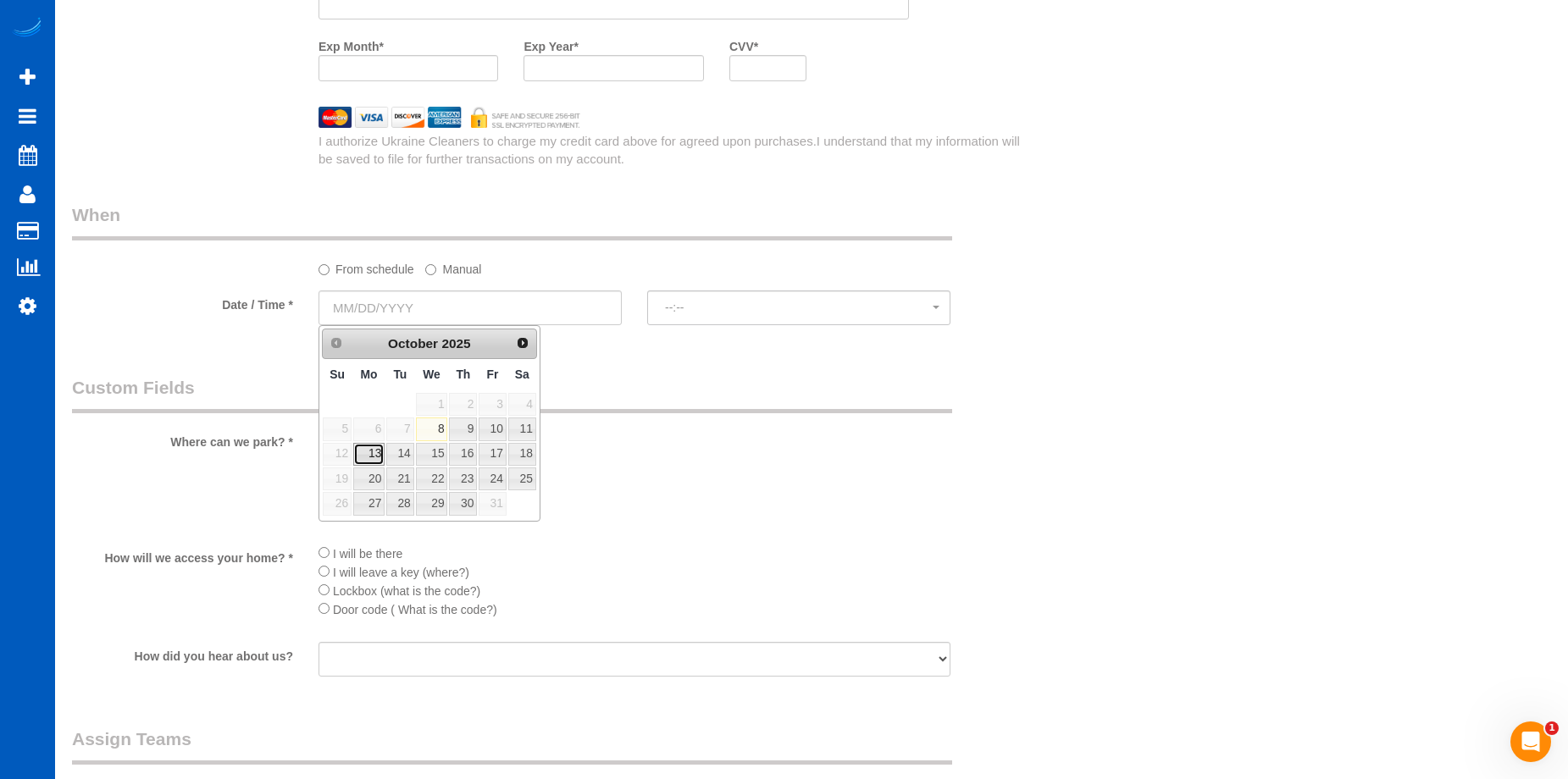
click at [365, 449] on link "13" at bounding box center [368, 454] width 31 height 23
type input "[DATE]"
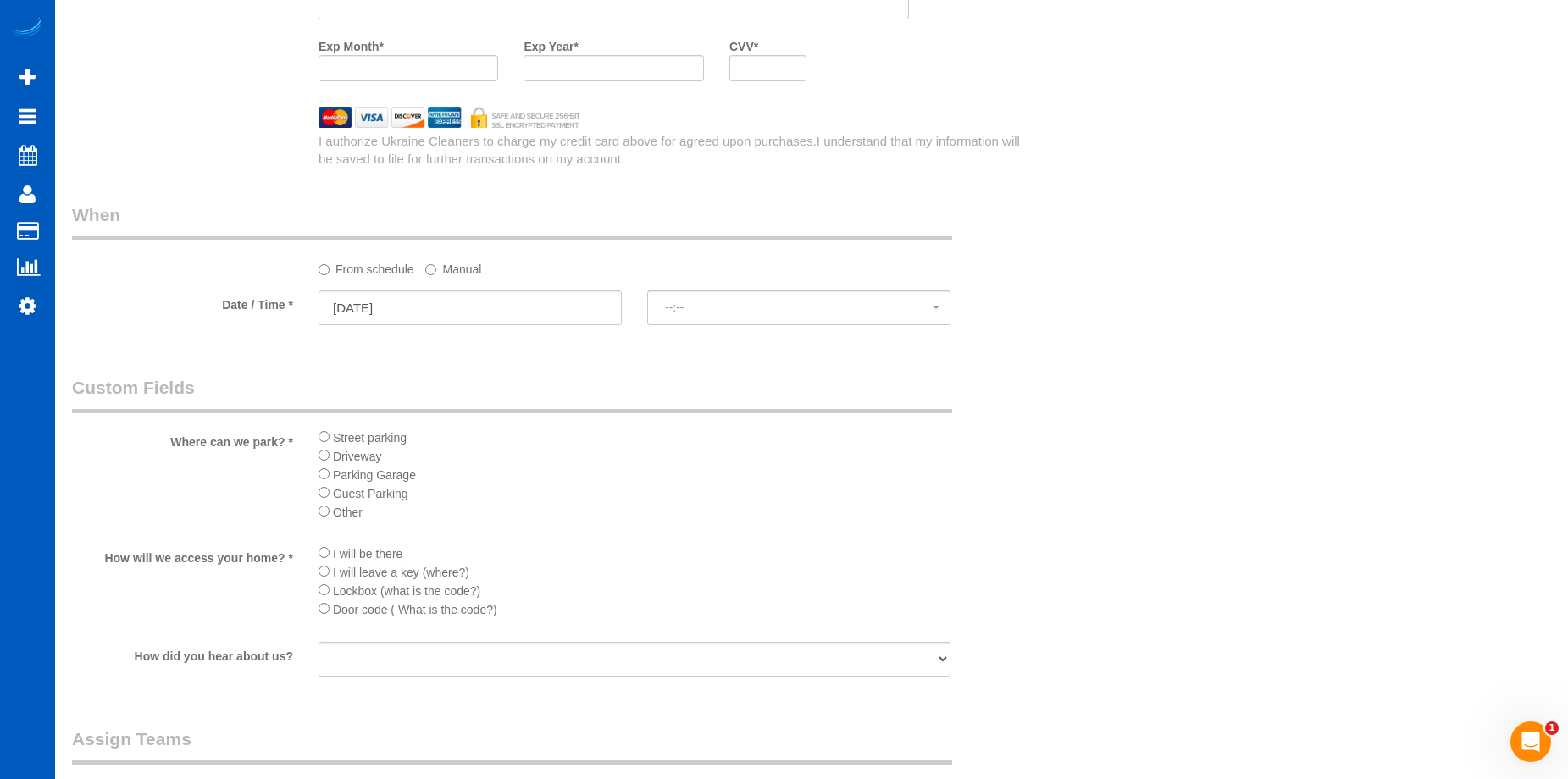
select select "spot77"
click at [438, 260] on label "Manual" at bounding box center [453, 265] width 55 height 23
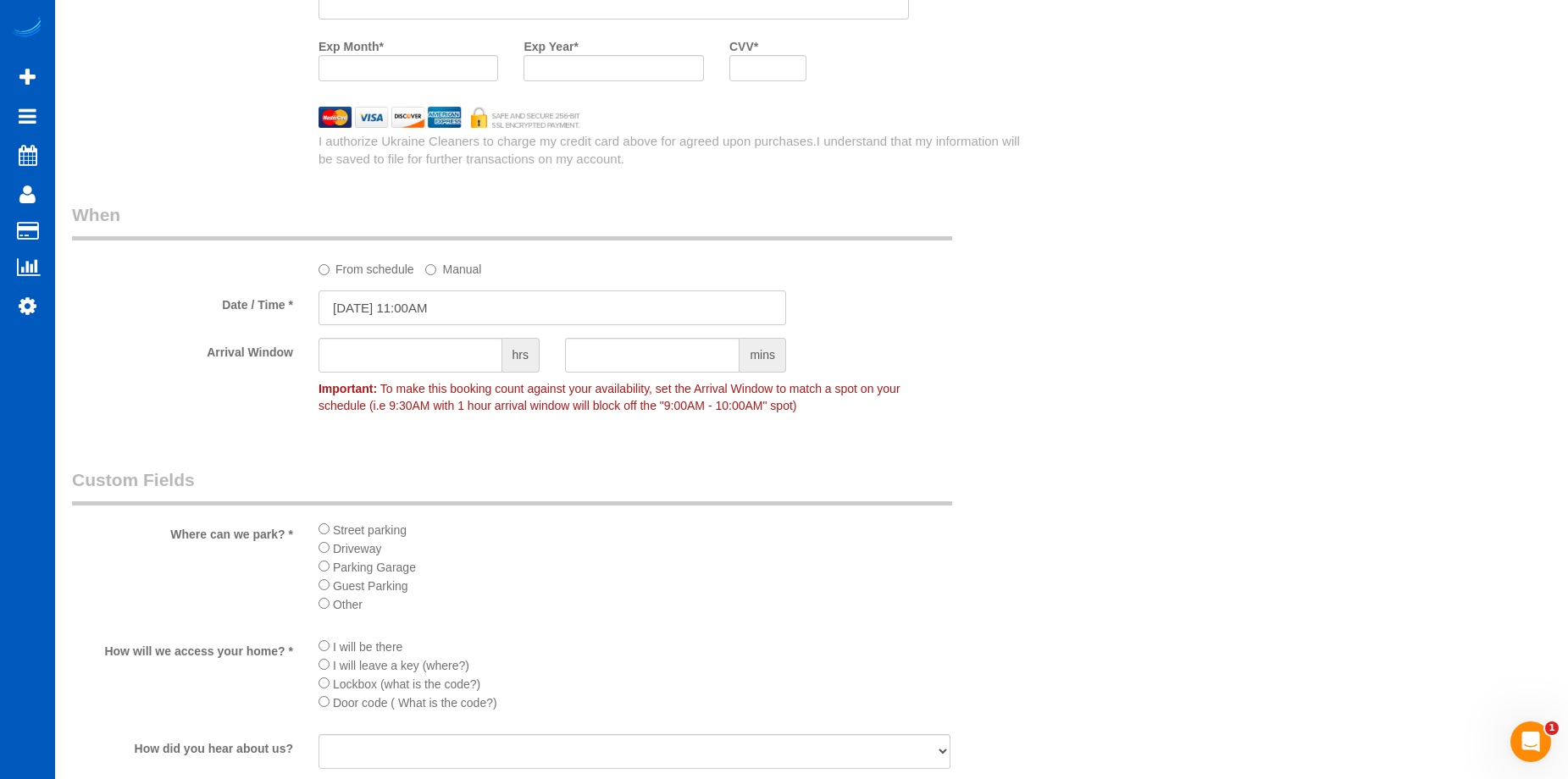
click at [490, 307] on input "[DATE] 11:00AM" at bounding box center [552, 308] width 467 height 35
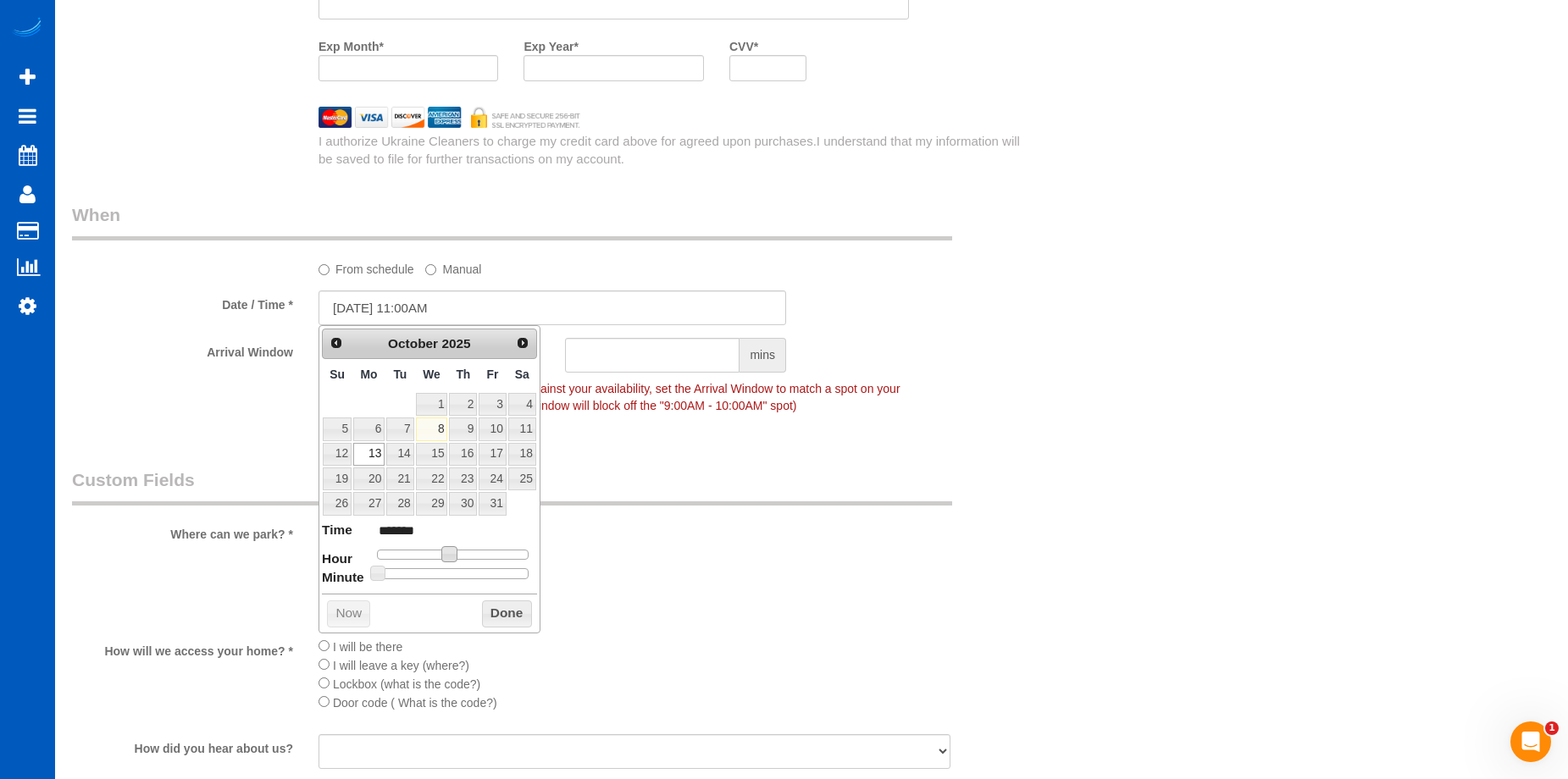
type input "[DATE] 10:00AM"
type input "*******"
click at [443, 554] on span at bounding box center [443, 554] width 15 height 15
click at [518, 620] on button "Done" at bounding box center [507, 614] width 50 height 27
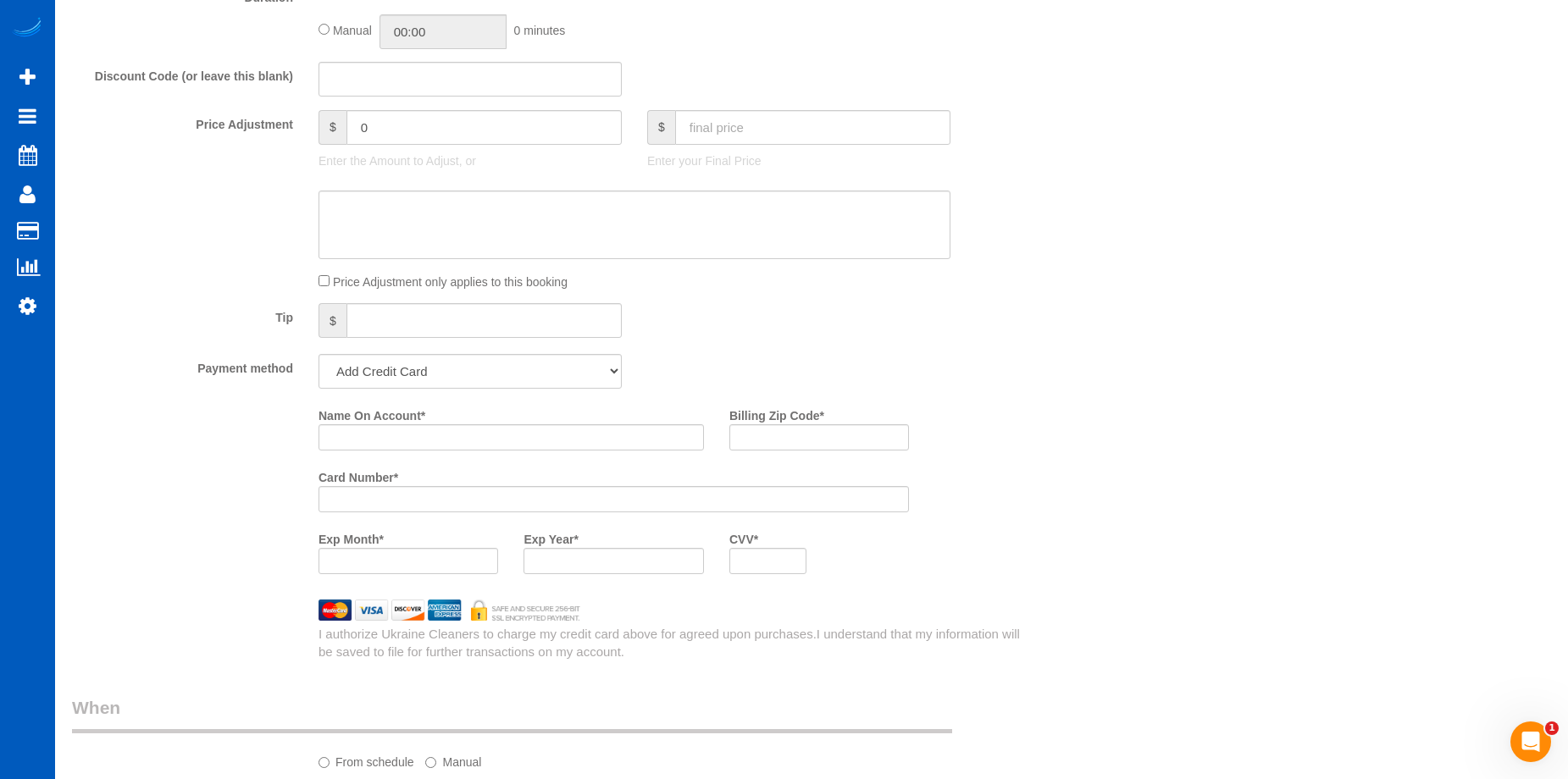
scroll to position [1101, 0]
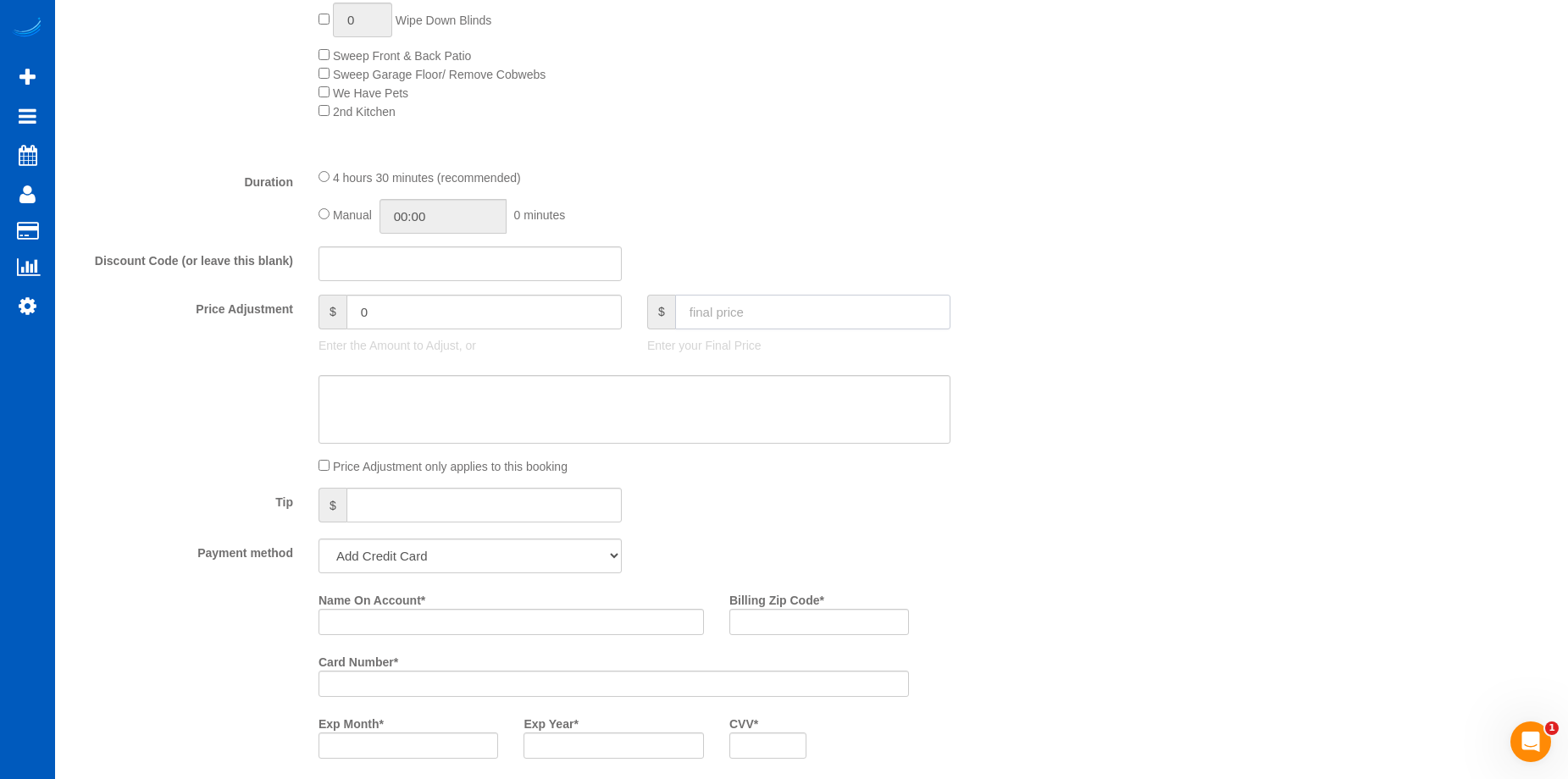
click at [789, 309] on input "text" at bounding box center [813, 312] width 276 height 35
type input "580"
click at [776, 397] on textarea at bounding box center [634, 410] width 632 height 69
type input "36"
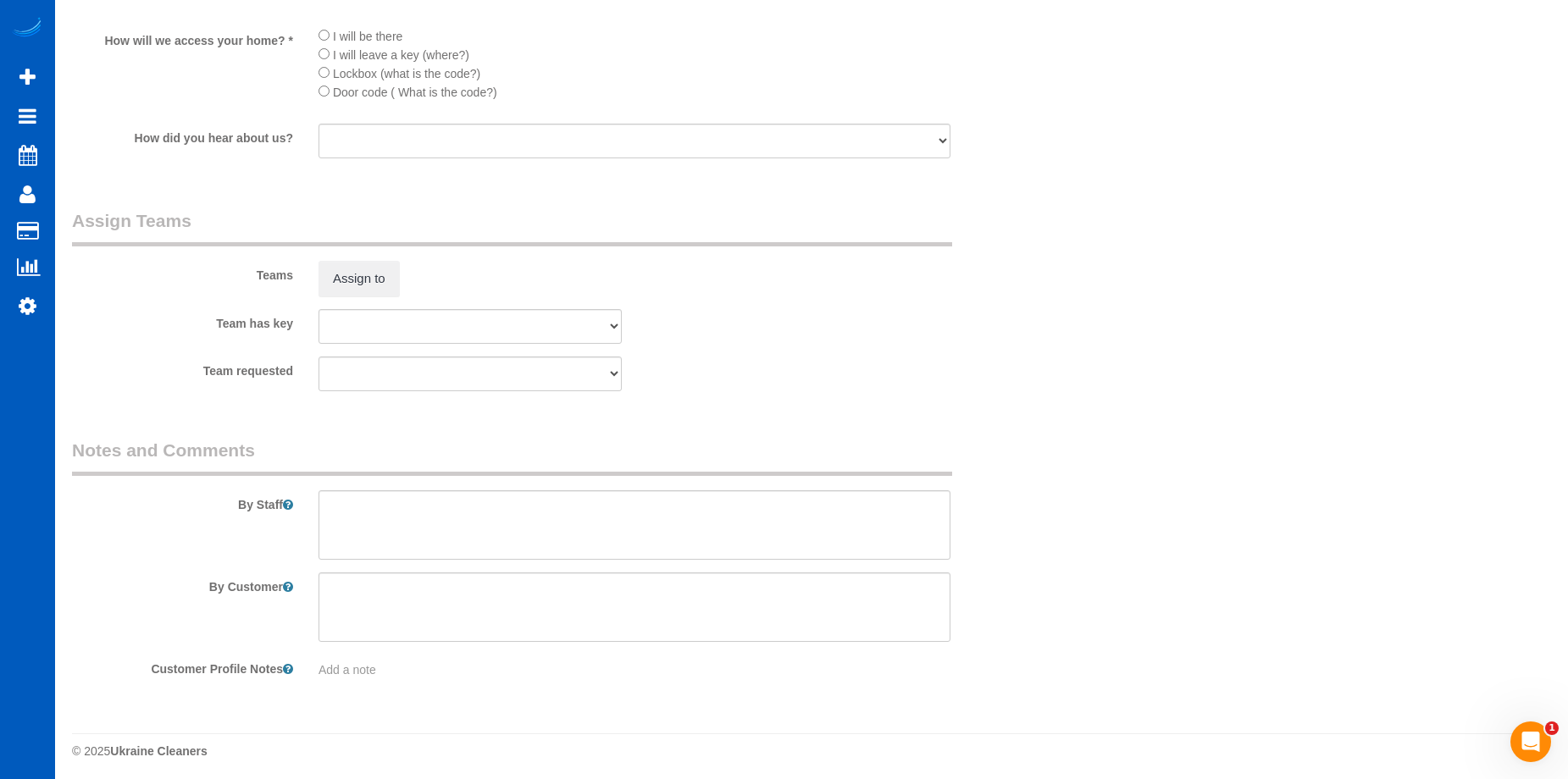
scroll to position [2394, 0]
click at [511, 523] on textarea at bounding box center [634, 520] width 632 height 69
click at [598, 494] on textarea at bounding box center [634, 520] width 632 height 69
paste textarea "Has two ovens. Please make sure you clean the home thoroughly; floors, baseboar…"
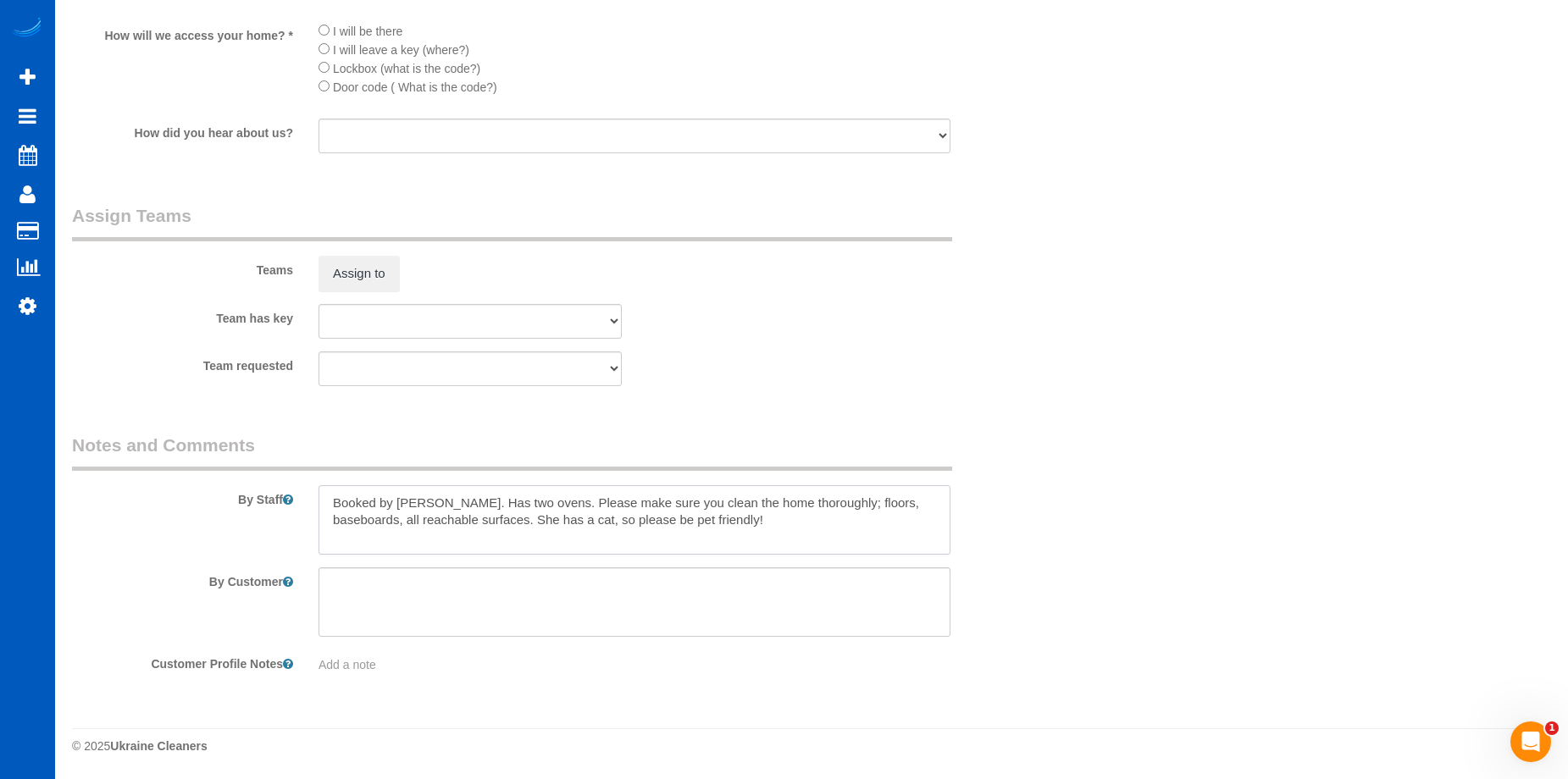
type textarea "Booked by [PERSON_NAME]. Has two ovens. Please make sure you clean the home tho…"
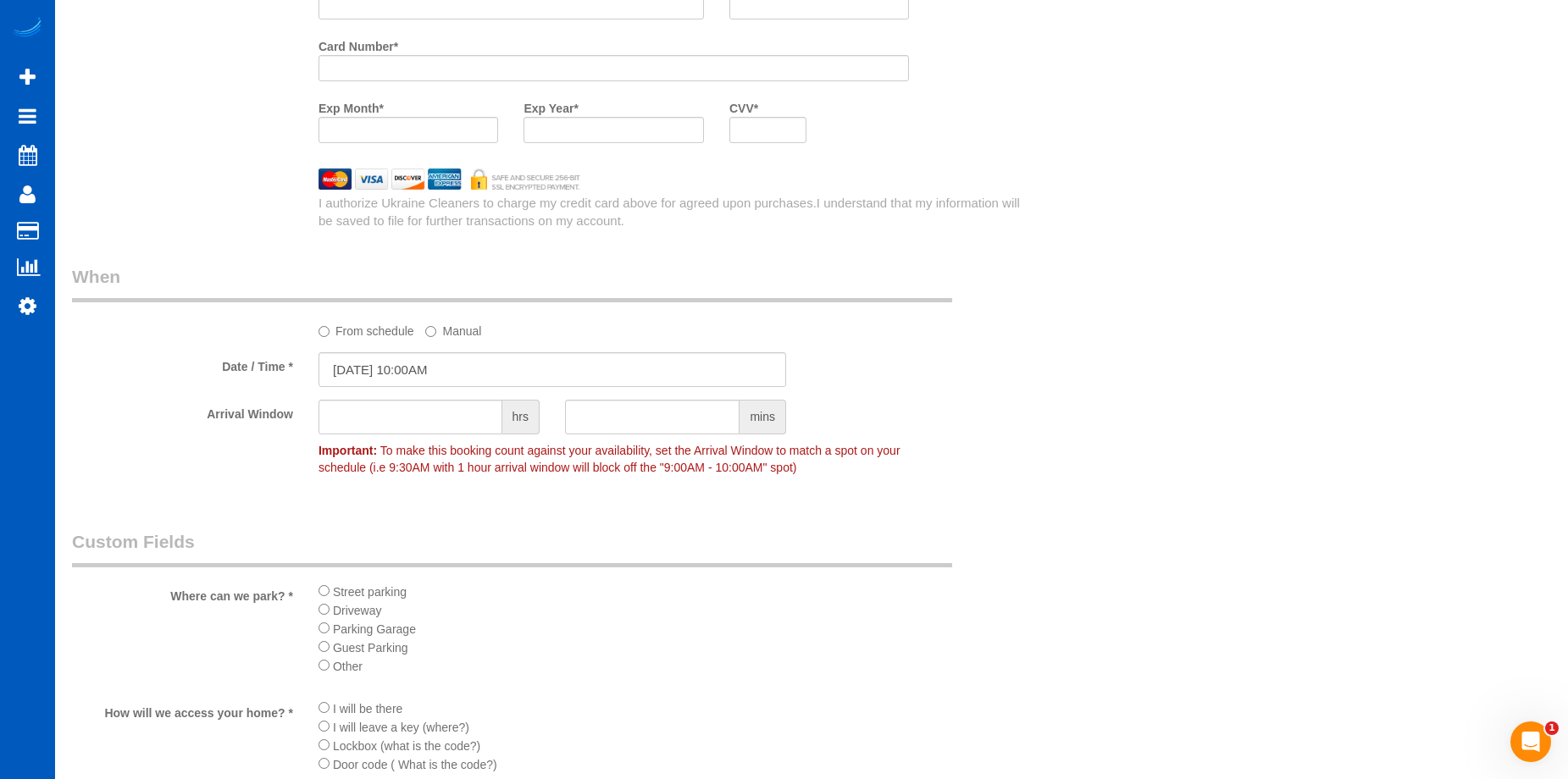
scroll to position [1463, 0]
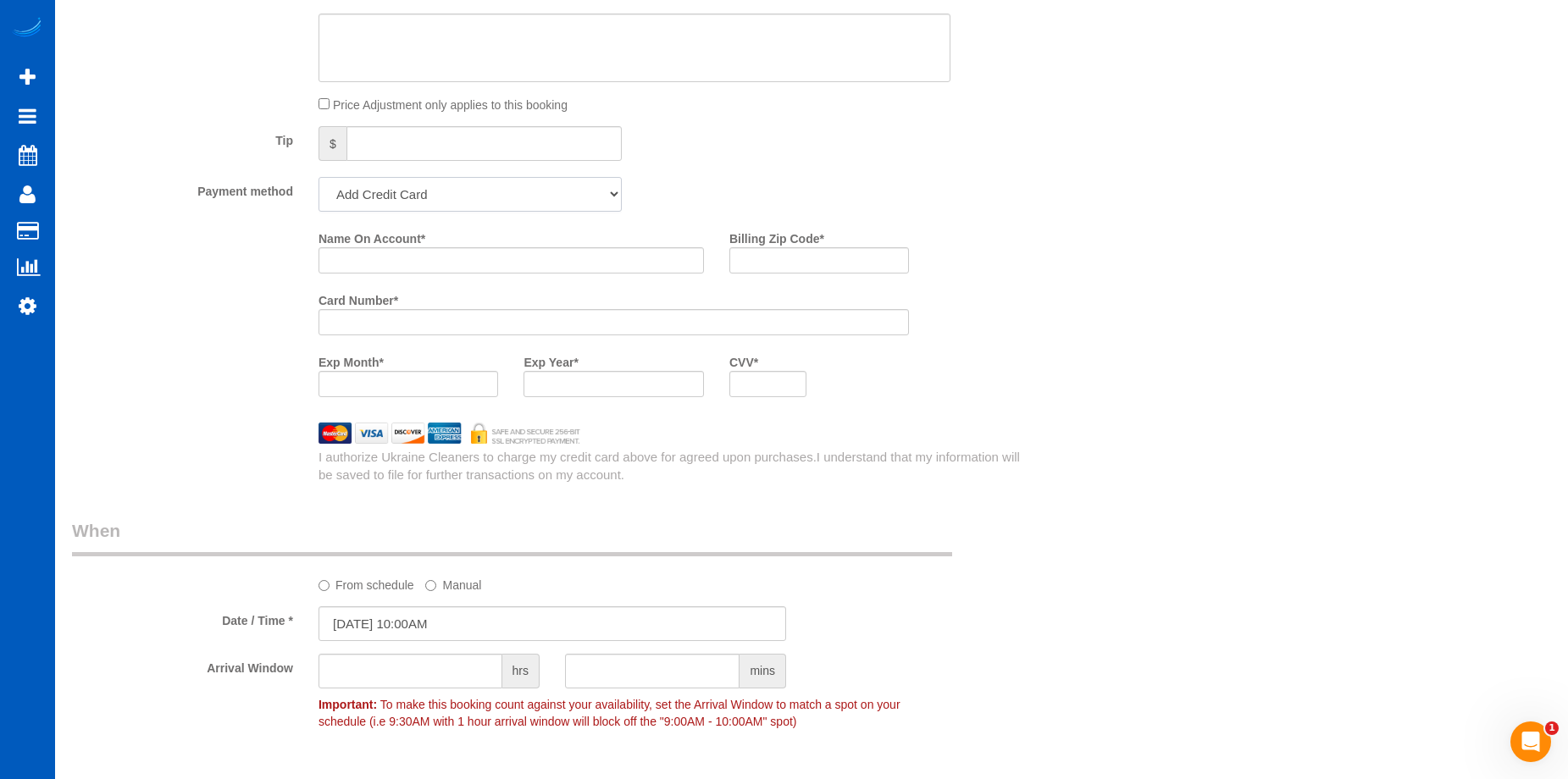
click at [561, 195] on select "Add Credit Card Cash Check Paypal" at bounding box center [470, 195] width 304 height 35
select select "string:cash"
click at [318, 177] on select "Add Credit Card Cash Check Paypal" at bounding box center [470, 195] width 304 height 35
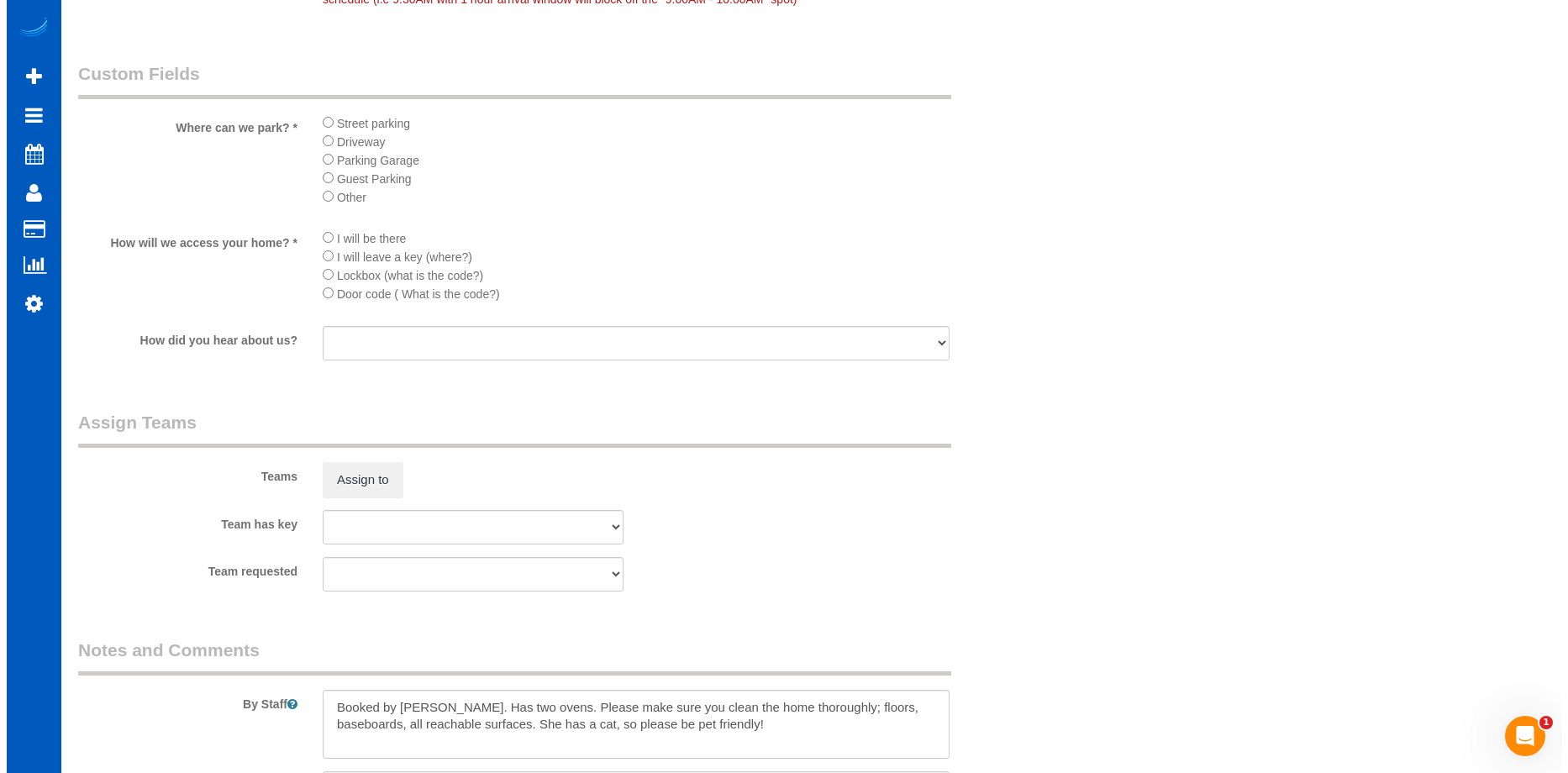
scroll to position [2039, 0]
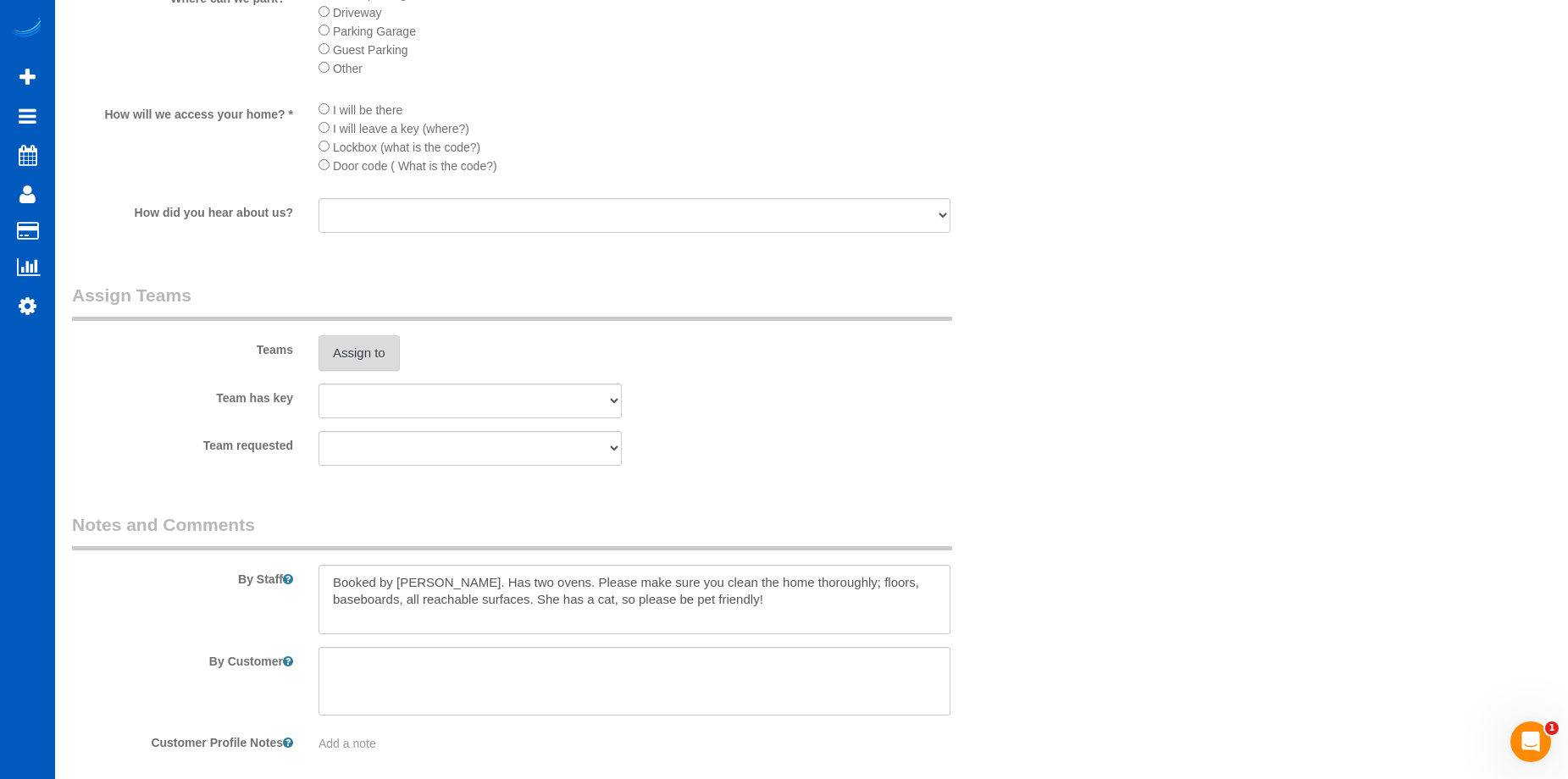
click at [378, 364] on button "Assign to" at bounding box center [358, 353] width 81 height 35
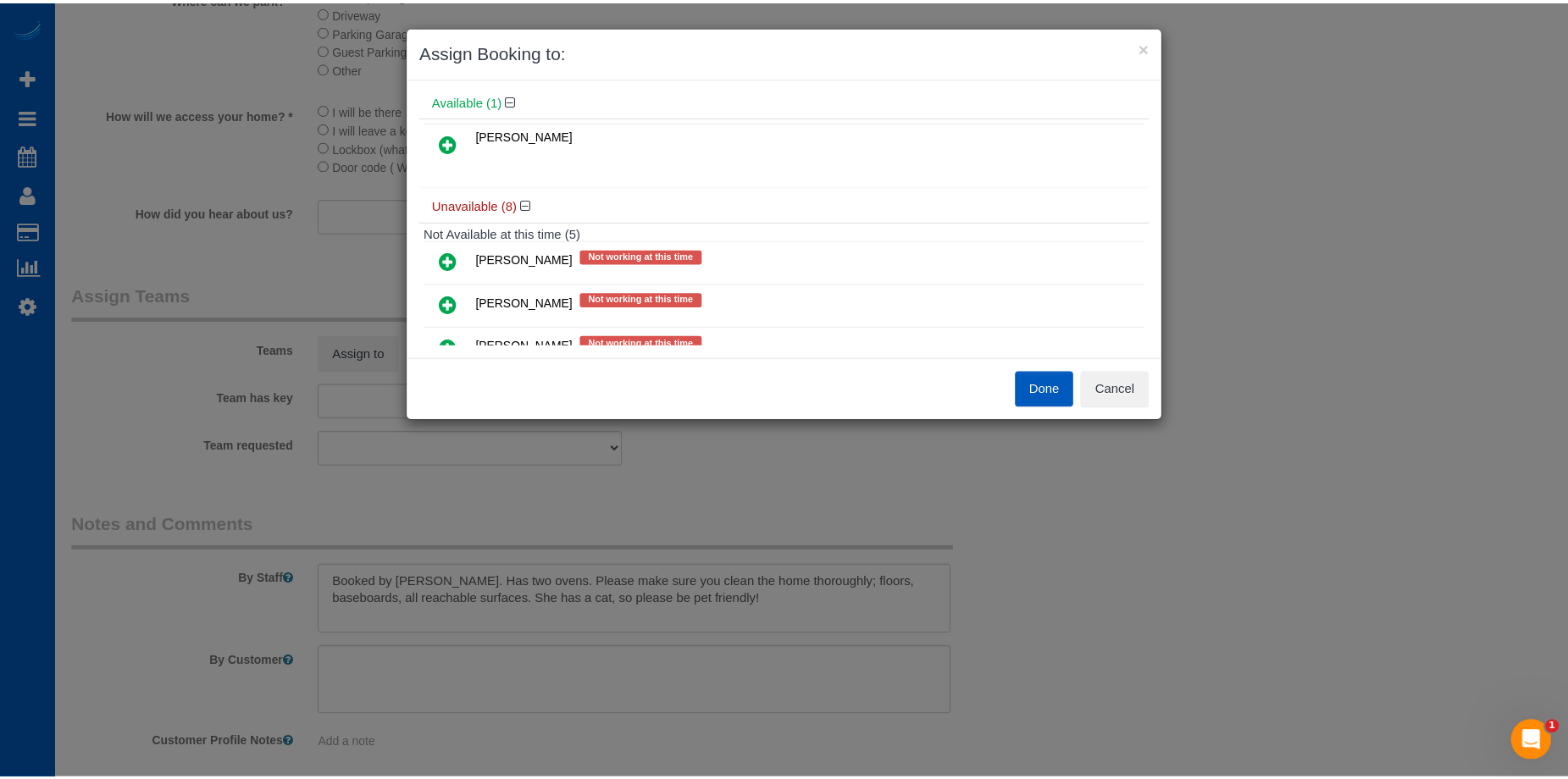
scroll to position [0, 0]
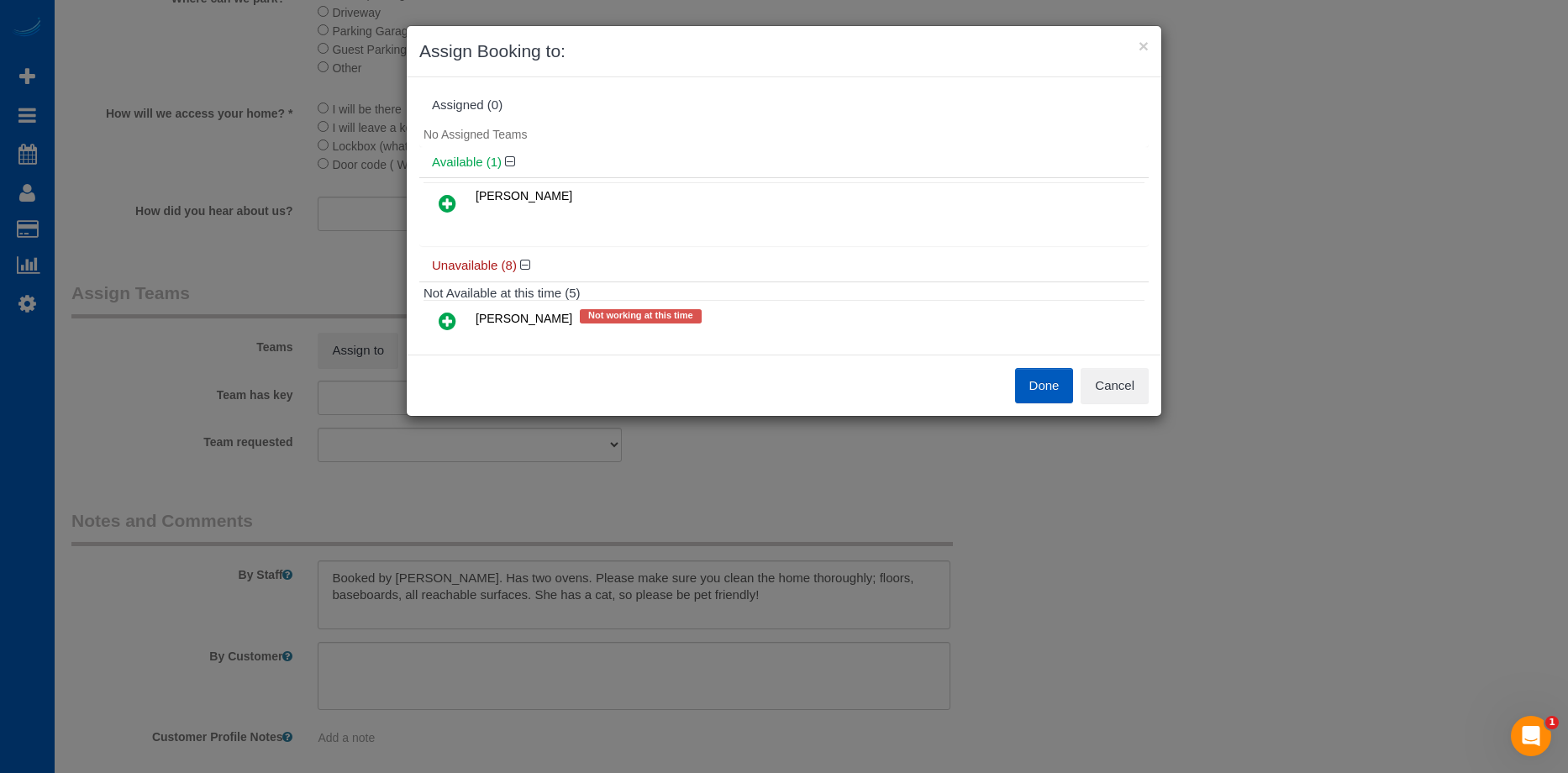
click at [1041, 384] on button "Done" at bounding box center [1044, 385] width 59 height 35
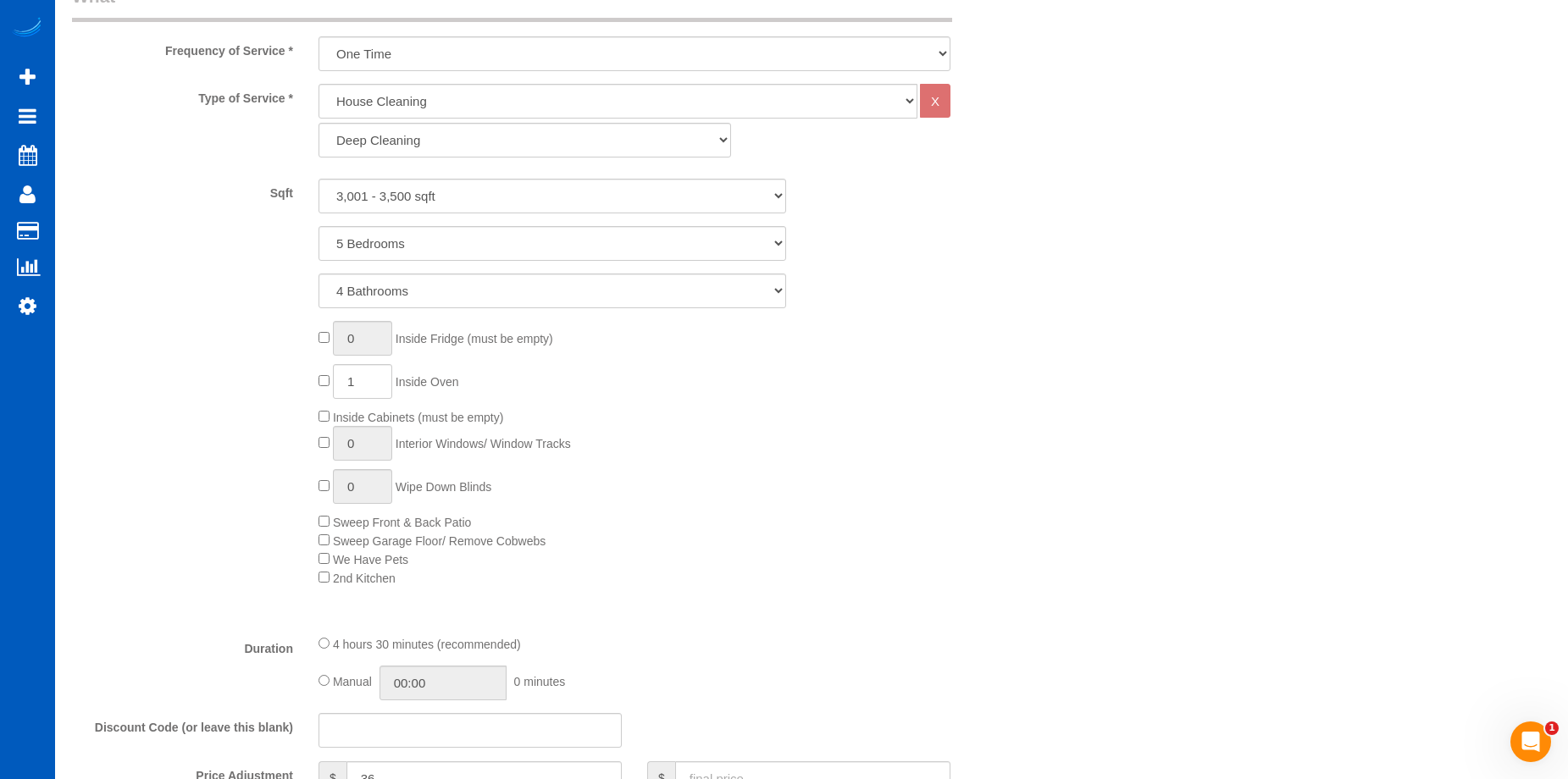
scroll to position [870, 0]
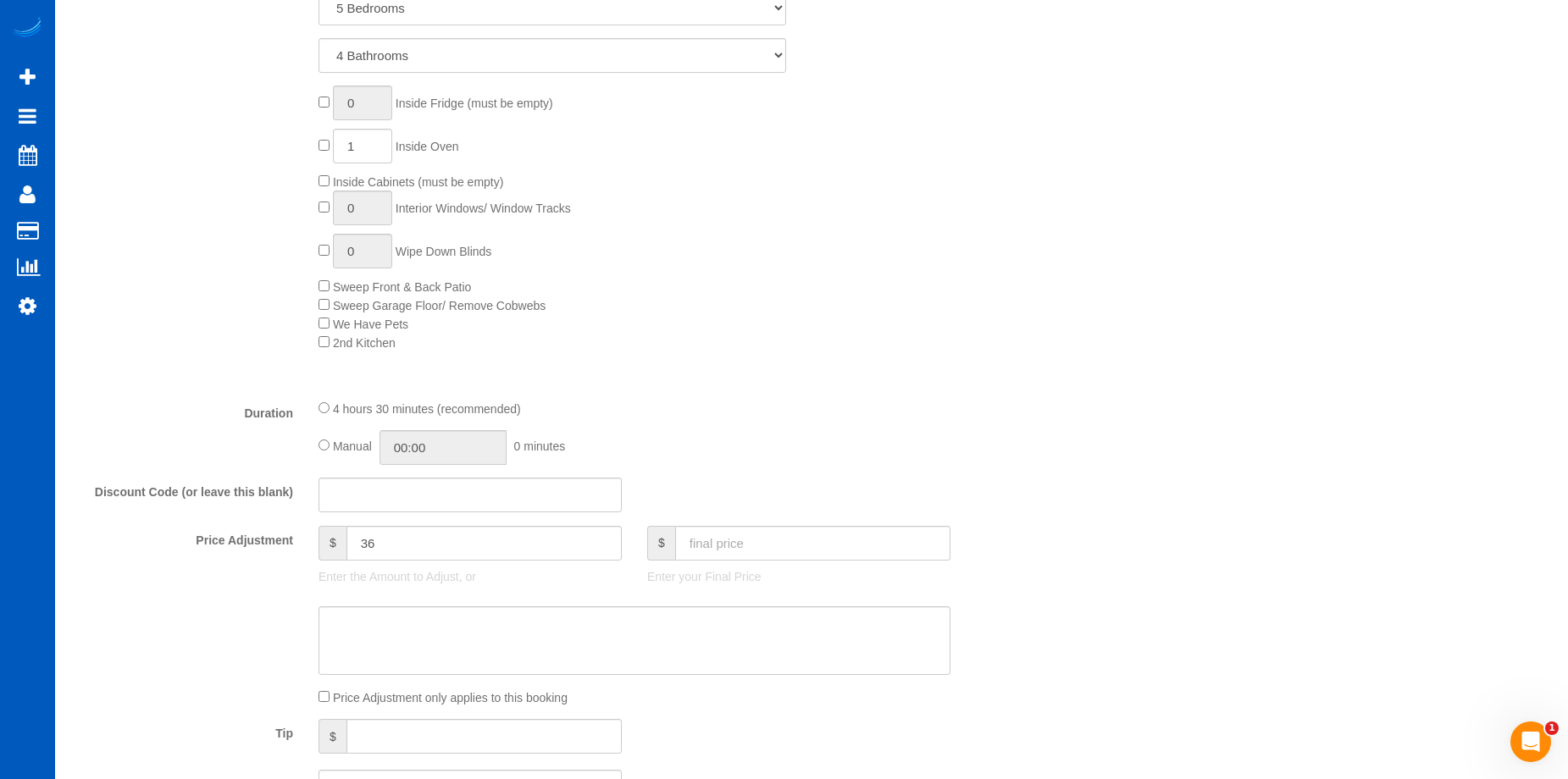
click at [329, 445] on div "Manual 00:00 0 minutes" at bounding box center [634, 447] width 632 height 35
click at [405, 444] on input "04:30" at bounding box center [443, 447] width 127 height 35
type input "06:00"
click at [417, 481] on li "06:00" at bounding box center [424, 480] width 75 height 22
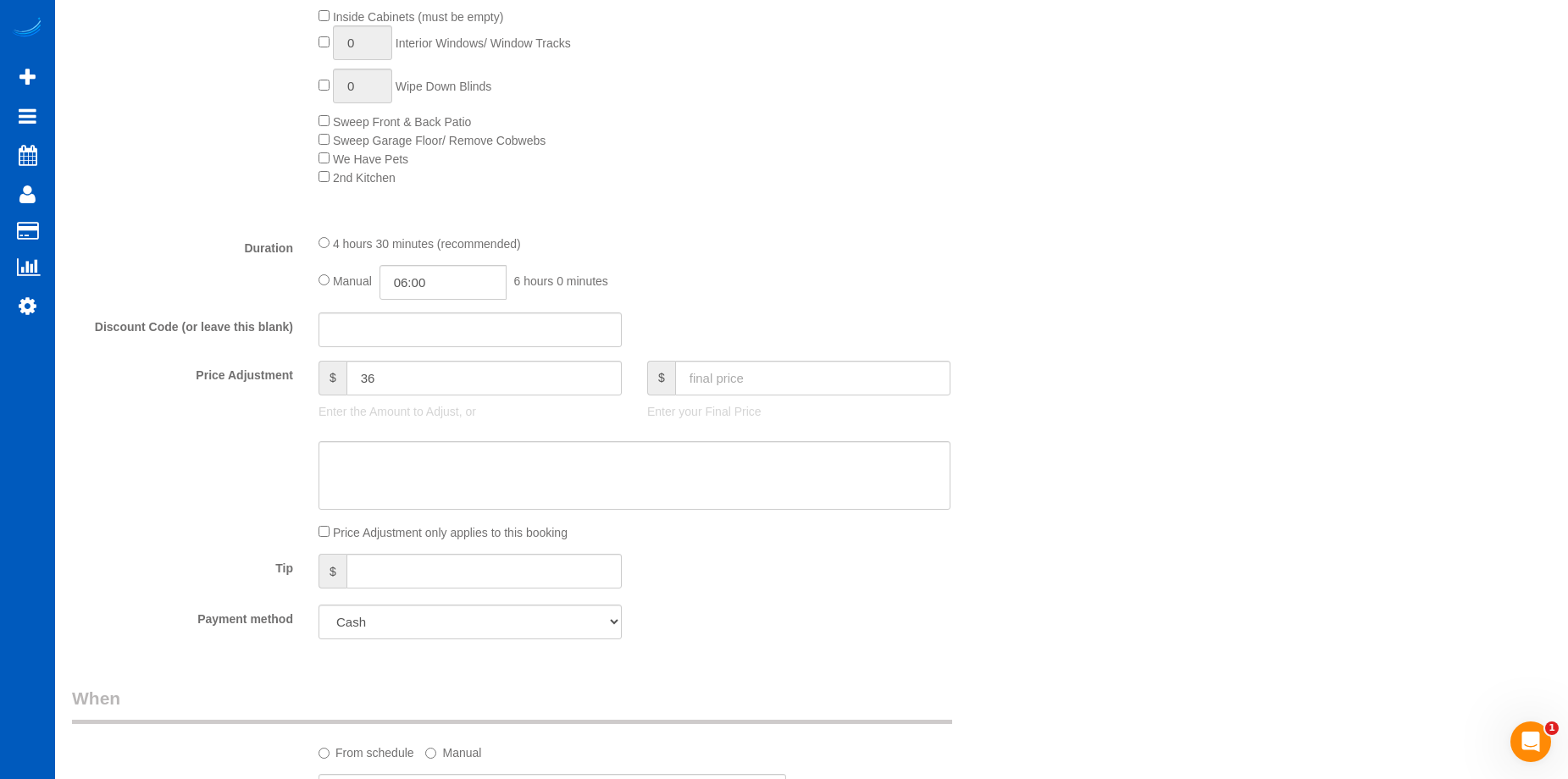
scroll to position [1039, 0]
click at [711, 464] on textarea at bounding box center [634, 472] width 632 height 69
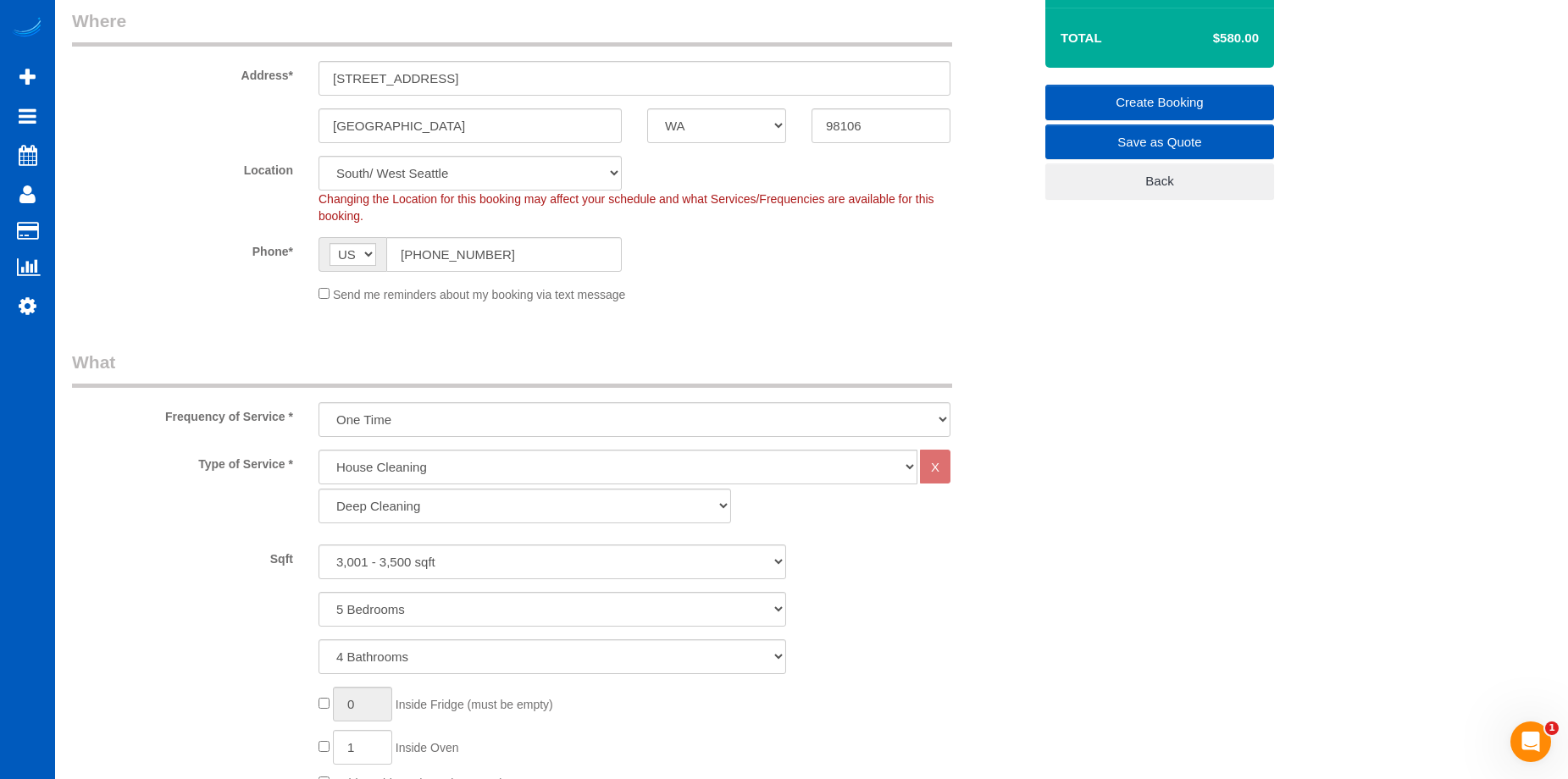
scroll to position [192, 0]
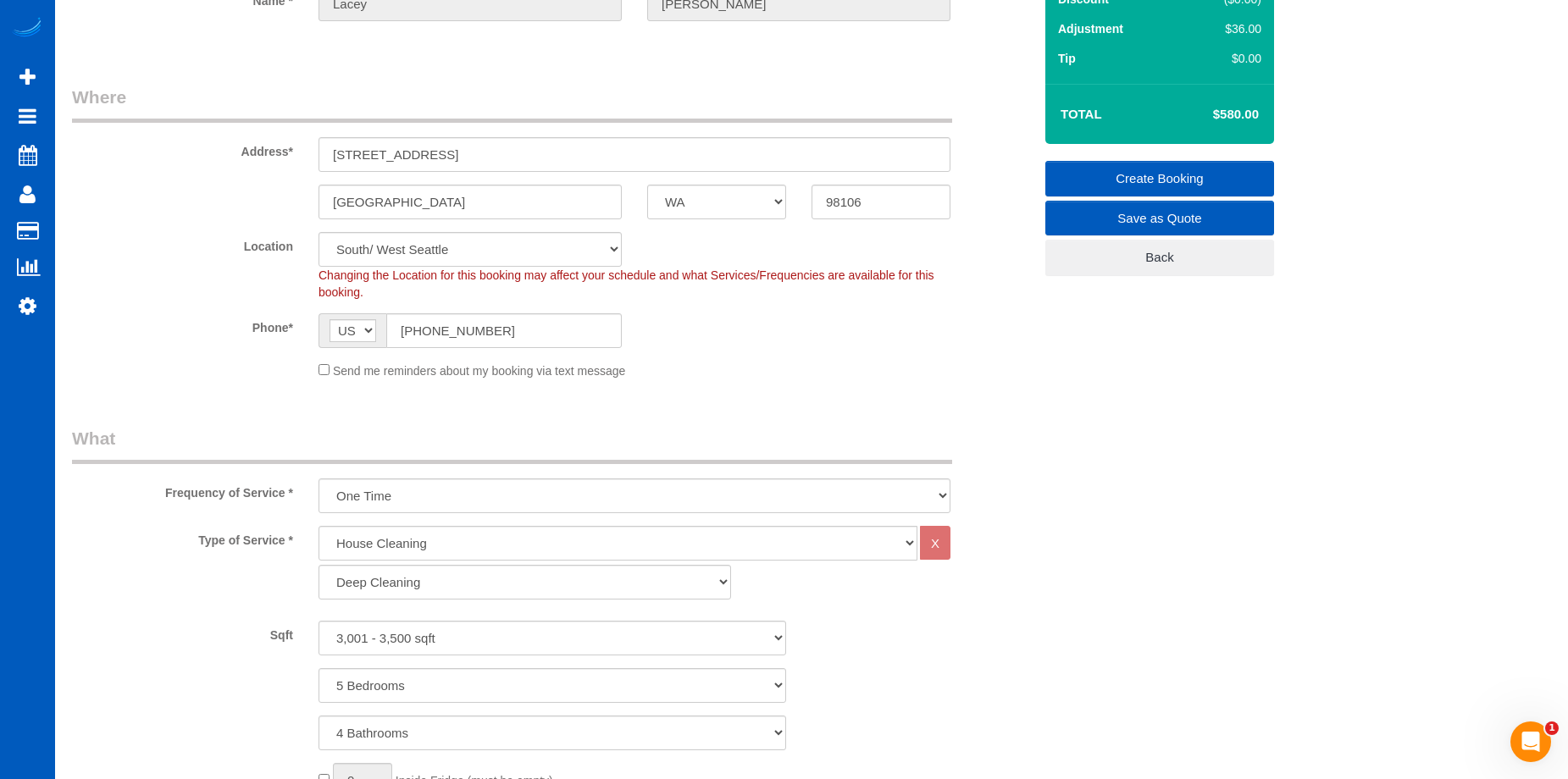
type textarea "2 ovens"
click at [1054, 176] on link "Create Booking" at bounding box center [1161, 178] width 229 height 35
